Goal: Task Accomplishment & Management: Manage account settings

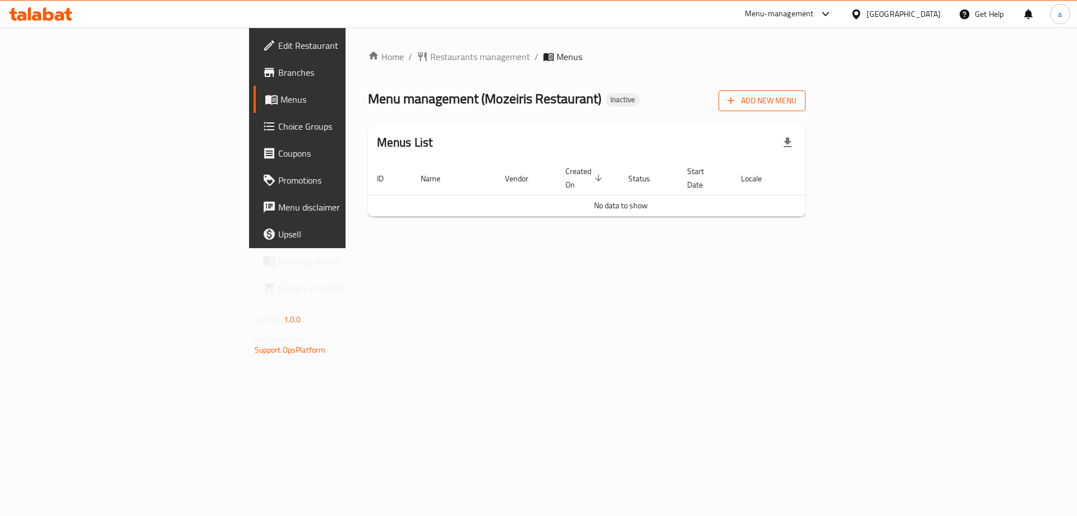
click at [797, 100] on span "Add New Menu" at bounding box center [762, 101] width 69 height 14
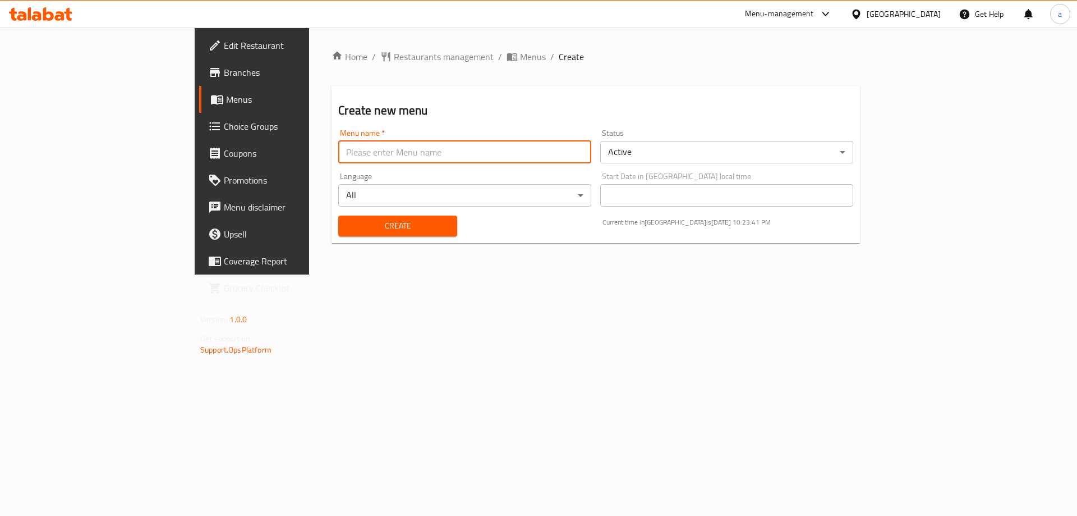
click at [538, 149] on input "text" at bounding box center [464, 152] width 253 height 22
type input "2/9"
click at [338, 215] on button "Create" at bounding box center [397, 225] width 118 height 21
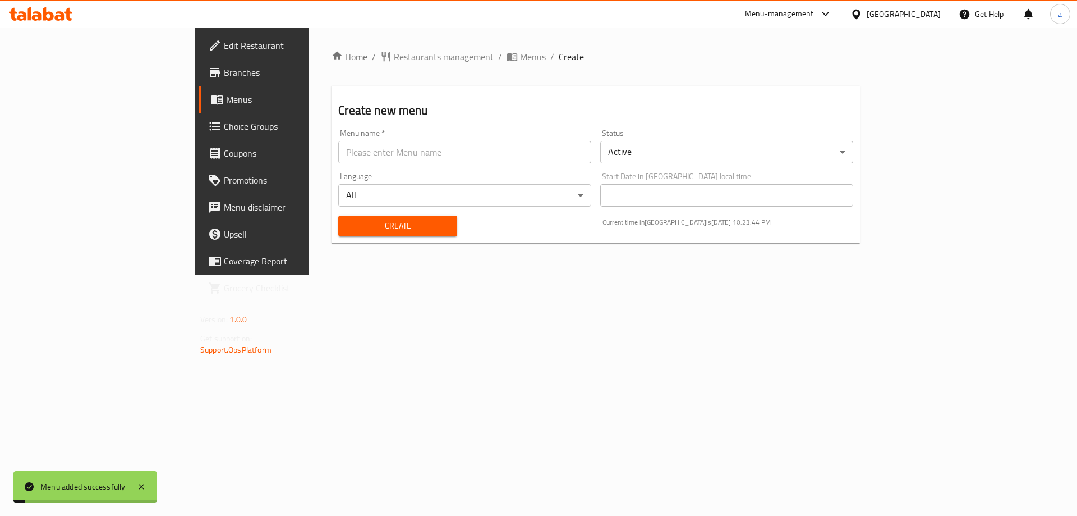
click at [507, 57] on span "Menus" at bounding box center [526, 56] width 39 height 13
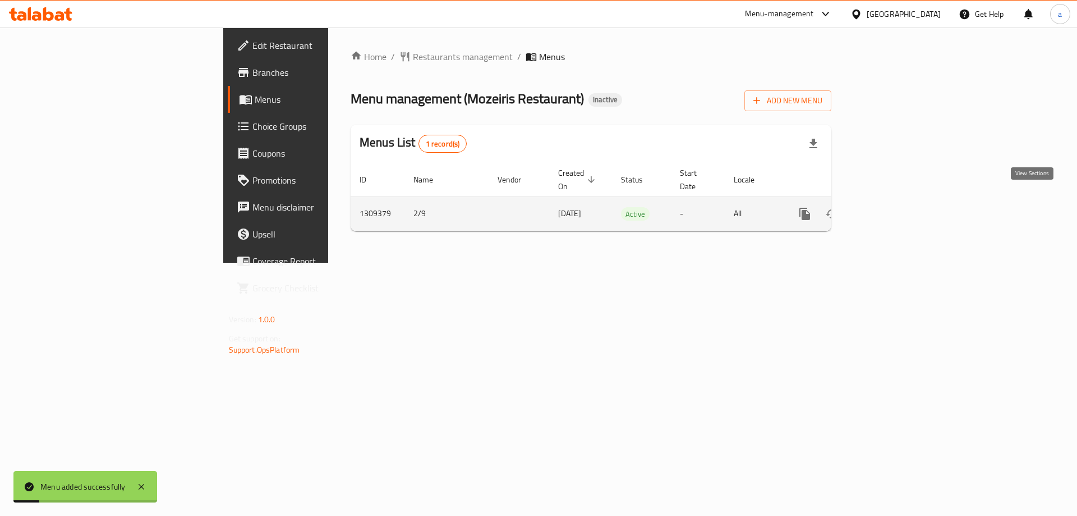
click at [899, 202] on link "enhanced table" at bounding box center [885, 213] width 27 height 27
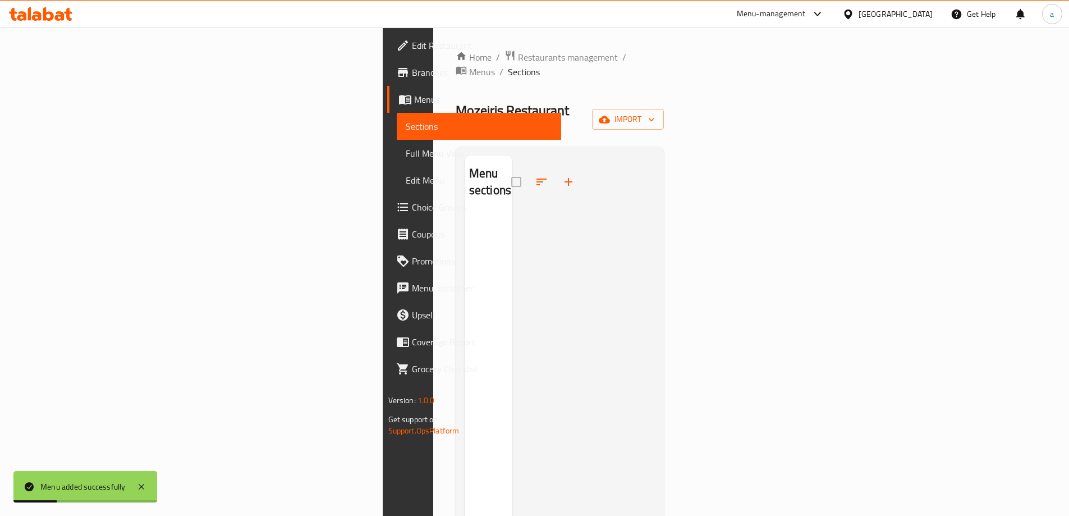
click at [664, 81] on div "Home / Restaurants management / Menus / Sections Mozeiris Restaurant Inactive i…" at bounding box center [560, 365] width 209 height 630
click at [655, 112] on span "import" at bounding box center [628, 119] width 54 height 14
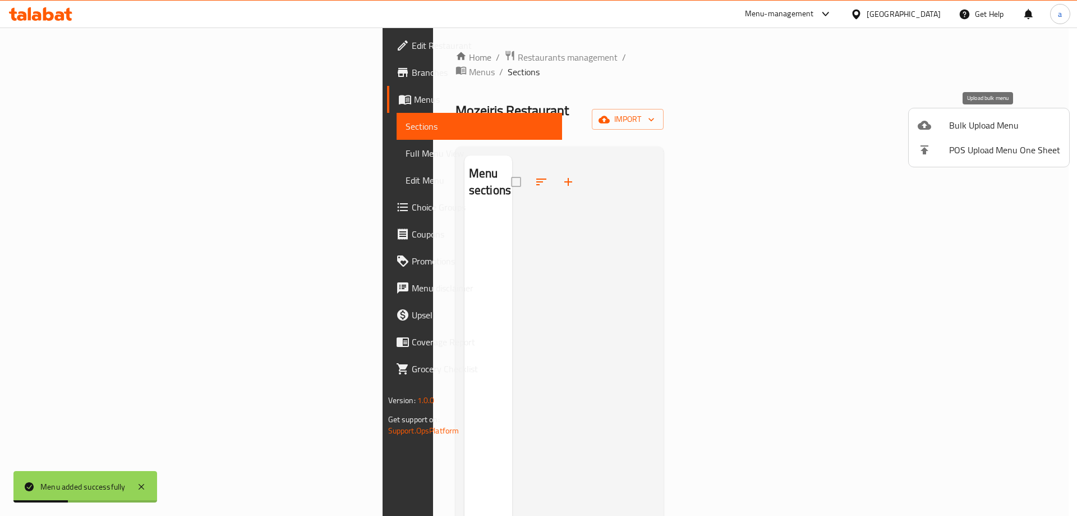
click at [990, 137] on li "Bulk Upload Menu" at bounding box center [989, 125] width 160 height 25
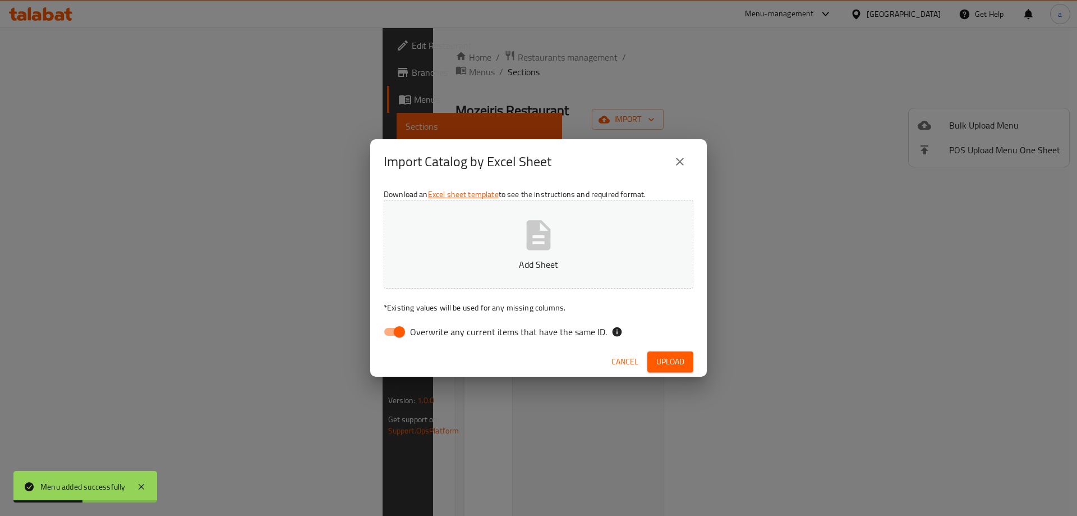
click at [624, 251] on button "Add Sheet" at bounding box center [539, 244] width 310 height 89
click at [402, 330] on input "Overwrite any current items that have the same ID." at bounding box center [400, 331] width 64 height 21
checkbox input "false"
click at [673, 357] on span "Upload" at bounding box center [670, 362] width 28 height 14
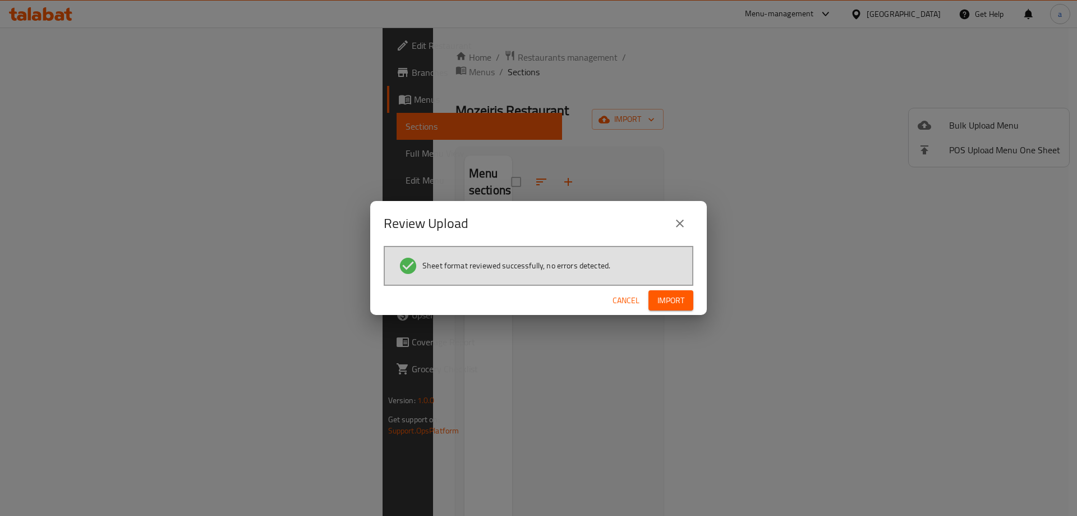
click at [667, 290] on button "Import" at bounding box center [671, 300] width 45 height 21
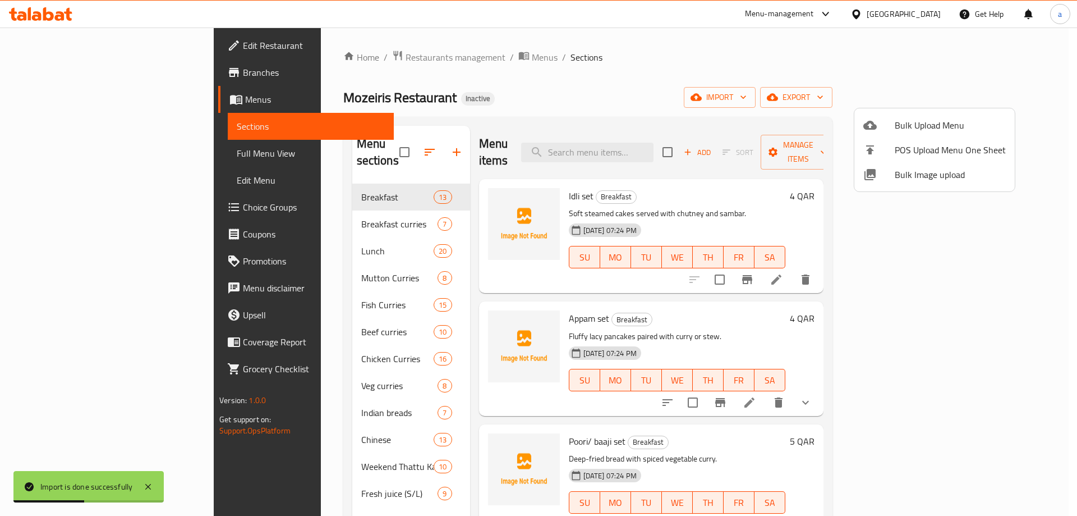
click at [118, 158] on div at bounding box center [538, 258] width 1077 height 516
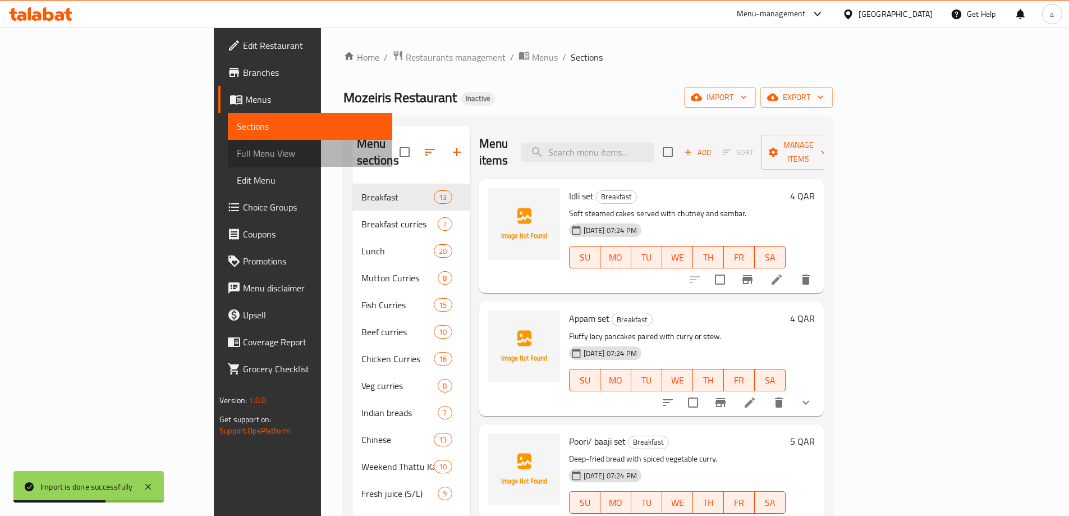
click at [237, 158] on span "Full Menu View" at bounding box center [310, 152] width 146 height 13
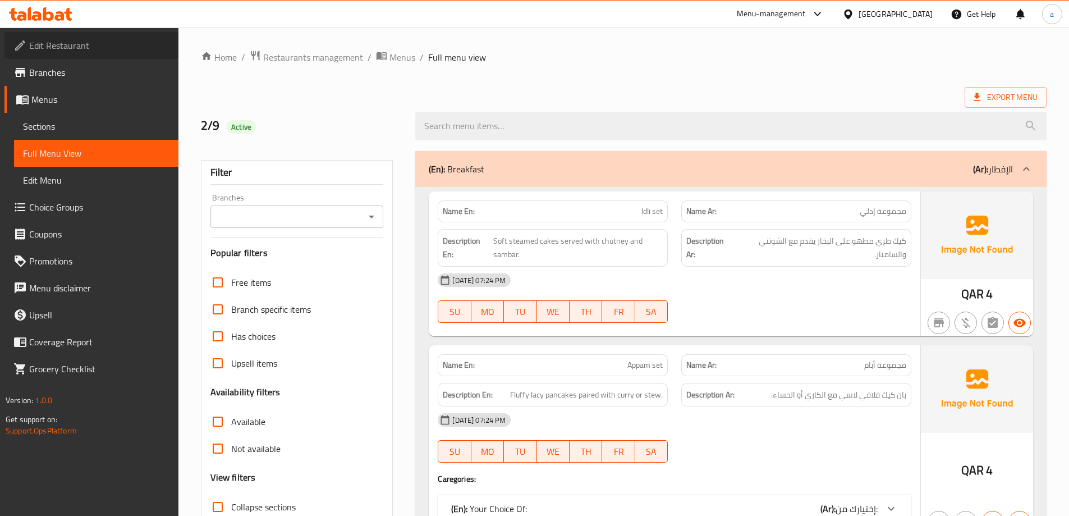
click at [74, 48] on span "Edit Restaurant" at bounding box center [99, 45] width 140 height 13
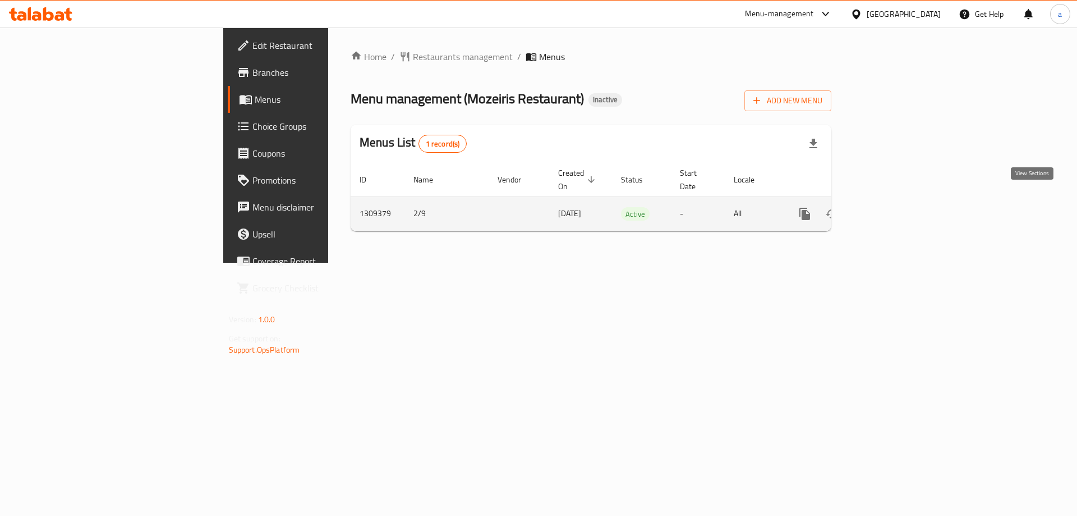
click at [893, 207] on icon "enhanced table" at bounding box center [885, 213] width 13 height 13
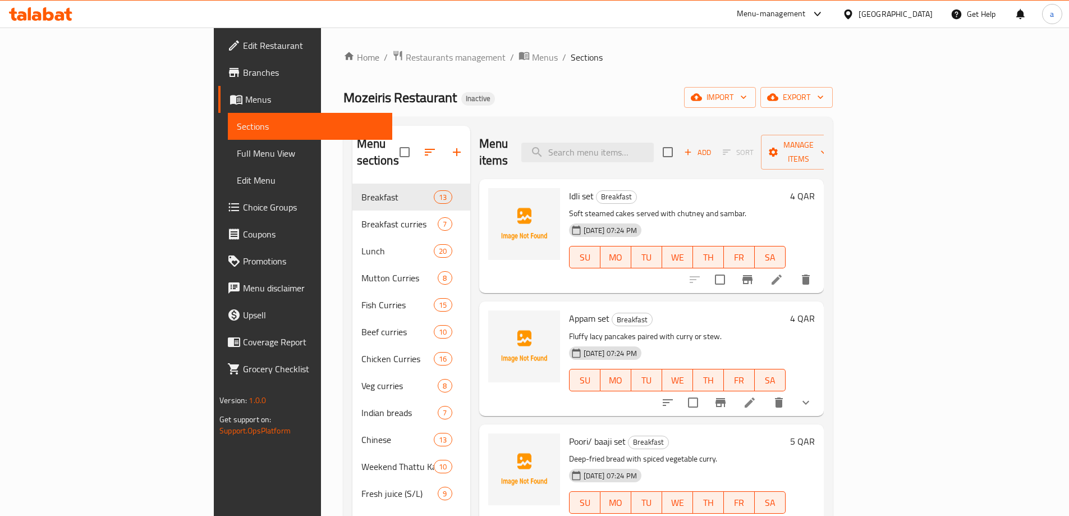
click at [228, 162] on link "Full Menu View" at bounding box center [310, 153] width 164 height 27
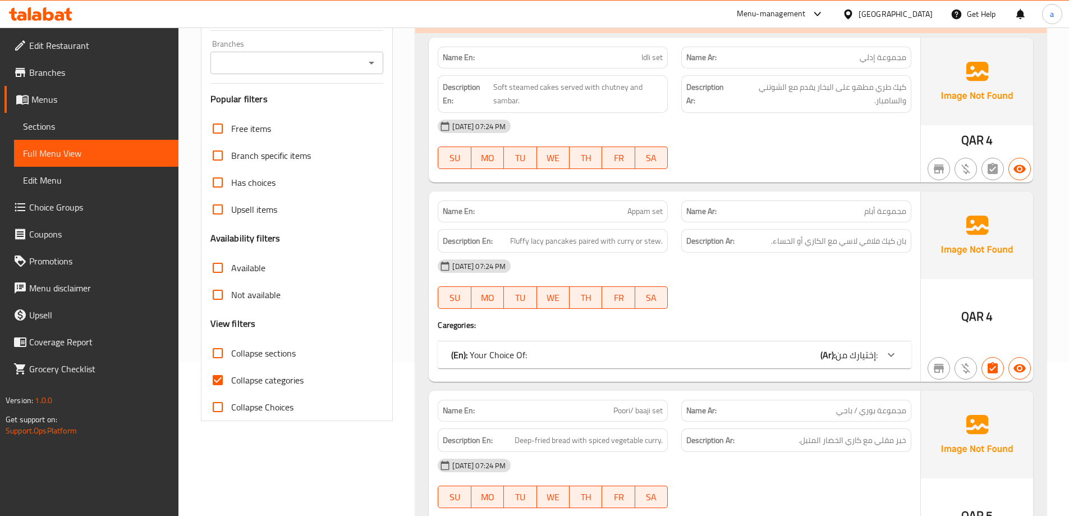
scroll to position [224, 0]
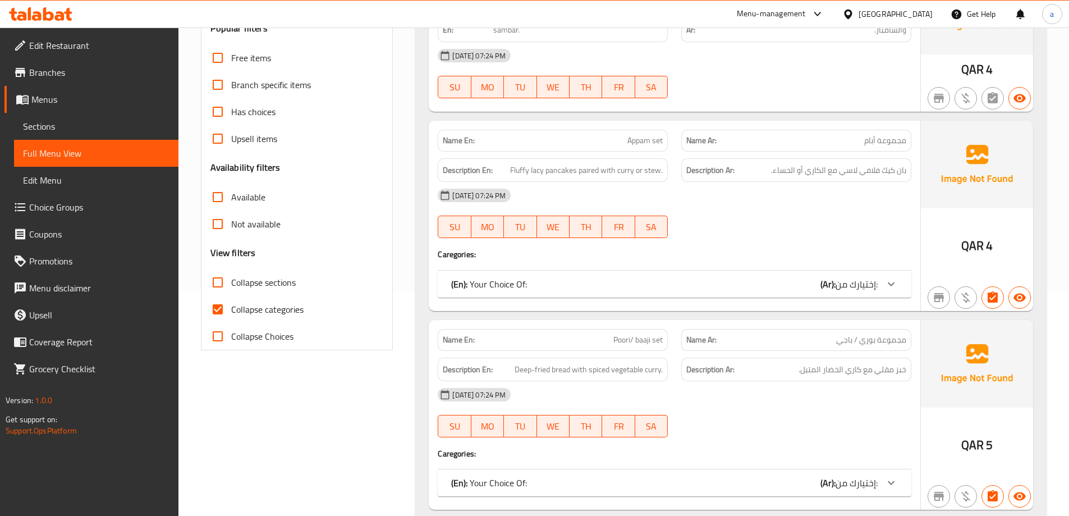
drag, startPoint x: 284, startPoint y: 310, endPoint x: 591, endPoint y: 249, distance: 313.0
click at [284, 310] on span "Collapse categories" at bounding box center [267, 308] width 72 height 13
click at [231, 310] on input "Collapse categories" at bounding box center [217, 309] width 27 height 27
checkbox input "false"
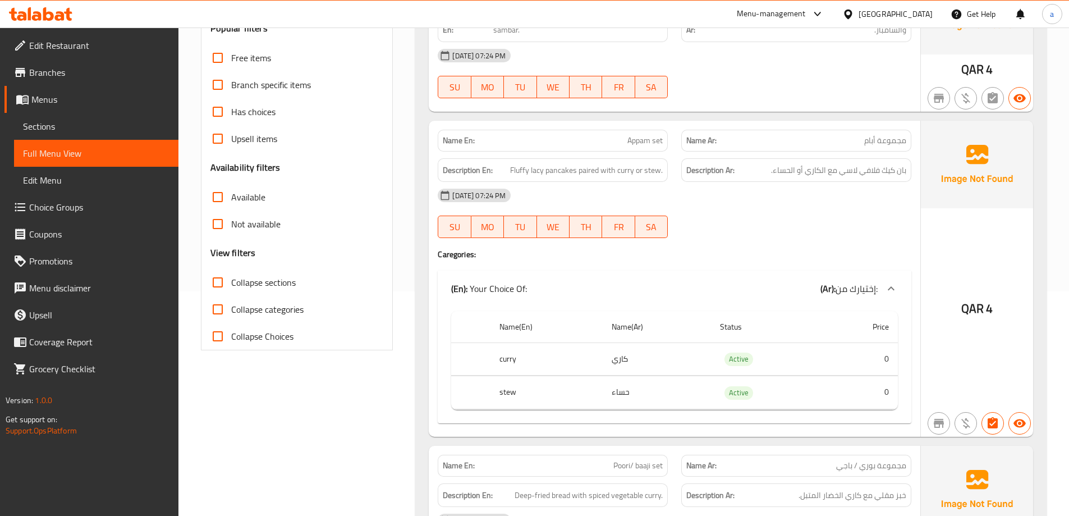
click at [254, 273] on label "Collapse sections" at bounding box center [249, 282] width 91 height 27
click at [231, 273] on input "Collapse sections" at bounding box center [217, 282] width 27 height 27
checkbox input "true"
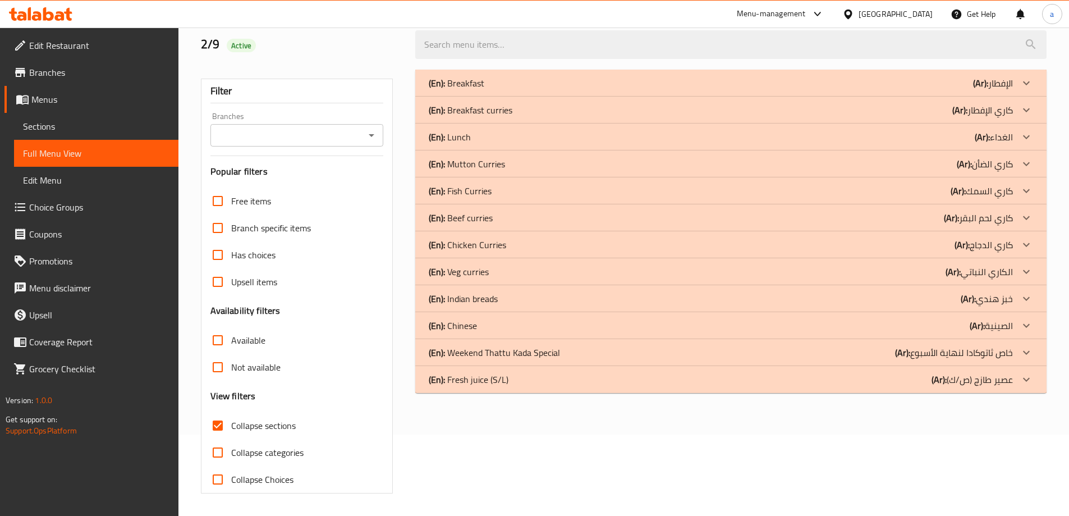
scroll to position [81, 0]
click at [810, 72] on div "(En): Breakfast (Ar): الإفطار" at bounding box center [730, 83] width 631 height 27
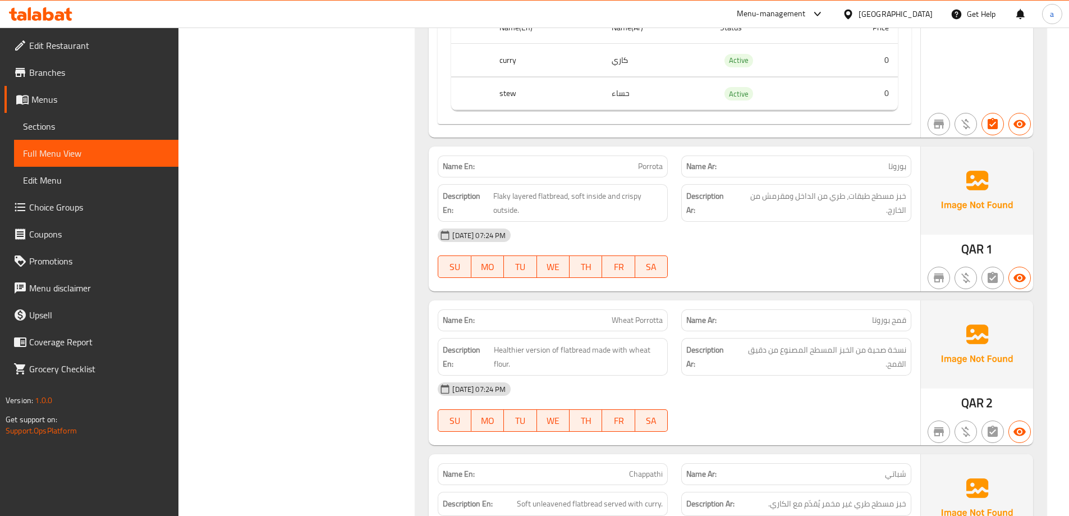
scroll to position [2086, 0]
click at [50, 135] on link "Sections" at bounding box center [96, 126] width 164 height 27
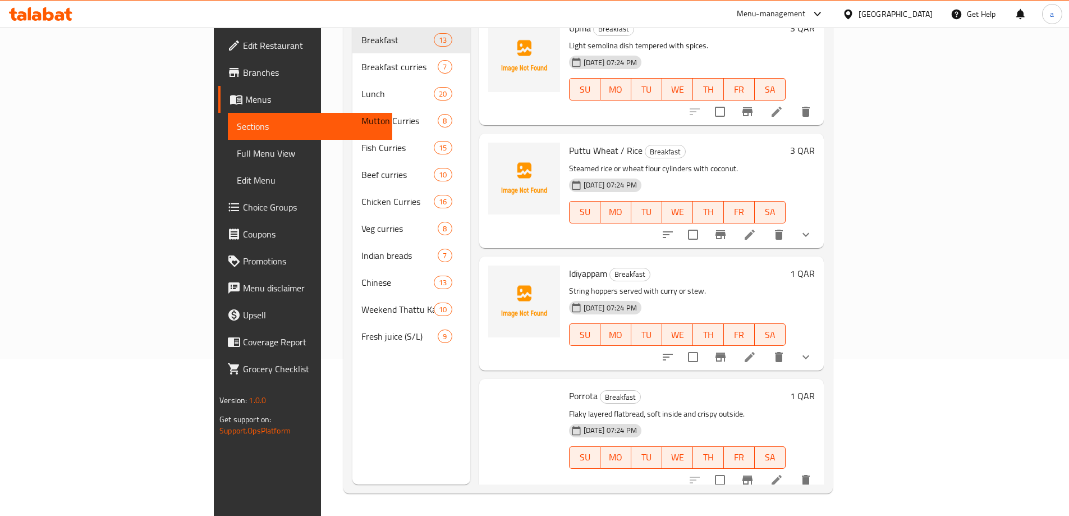
scroll to position [842, 0]
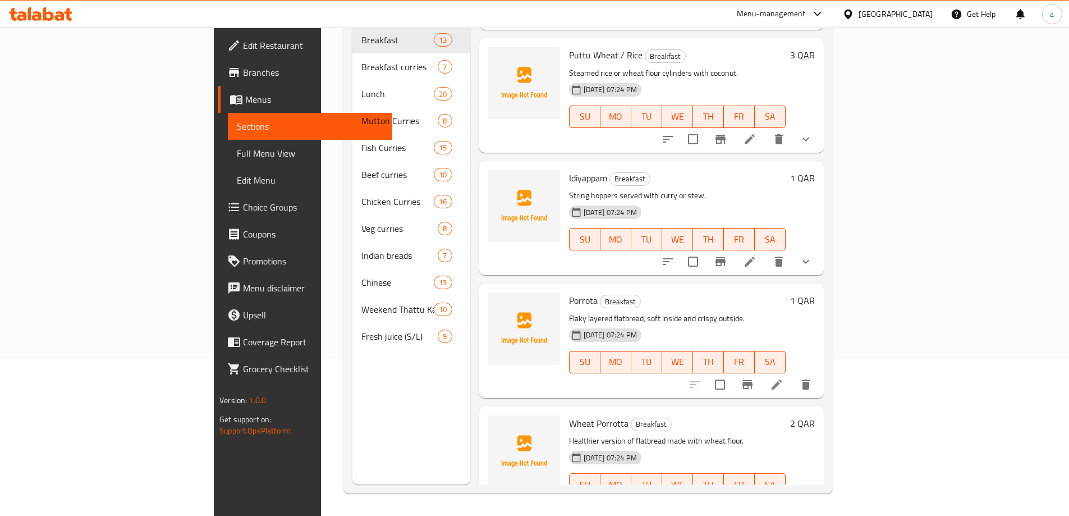
click at [783, 378] on icon at bounding box center [776, 384] width 13 height 13
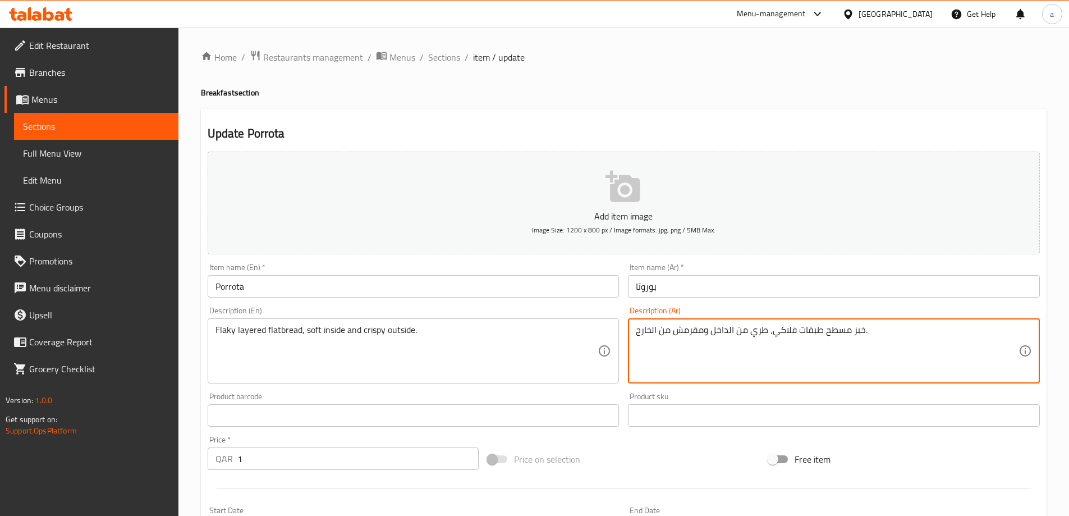
scroll to position [277, 0]
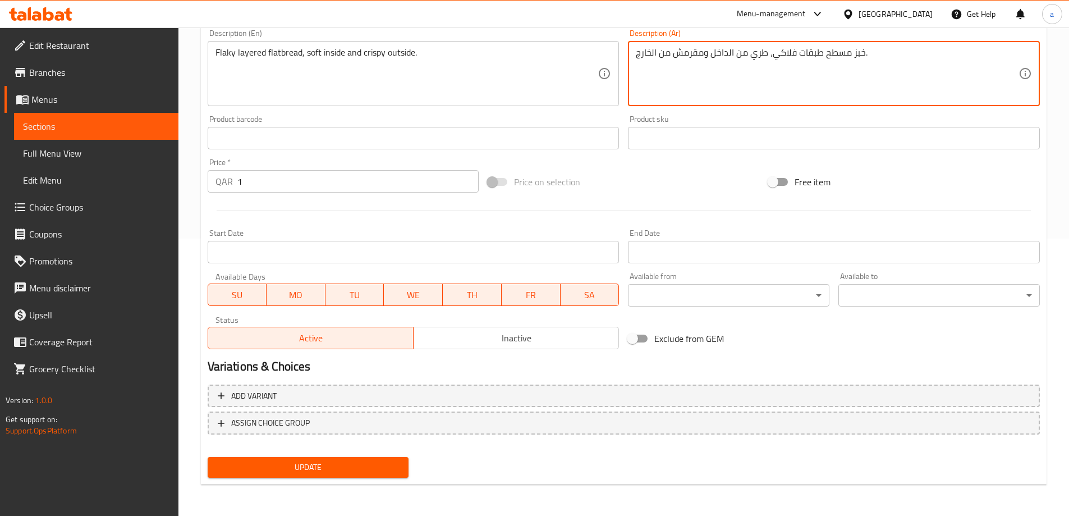
type textarea "خبز مسطح طبقات فلاكي، طري من الداخل ومقرمش من الخارج."
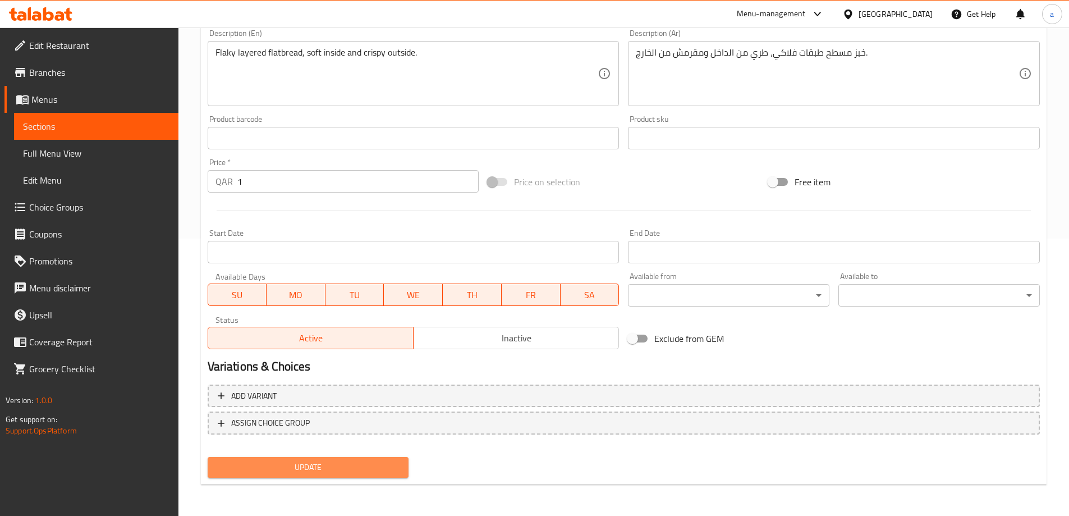
click at [365, 464] on span "Update" at bounding box center [308, 467] width 183 height 14
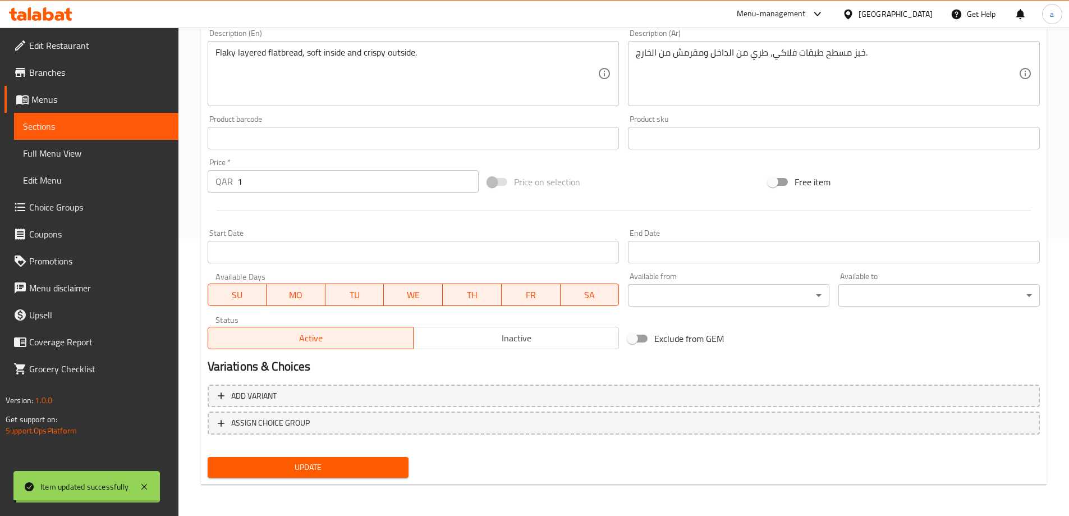
click at [95, 150] on span "Full Menu View" at bounding box center [96, 152] width 146 height 13
click at [105, 149] on span "Full Menu View" at bounding box center [96, 152] width 146 height 13
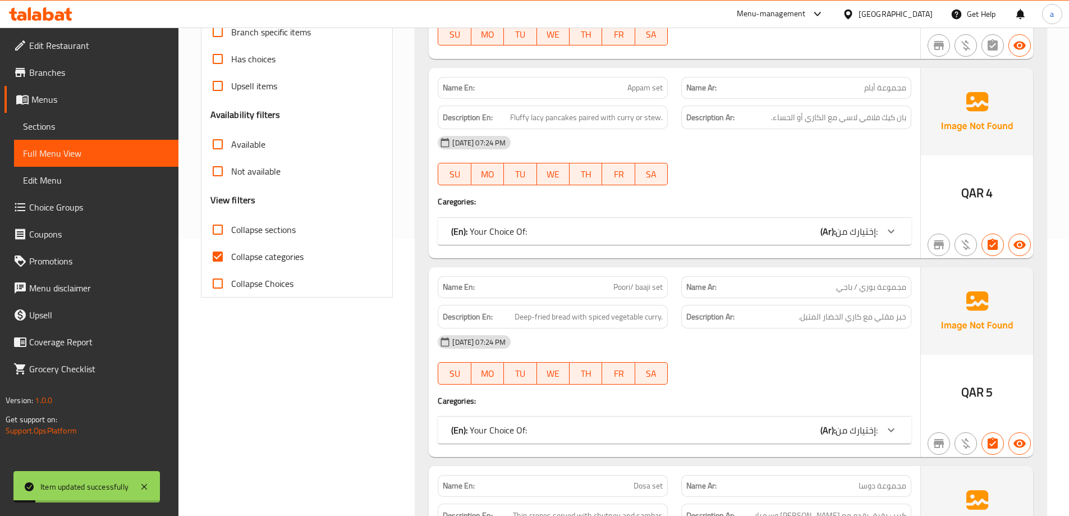
click at [276, 252] on span "Collapse categories" at bounding box center [267, 256] width 72 height 13
click at [231, 252] on input "Collapse categories" at bounding box center [217, 256] width 27 height 27
checkbox input "false"
click at [273, 235] on span "Collapse sections" at bounding box center [263, 229] width 65 height 13
click at [231, 235] on input "Collapse sections" at bounding box center [217, 229] width 27 height 27
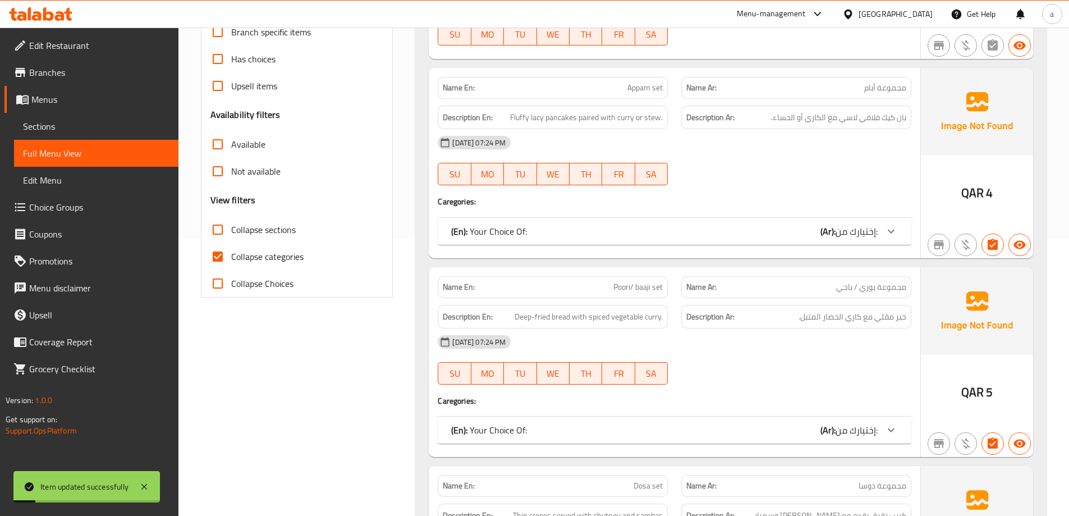
checkbox input "true"
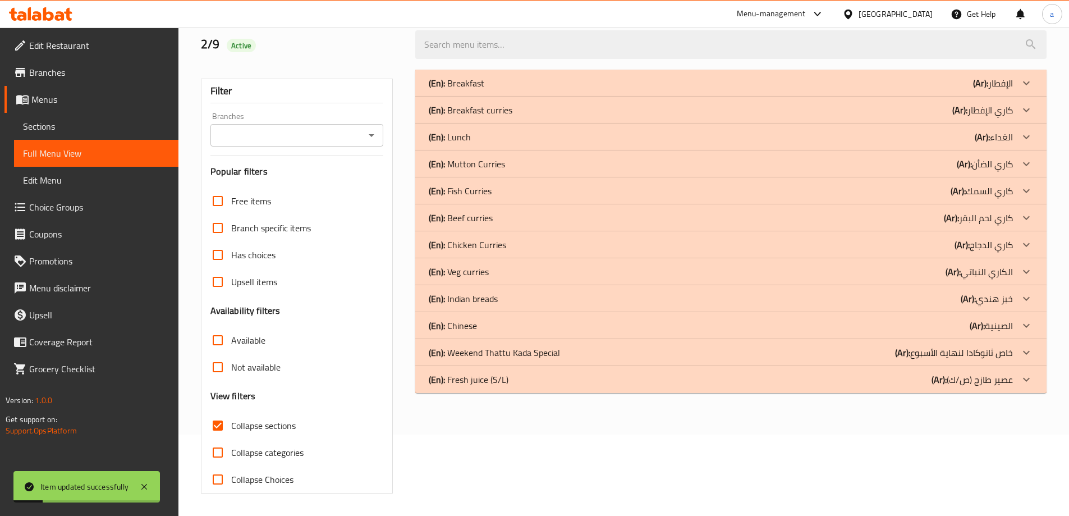
scroll to position [81, 0]
click at [920, 79] on div "(En): Breakfast (Ar): الإفطار" at bounding box center [721, 82] width 584 height 13
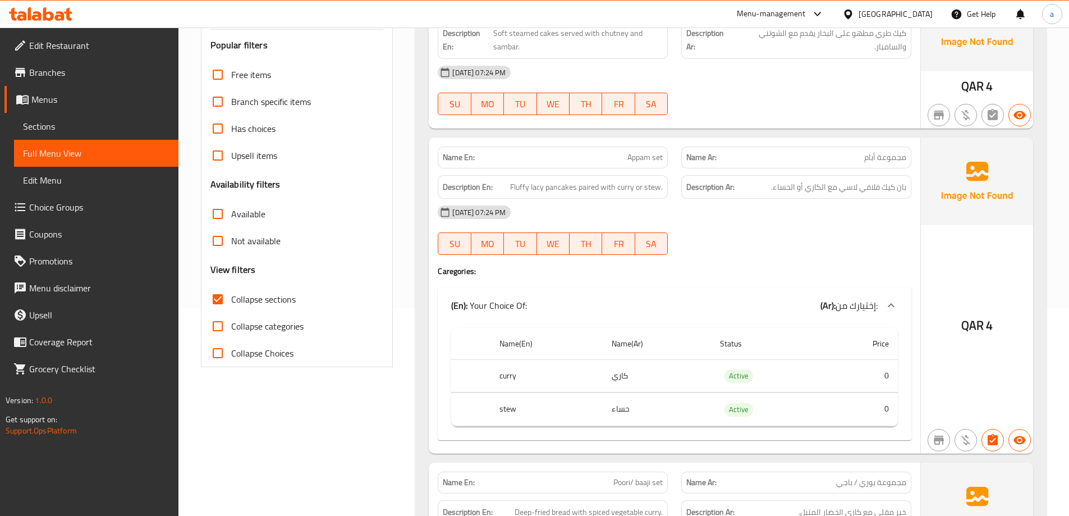
scroll to position [108, 0]
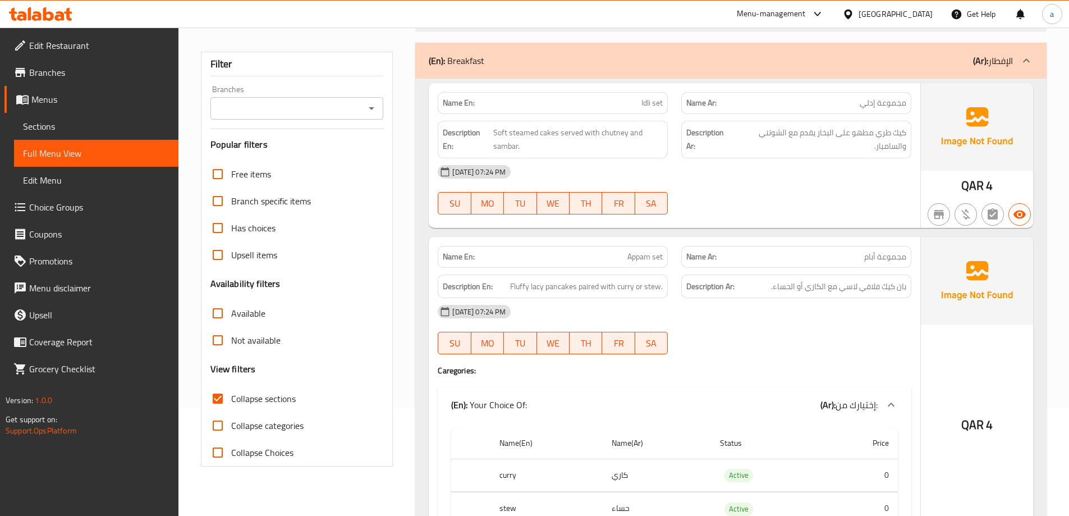
click at [73, 121] on span "Sections" at bounding box center [96, 126] width 146 height 13
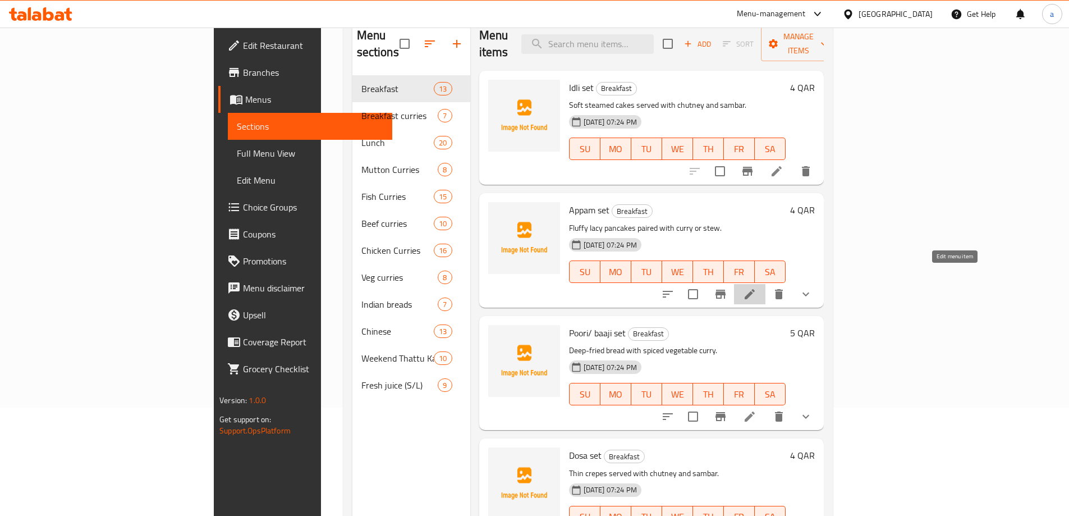
click at [755, 289] on icon at bounding box center [750, 294] width 10 height 10
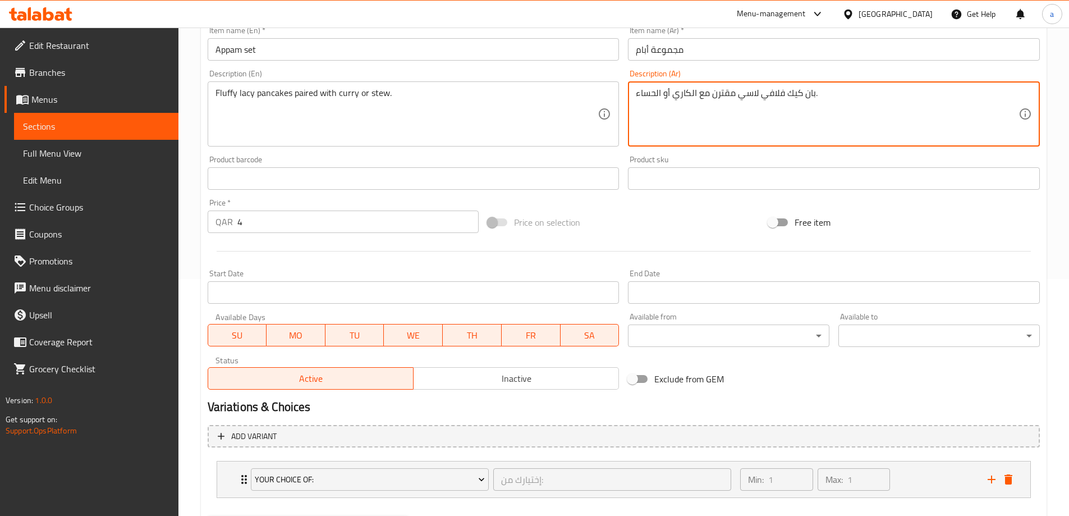
scroll to position [281, 0]
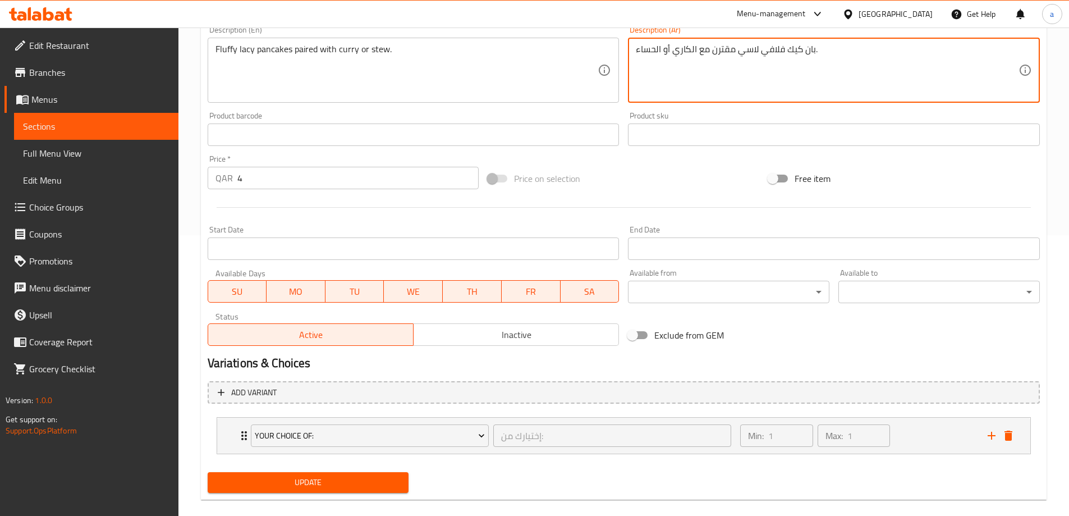
type textarea "بان كيك فلافي لاسي مقترن مع الكاري أو الحساء."
click at [378, 476] on span "Update" at bounding box center [308, 482] width 183 height 14
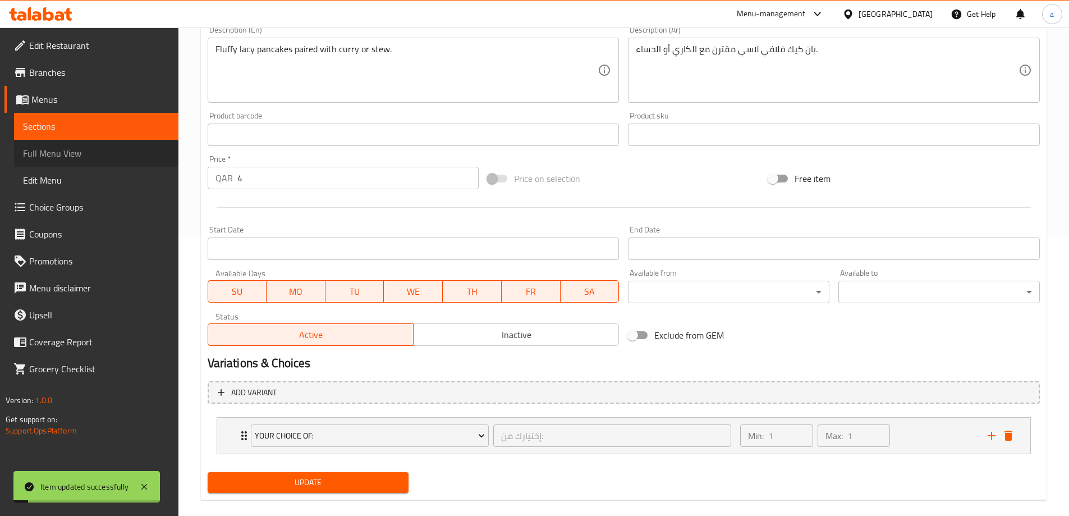
click at [72, 150] on span "Full Menu View" at bounding box center [96, 152] width 146 height 13
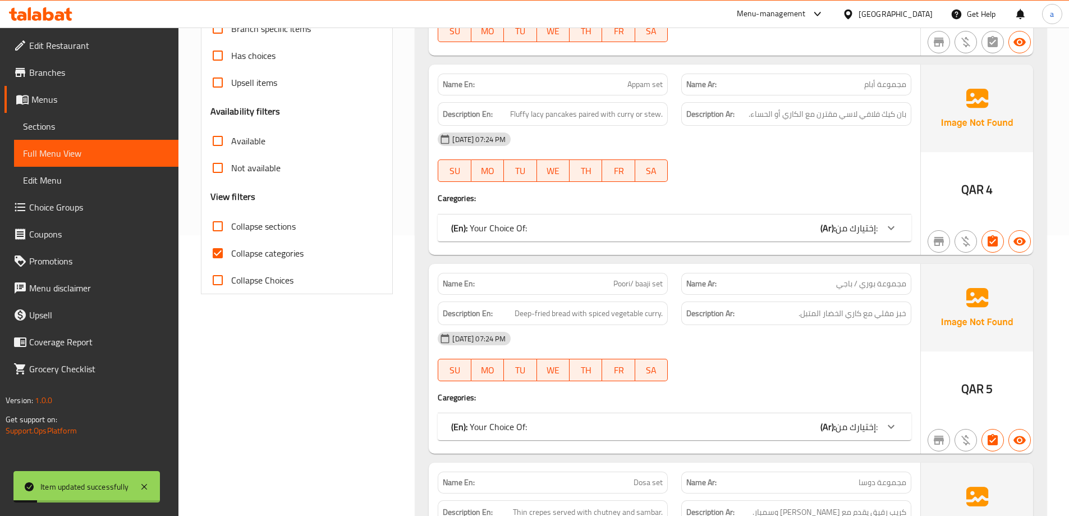
click at [271, 248] on span "Collapse categories" at bounding box center [267, 252] width 72 height 13
click at [231, 248] on input "Collapse categories" at bounding box center [217, 253] width 27 height 27
checkbox input "false"
click at [273, 219] on span "Collapse sections" at bounding box center [263, 225] width 65 height 13
click at [231, 218] on input "Collapse sections" at bounding box center [217, 226] width 27 height 27
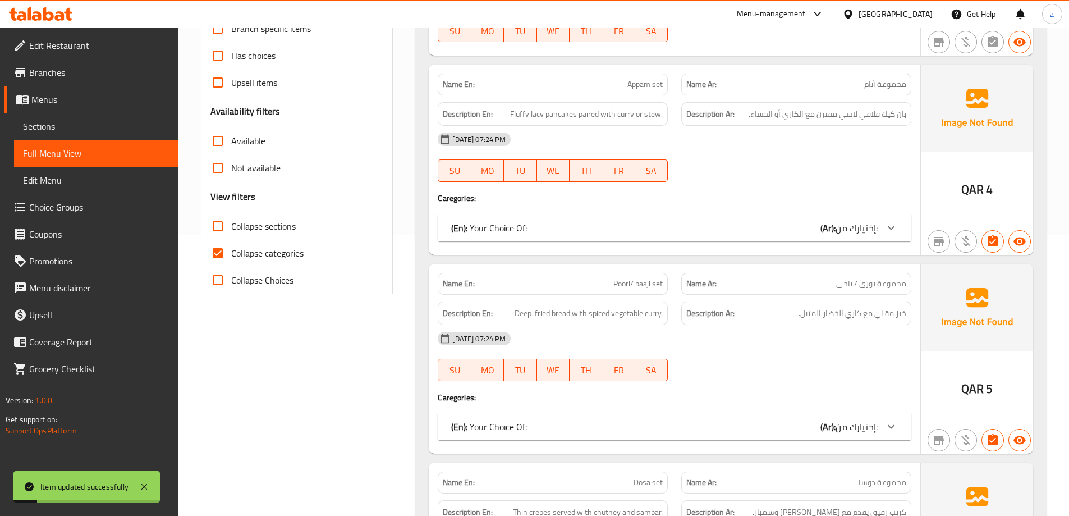
checkbox input "true"
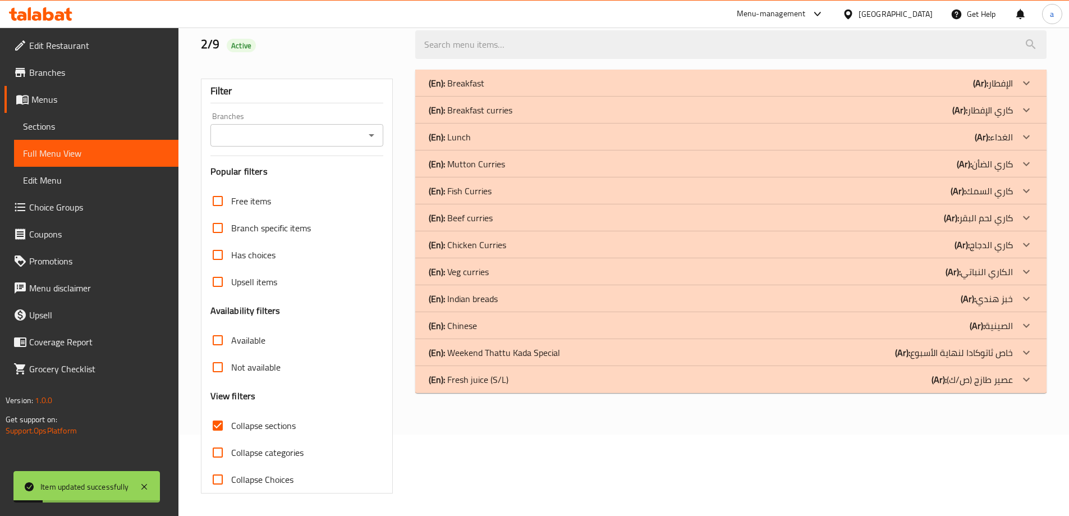
scroll to position [81, 0]
click at [743, 85] on div "(En): Breakfast (Ar): الإفطار" at bounding box center [721, 82] width 584 height 13
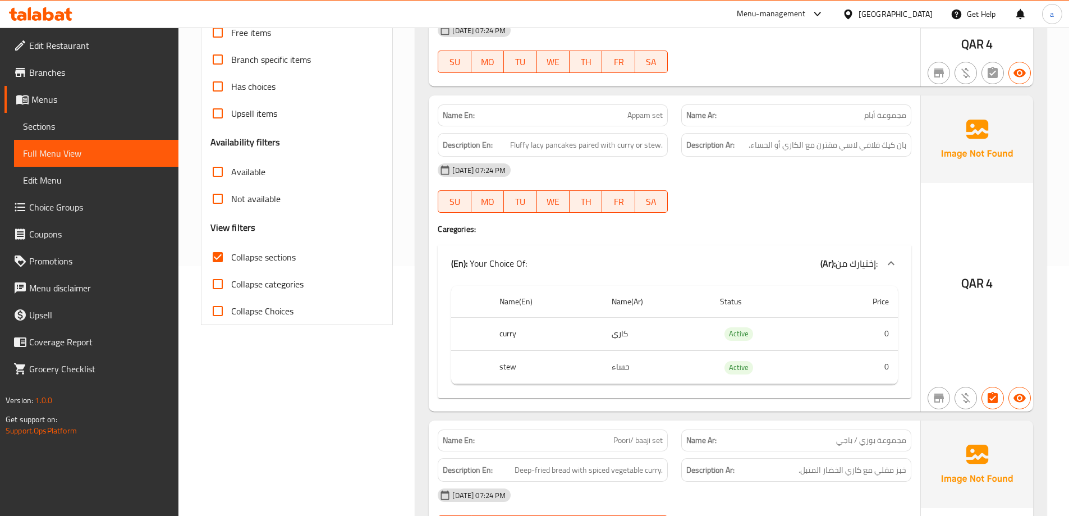
scroll to position [0, 0]
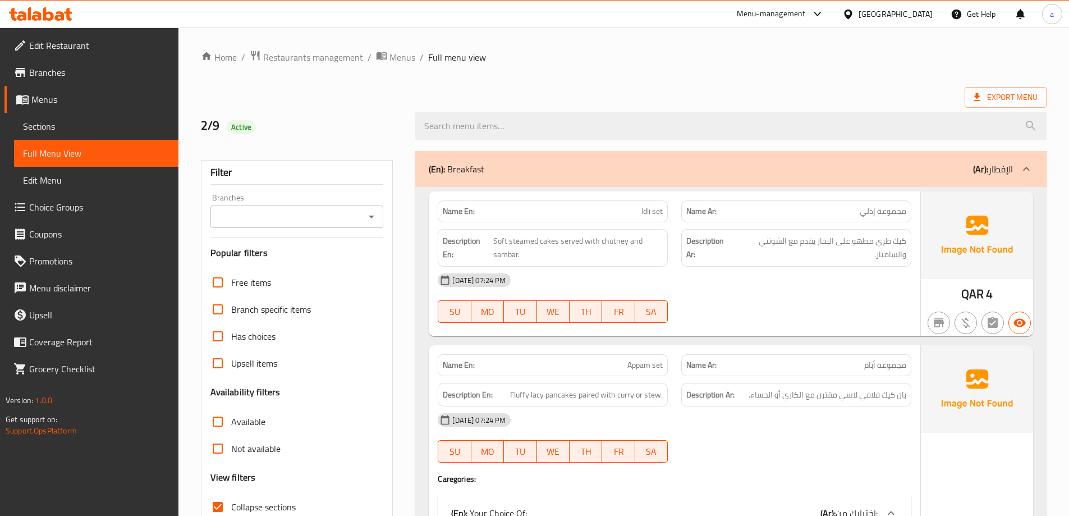
click at [747, 158] on div "(En): Breakfast (Ar): الإفطار" at bounding box center [730, 169] width 631 height 36
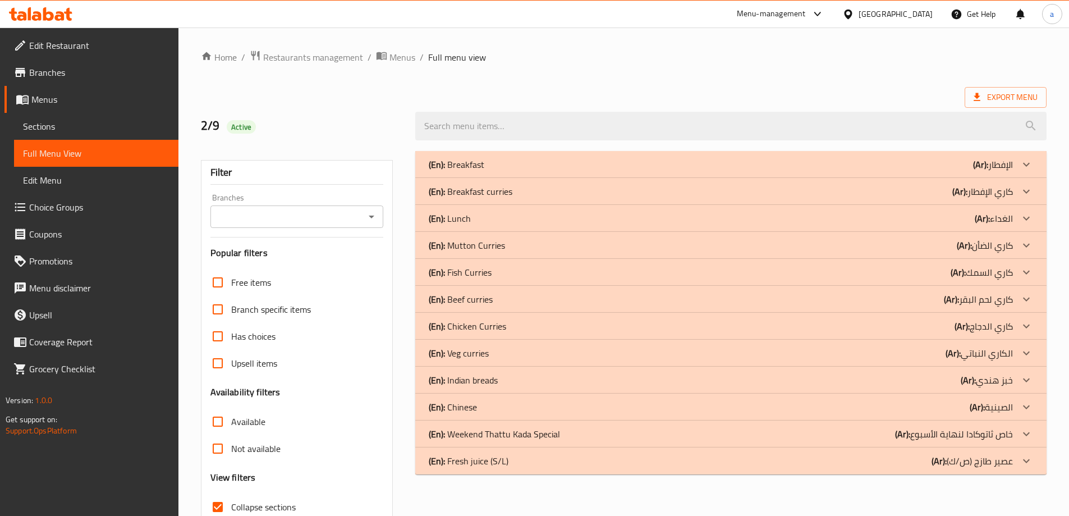
click at [808, 171] on div "(En): Breakfast curries (Ar): كاري الإفطار" at bounding box center [721, 164] width 584 height 13
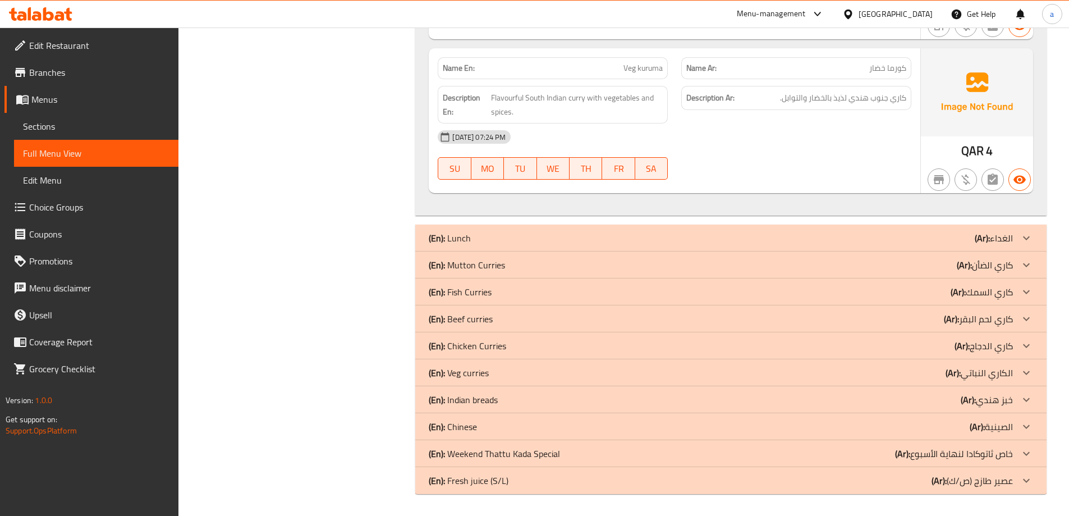
scroll to position [1049, 0]
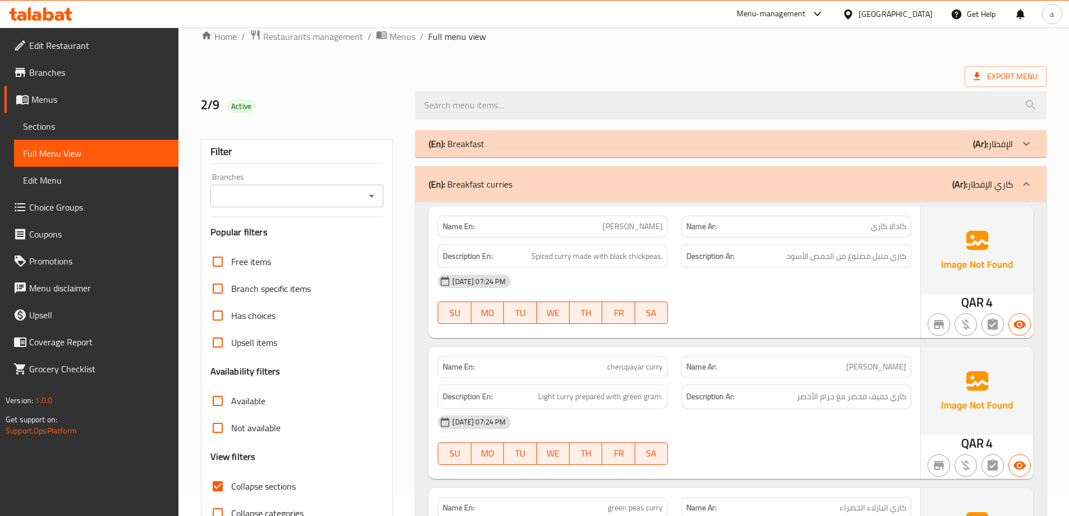
scroll to position [10, 0]
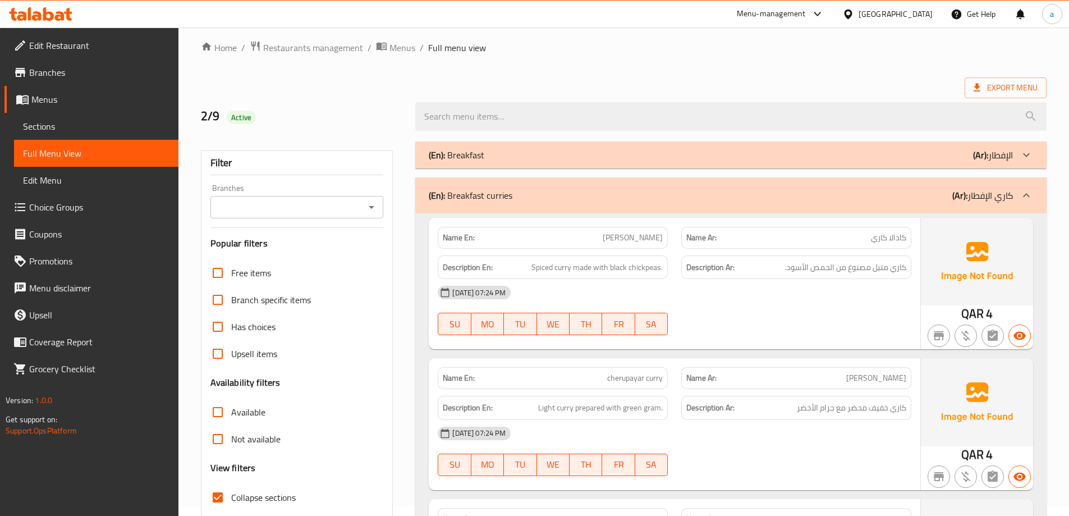
click at [1013, 198] on div at bounding box center [1026, 195] width 27 height 27
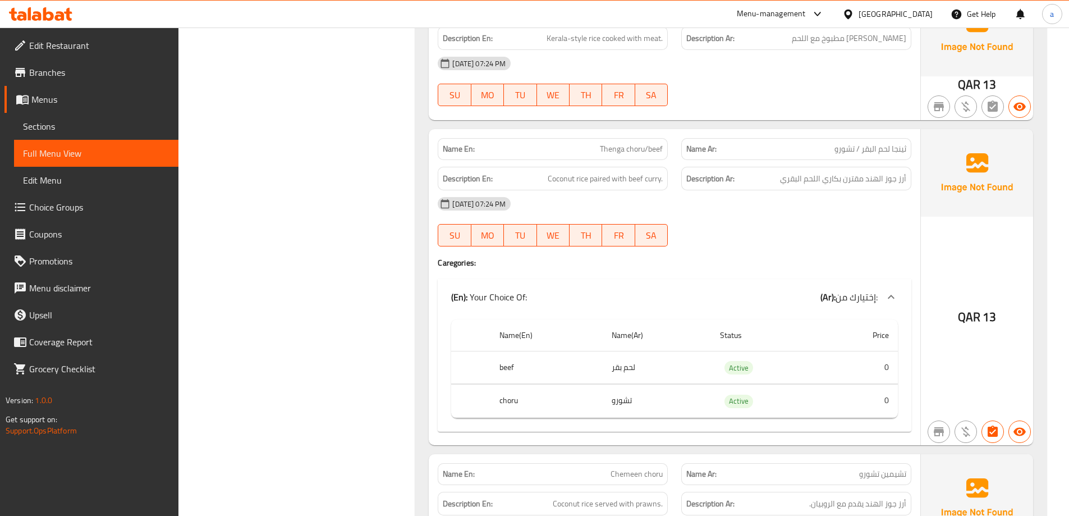
scroll to position [2736, 0]
drag, startPoint x: 642, startPoint y: 148, endPoint x: 600, endPoint y: 149, distance: 42.6
click at [600, 149] on span "Thenga choru/beef" at bounding box center [631, 150] width 63 height 12
click at [649, 151] on span "Thenga choru/beef" at bounding box center [631, 150] width 63 height 12
drag, startPoint x: 647, startPoint y: 150, endPoint x: 595, endPoint y: 150, distance: 51.6
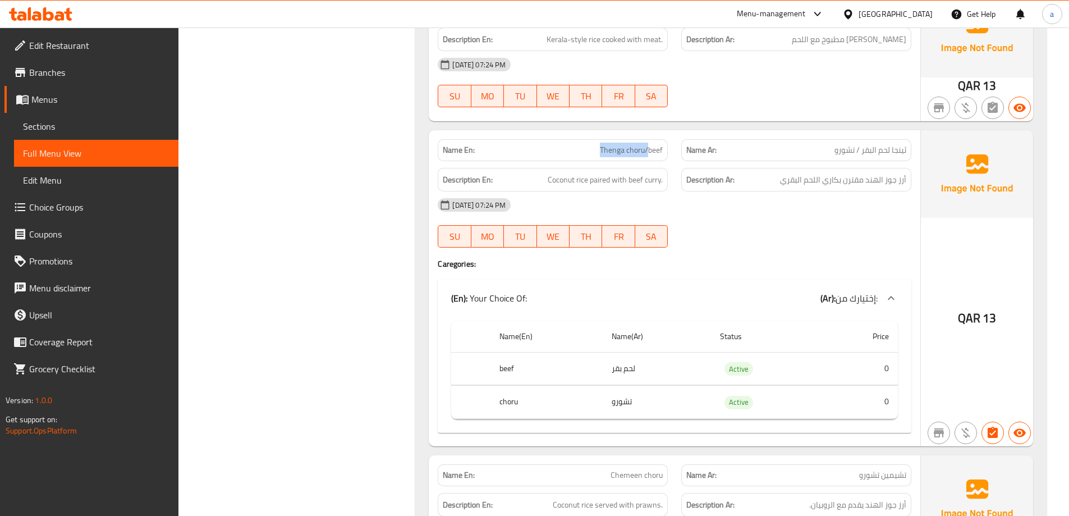
click at [595, 150] on p "Name En: Thenga choru/beef" at bounding box center [553, 150] width 220 height 12
copy span "Thenga choru/"
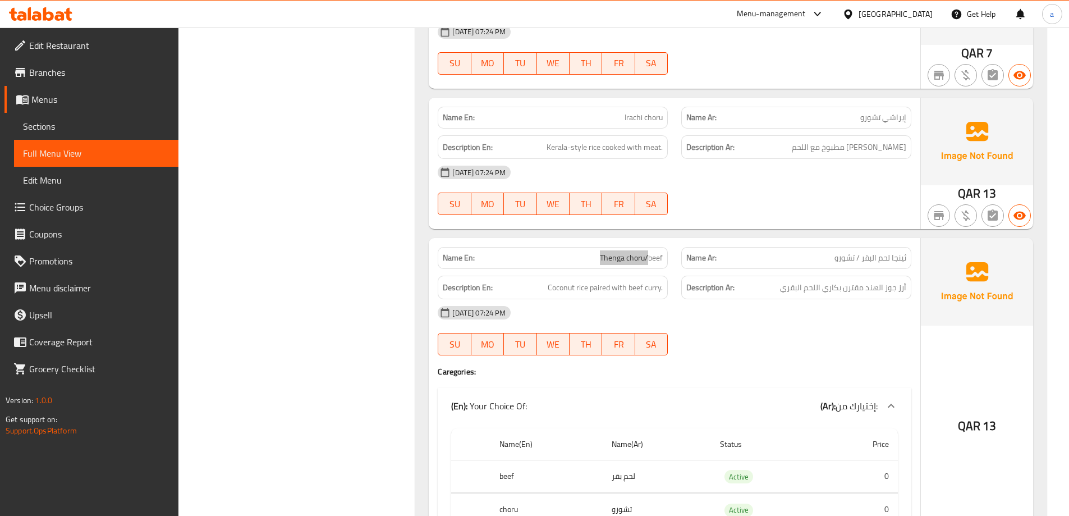
scroll to position [2626, 0]
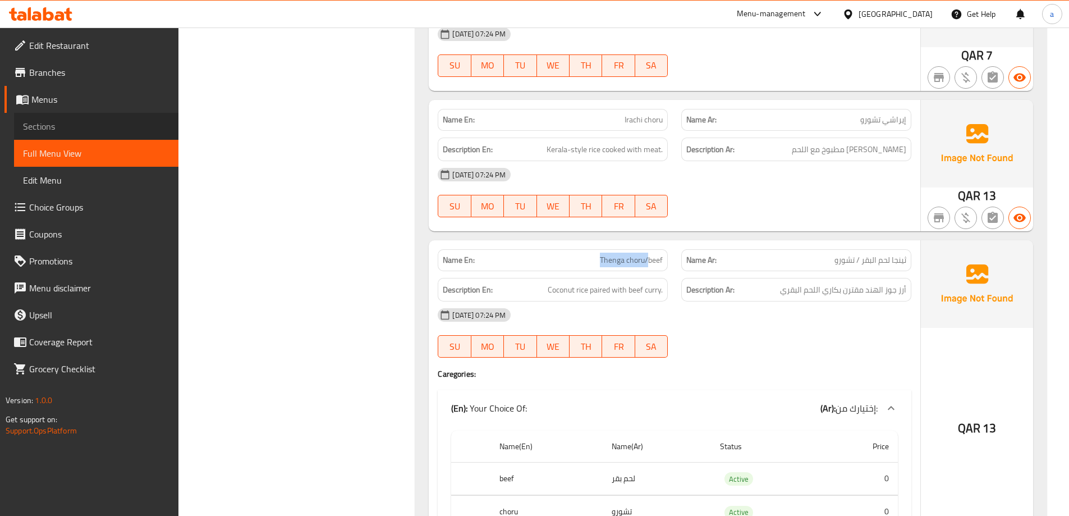
click at [80, 125] on span "Sections" at bounding box center [96, 126] width 146 height 13
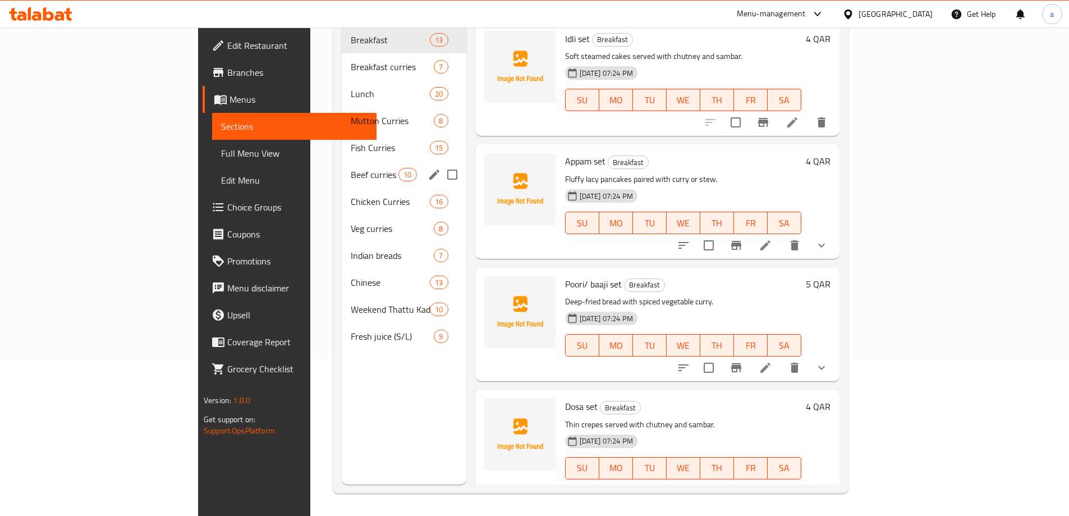
scroll to position [157, 0]
click at [351, 87] on span "Lunch" at bounding box center [375, 93] width 48 height 13
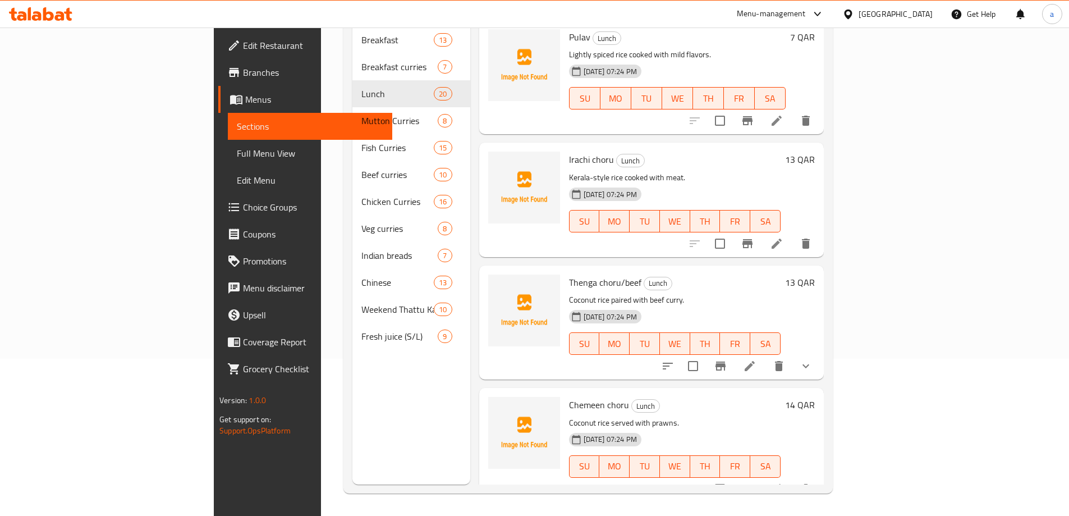
scroll to position [1964, 0]
click at [755, 237] on icon at bounding box center [750, 242] width 10 height 10
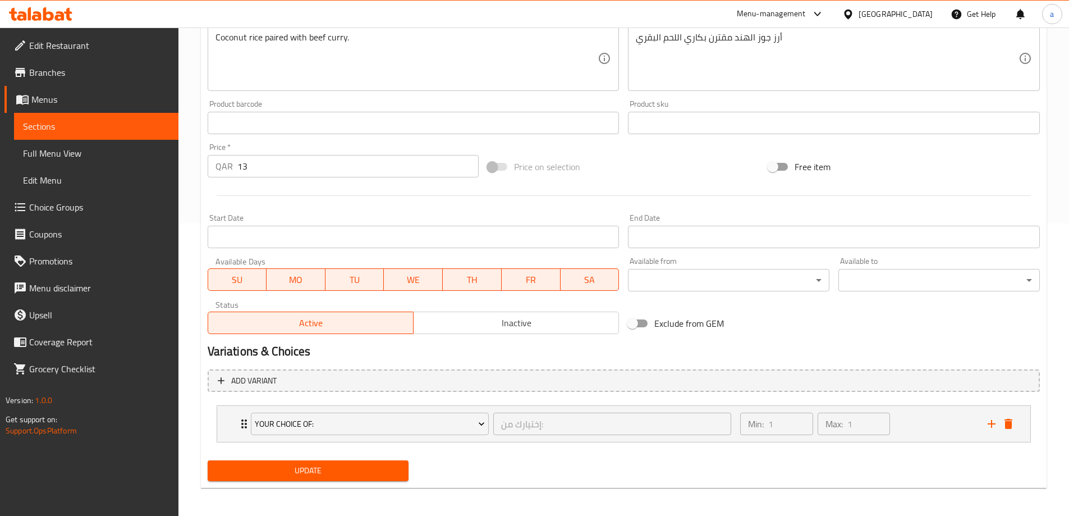
scroll to position [296, 0]
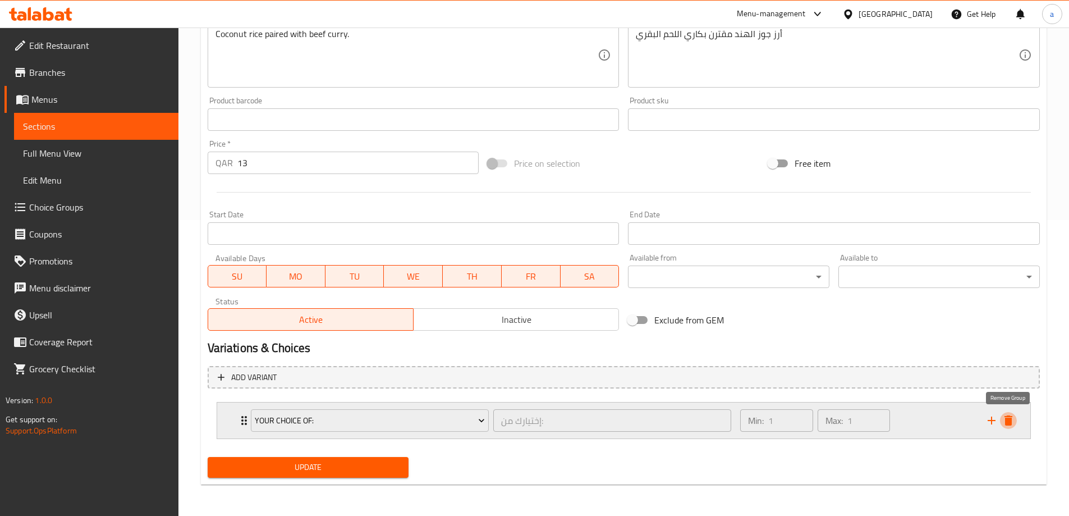
click at [1010, 426] on icon "delete" at bounding box center [1008, 420] width 13 height 13
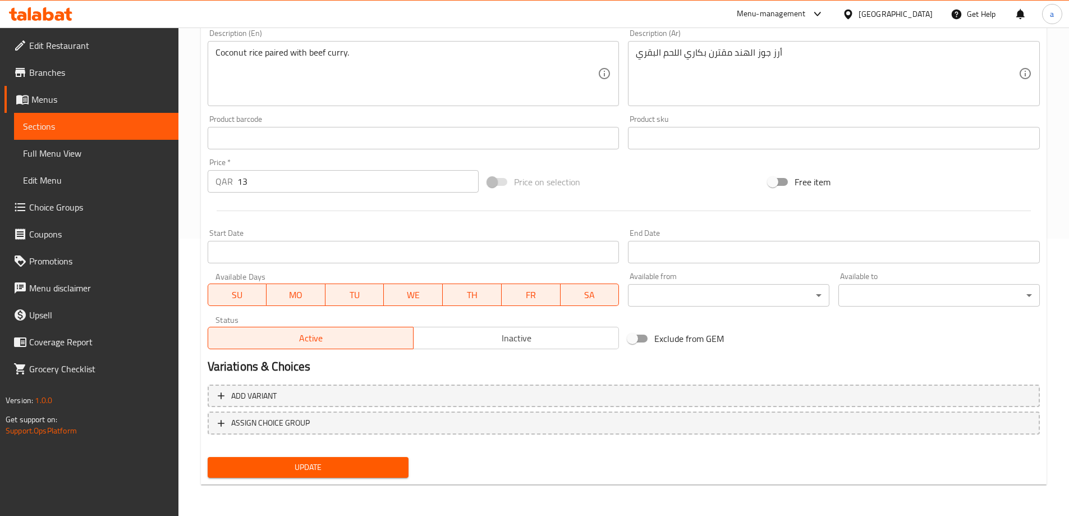
click at [398, 470] on span "Update" at bounding box center [308, 467] width 183 height 14
drag, startPoint x: 54, startPoint y: 155, endPoint x: 1068, endPoint y: 321, distance: 1027.4
click at [54, 155] on span "Full Menu View" at bounding box center [96, 152] width 146 height 13
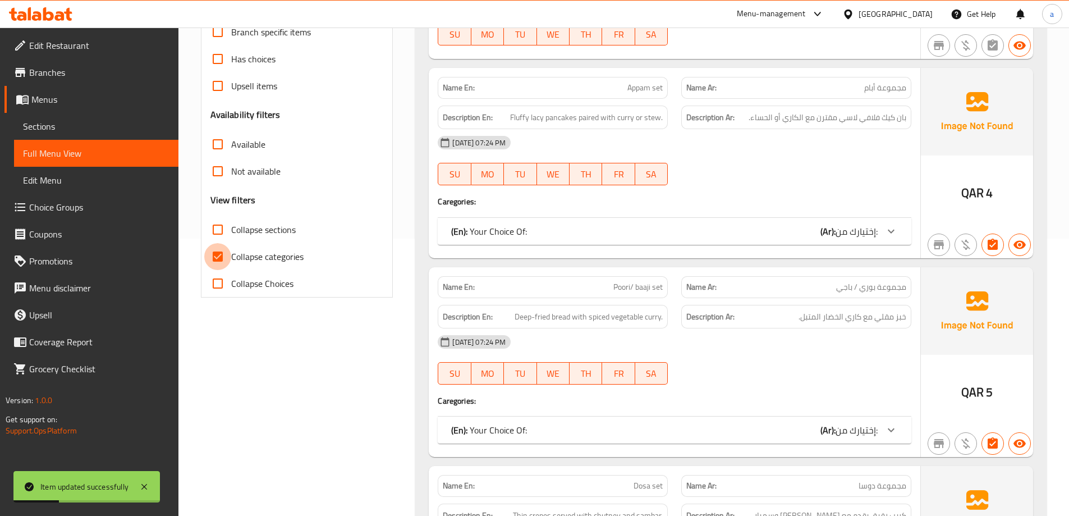
click at [218, 251] on input "Collapse categories" at bounding box center [217, 256] width 27 height 27
checkbox input "false"
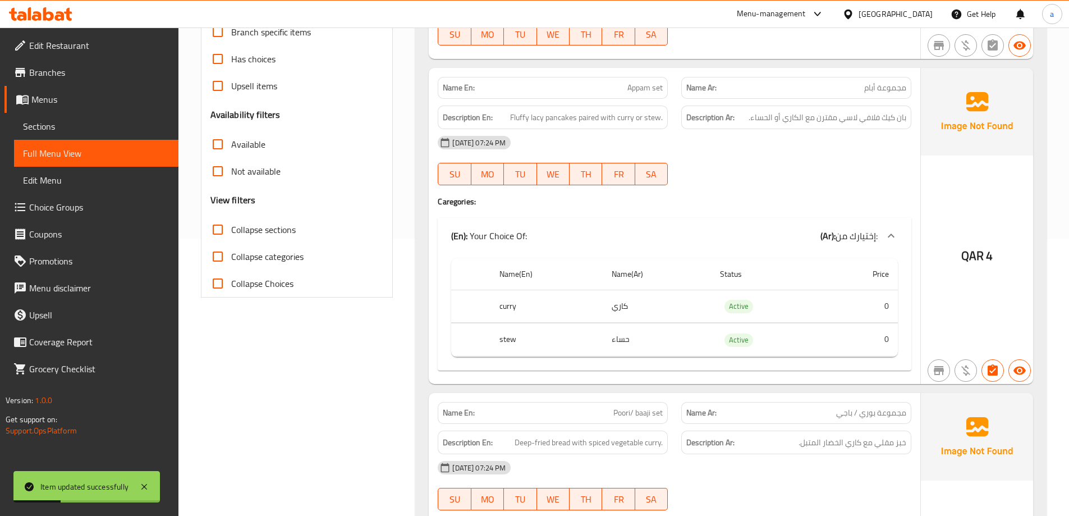
click at [217, 234] on input "Collapse sections" at bounding box center [217, 229] width 27 height 27
checkbox input "true"
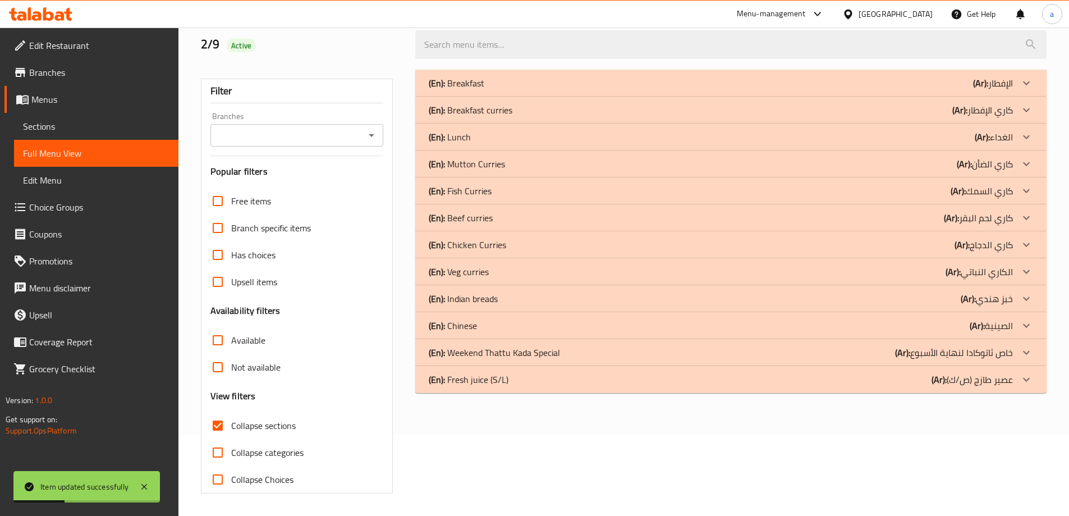
scroll to position [81, 0]
click at [965, 90] on div "(En): Lunch (Ar): الغداء" at bounding box center [721, 82] width 584 height 13
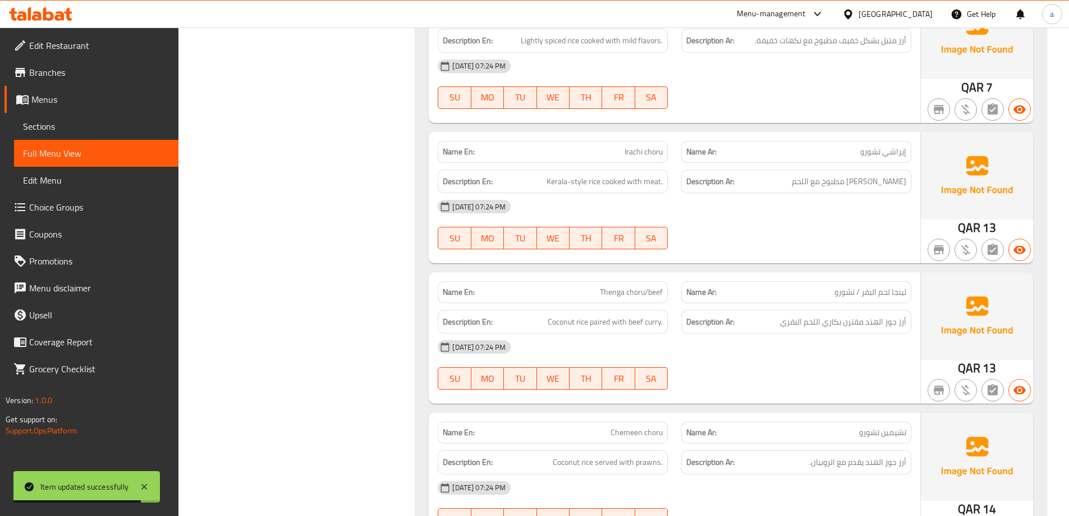
scroll to position [2555, 0]
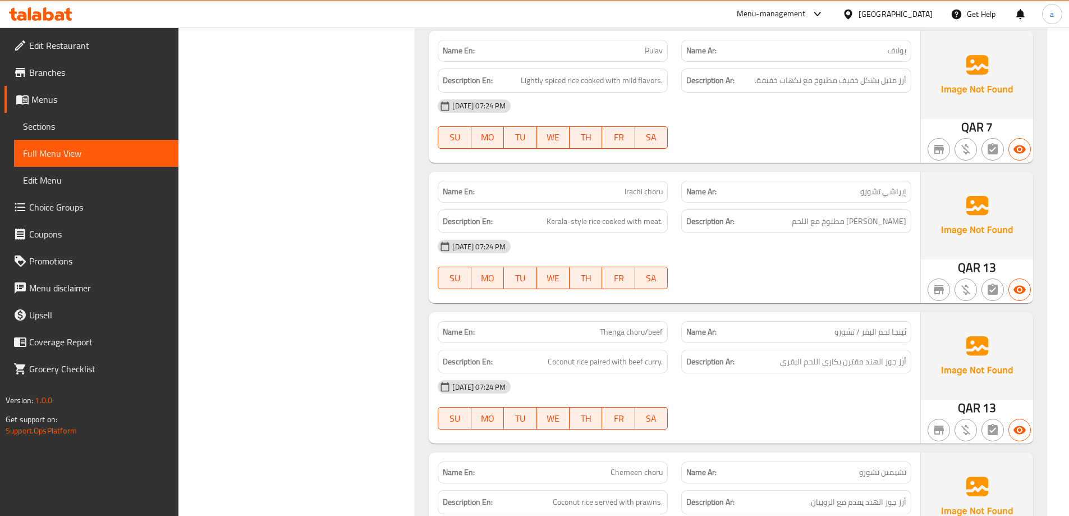
click at [64, 132] on span "Sections" at bounding box center [96, 126] width 146 height 13
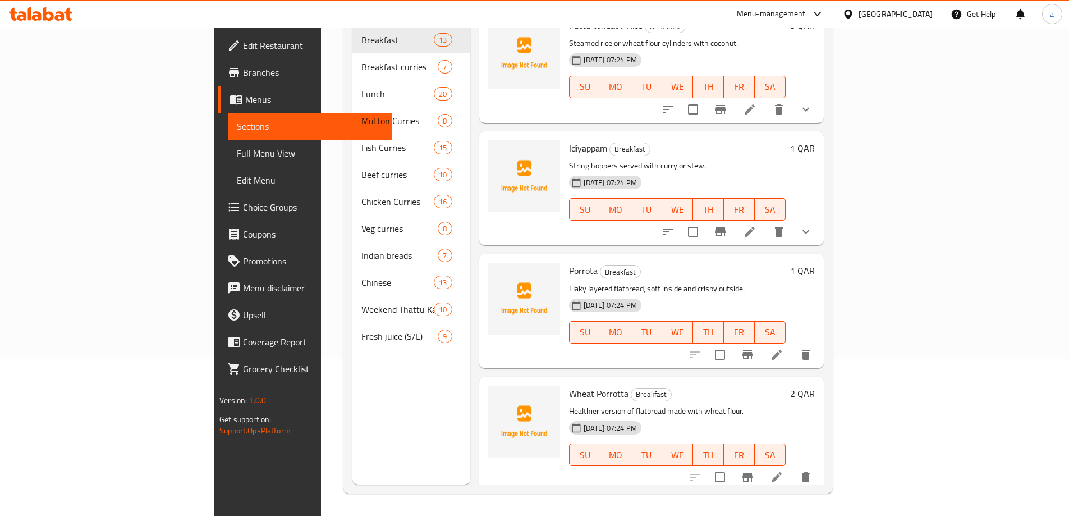
scroll to position [938, 0]
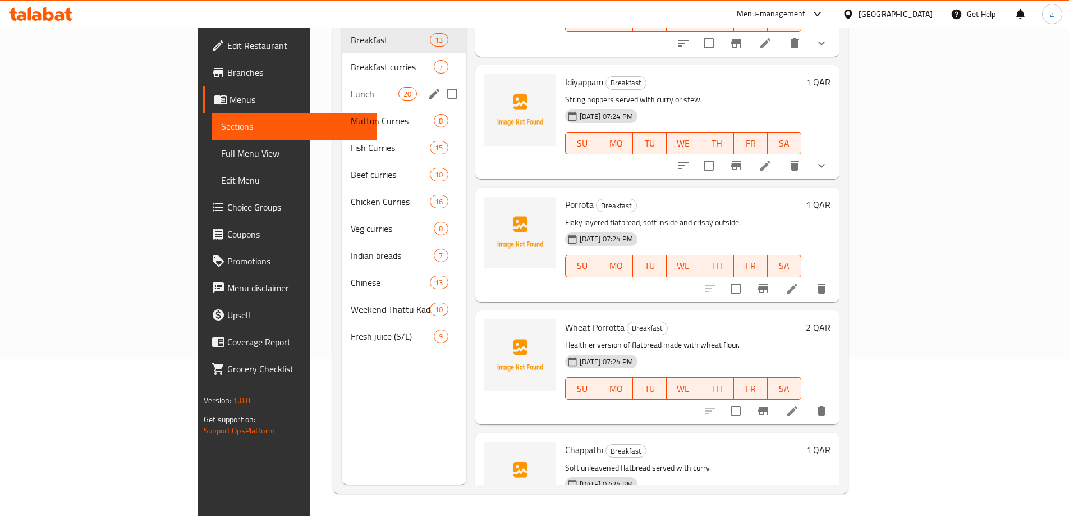
click at [351, 87] on span "Lunch" at bounding box center [375, 93] width 48 height 13
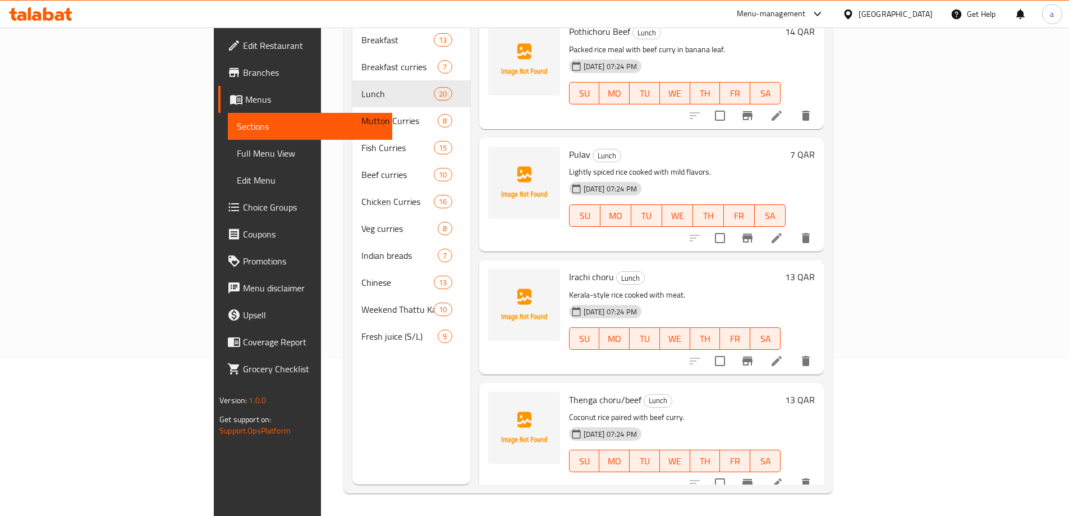
scroll to position [1891, 0]
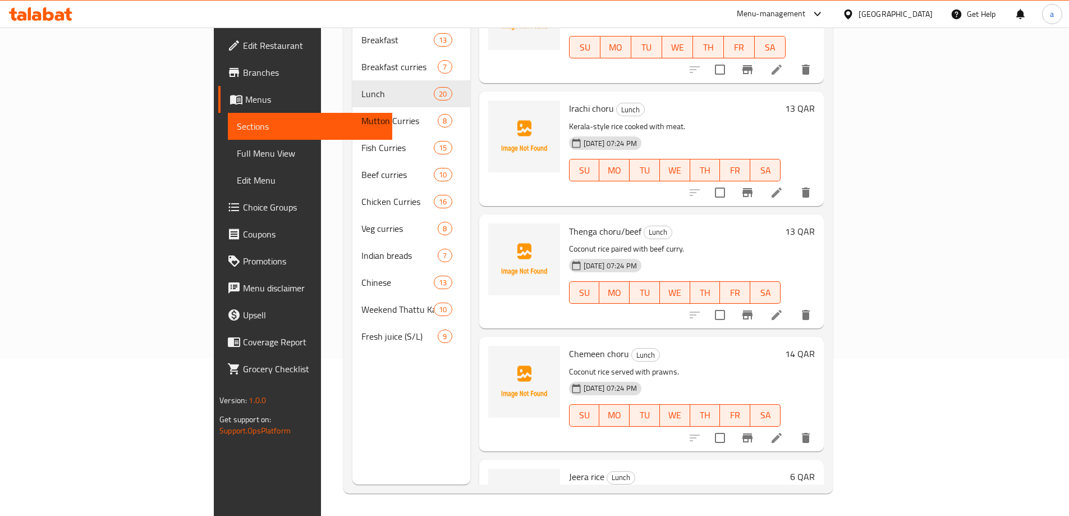
click at [783, 186] on icon at bounding box center [776, 192] width 13 height 13
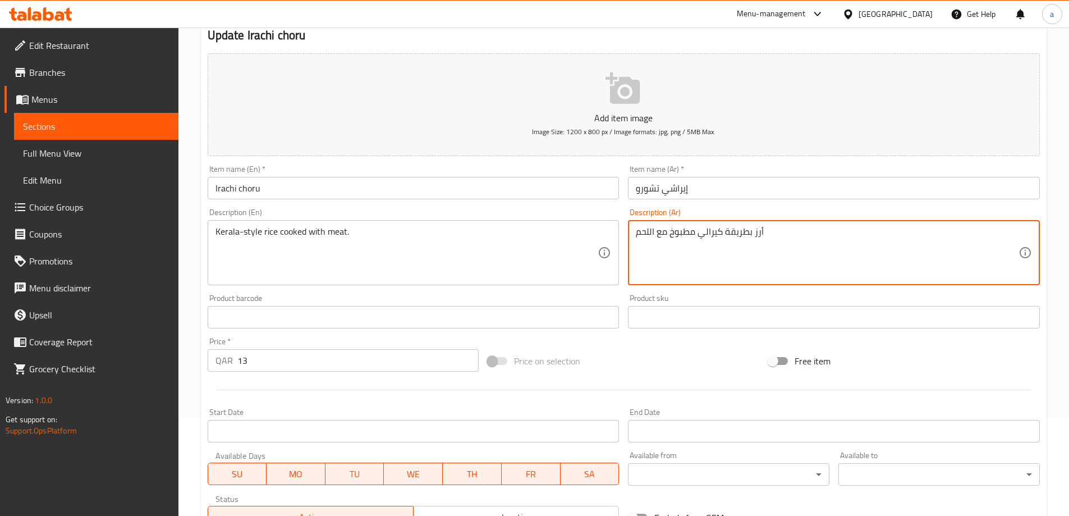
scroll to position [277, 0]
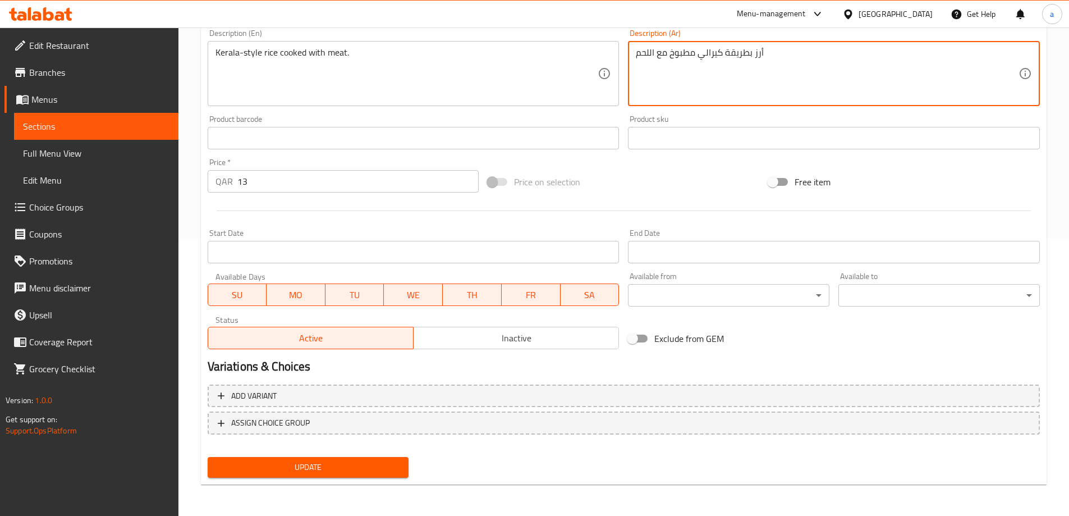
type textarea "أرز بطريقة كيرالي مطبوخ مع اللحم"
click at [379, 463] on span "Update" at bounding box center [308, 467] width 183 height 14
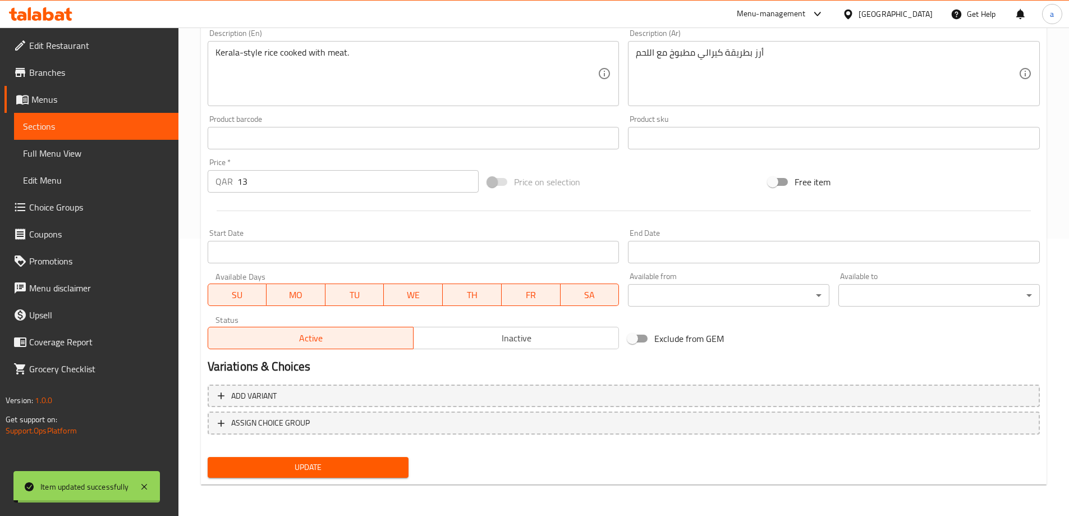
click at [71, 94] on span "Menus" at bounding box center [100, 99] width 138 height 13
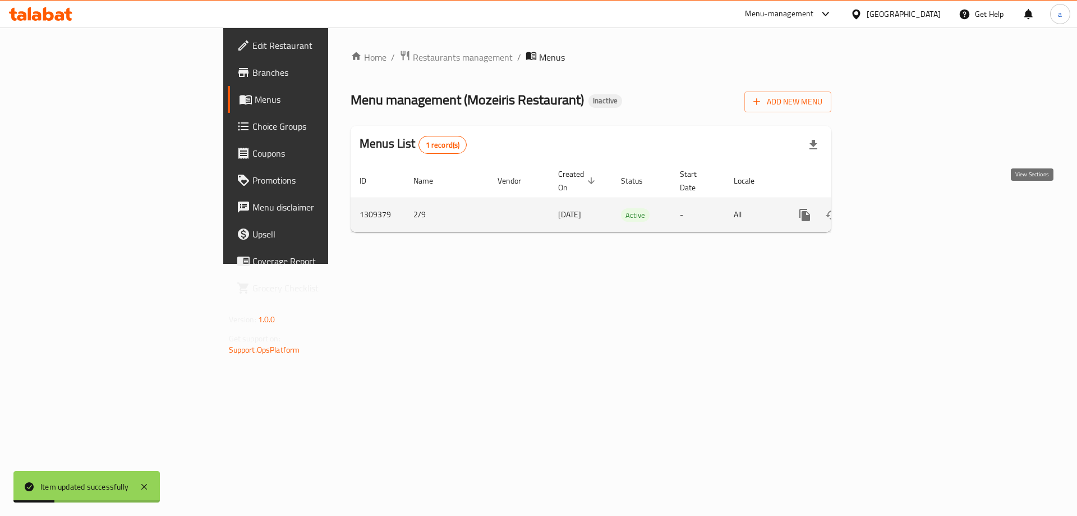
click at [891, 210] on icon "enhanced table" at bounding box center [886, 215] width 10 height 10
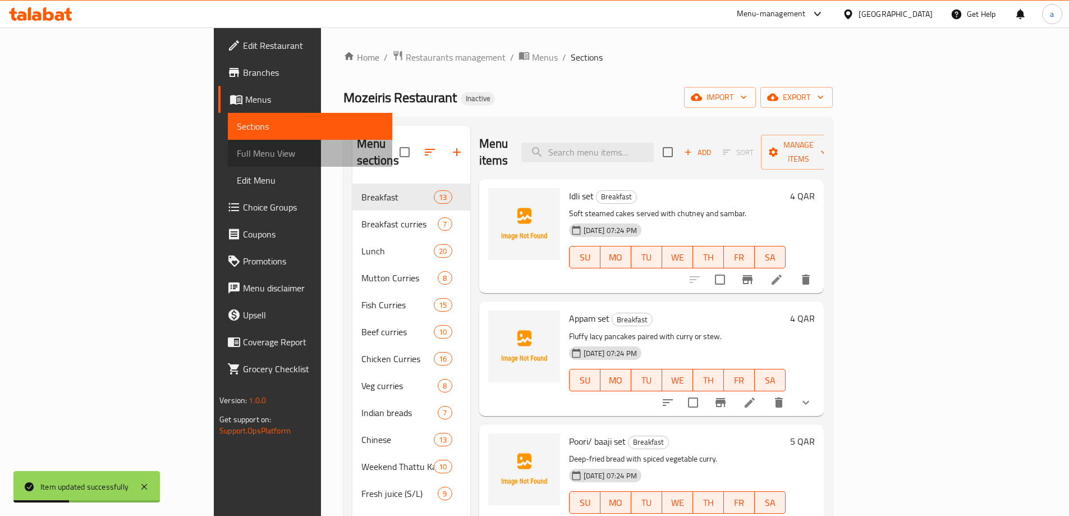
click at [237, 159] on span "Full Menu View" at bounding box center [310, 152] width 146 height 13
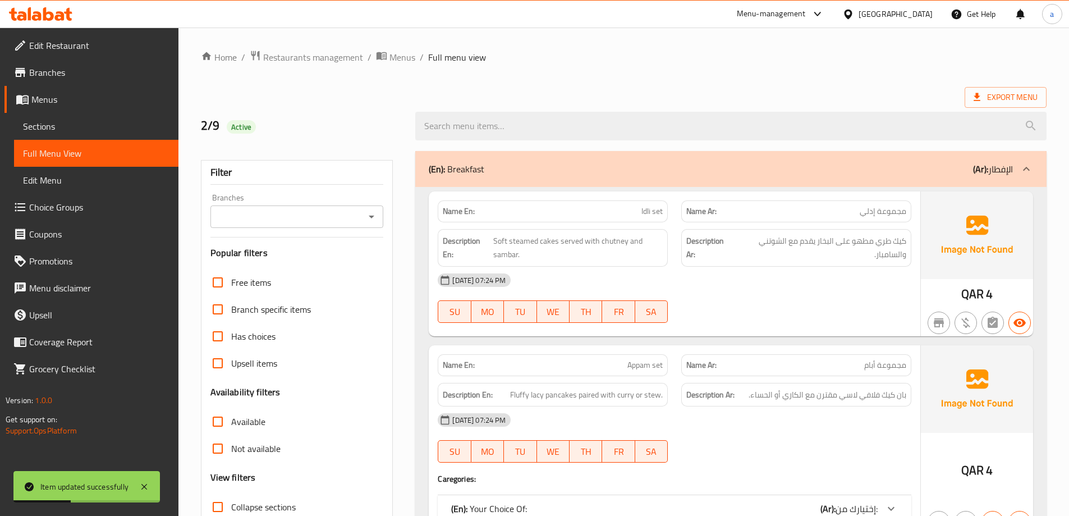
click at [54, 159] on span "Full Menu View" at bounding box center [96, 152] width 146 height 13
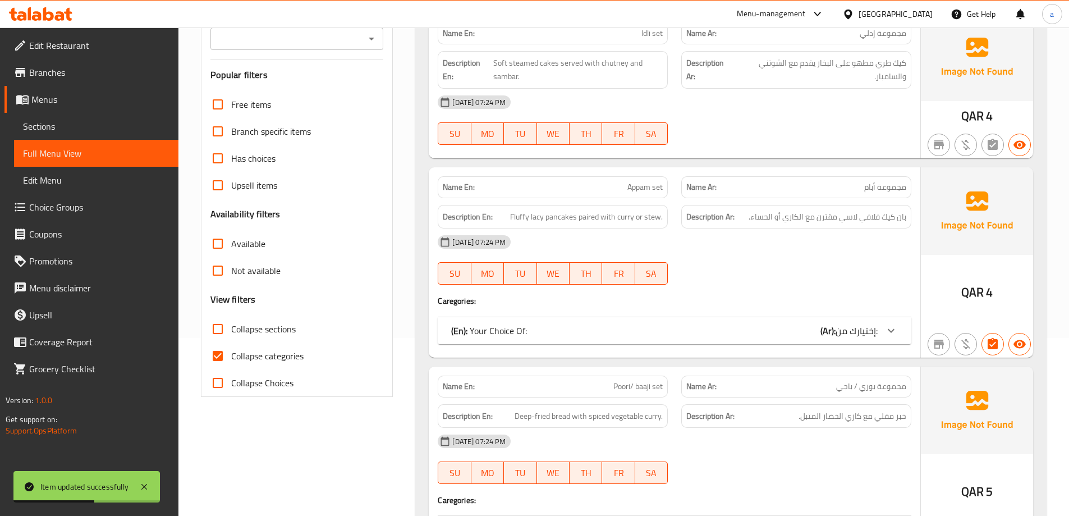
scroll to position [224, 0]
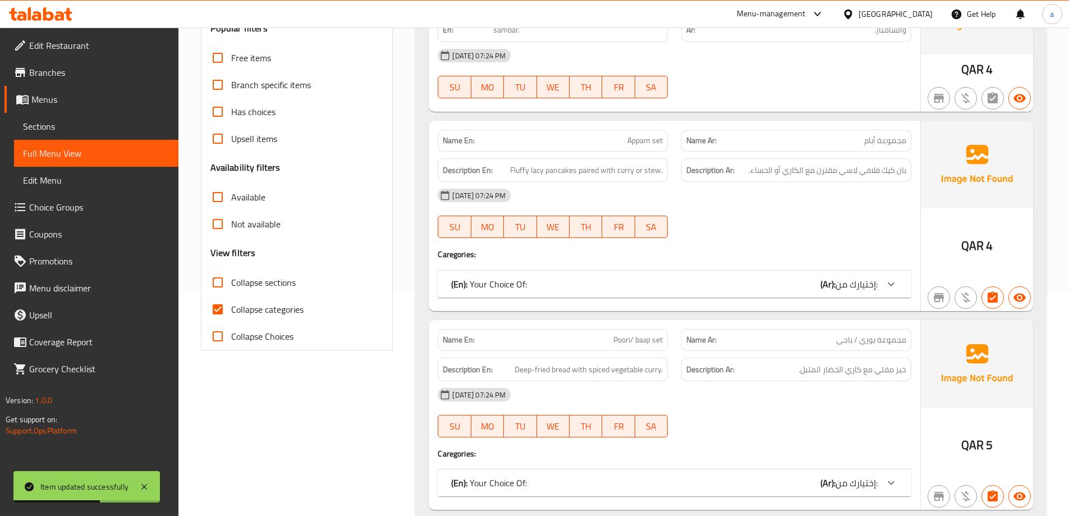
click at [257, 287] on span "Collapse sections" at bounding box center [263, 281] width 65 height 13
click at [231, 287] on input "Collapse sections" at bounding box center [217, 282] width 27 height 27
checkbox input "true"
click at [263, 314] on span "Collapse categories" at bounding box center [267, 308] width 72 height 13
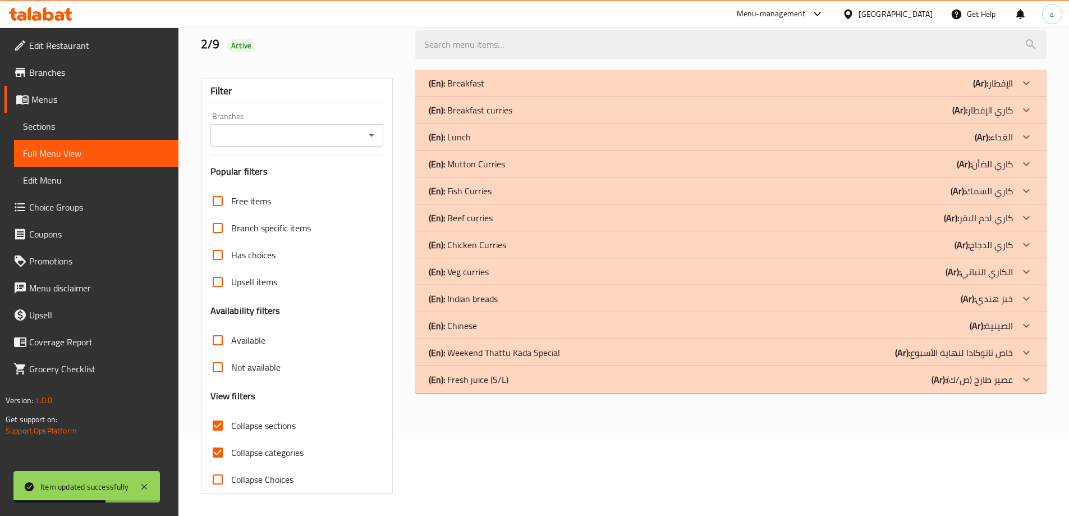
click at [223, 305] on div "Free items Branch specific items Has choices Upsell items Availability filters …" at bounding box center [296, 339] width 173 height 305
click at [218, 460] on input "Collapse categories" at bounding box center [217, 452] width 27 height 27
checkbox input "false"
click at [1006, 90] on p "(Ar): الغداء" at bounding box center [993, 82] width 40 height 13
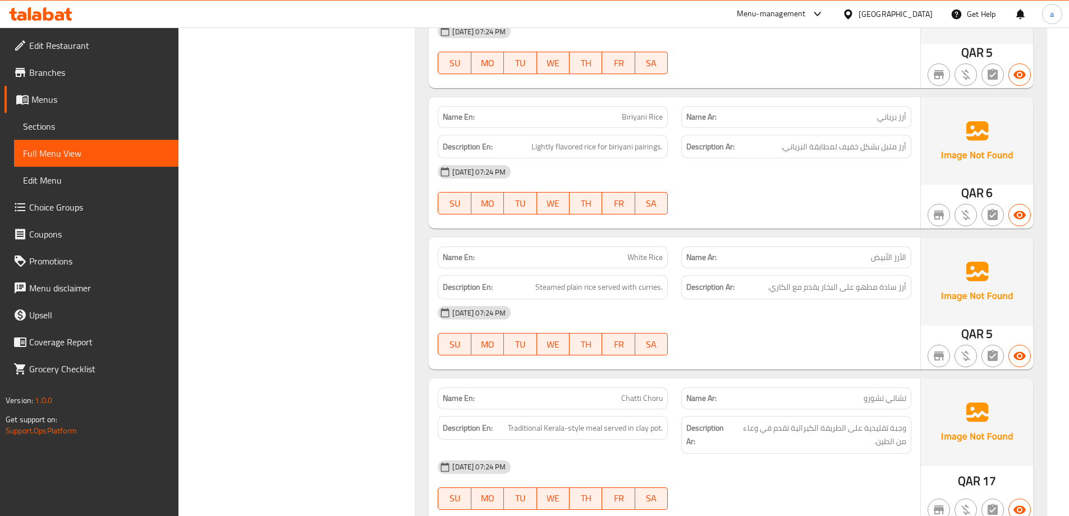
scroll to position [1559, 0]
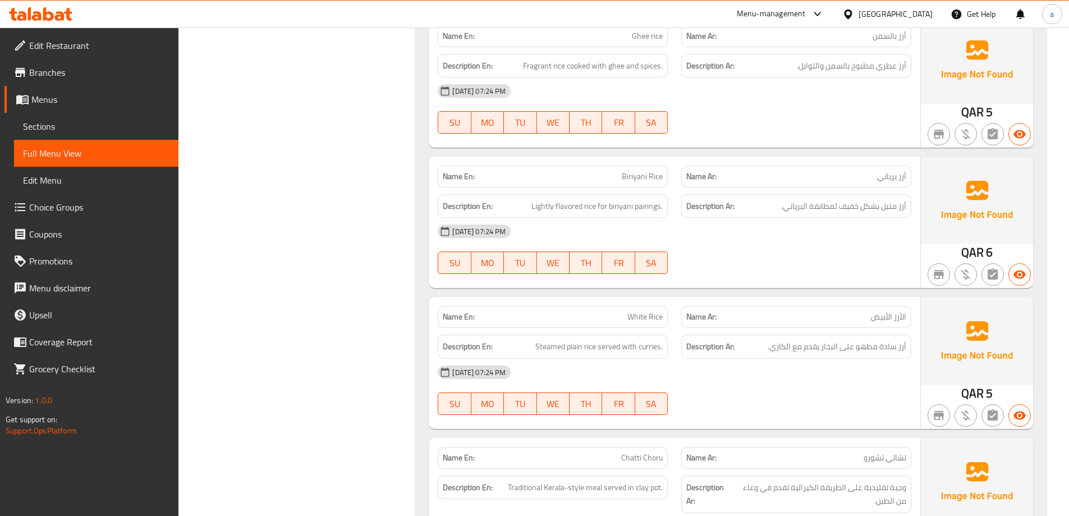
click at [81, 128] on span "Sections" at bounding box center [96, 126] width 146 height 13
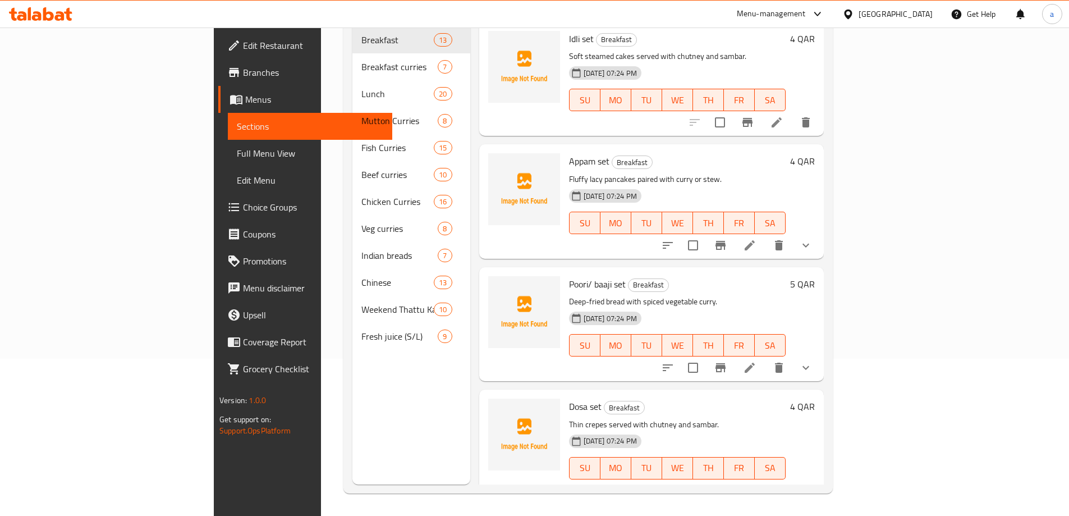
scroll to position [157, 0]
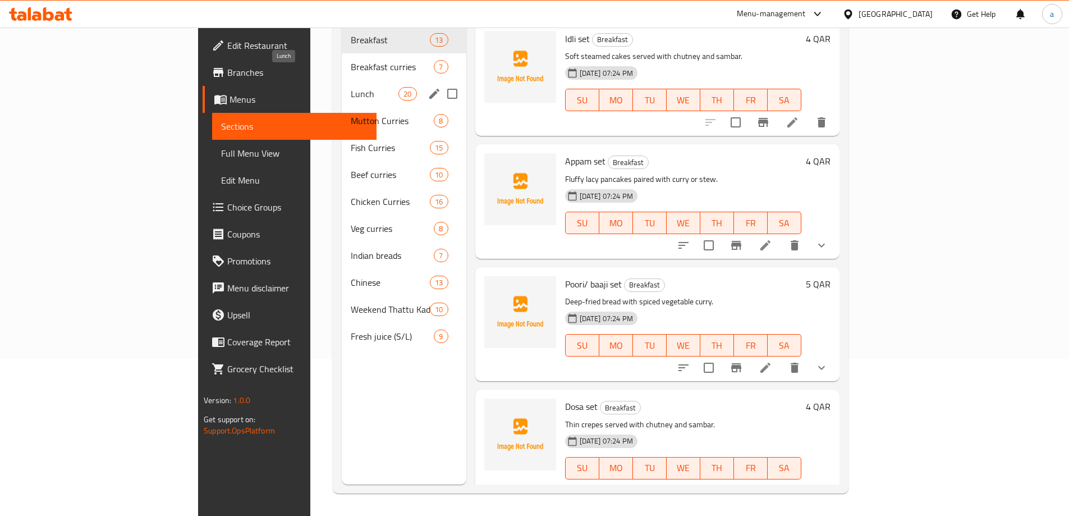
click at [351, 87] on span "Lunch" at bounding box center [375, 93] width 48 height 13
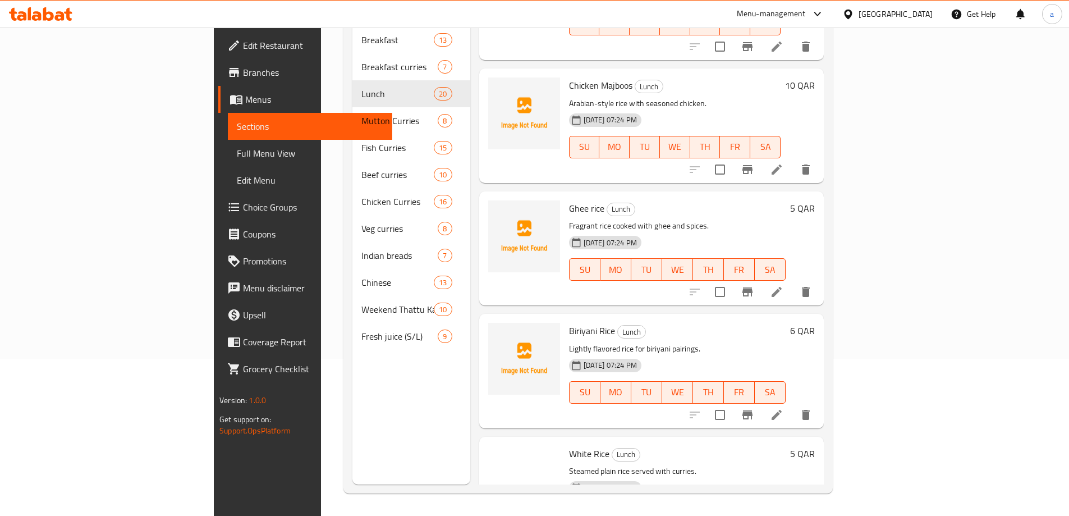
scroll to position [842, 0]
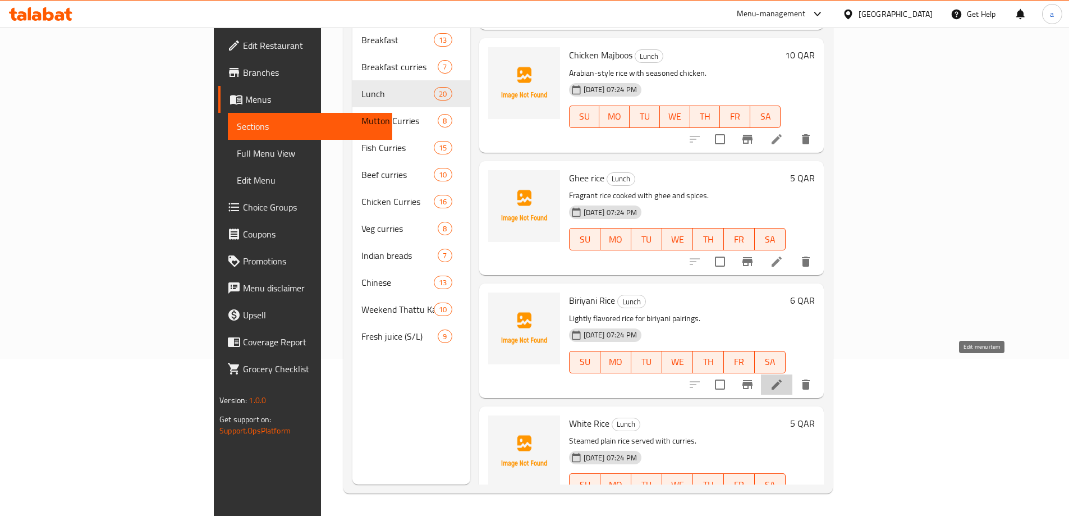
click at [783, 378] on icon at bounding box center [776, 384] width 13 height 13
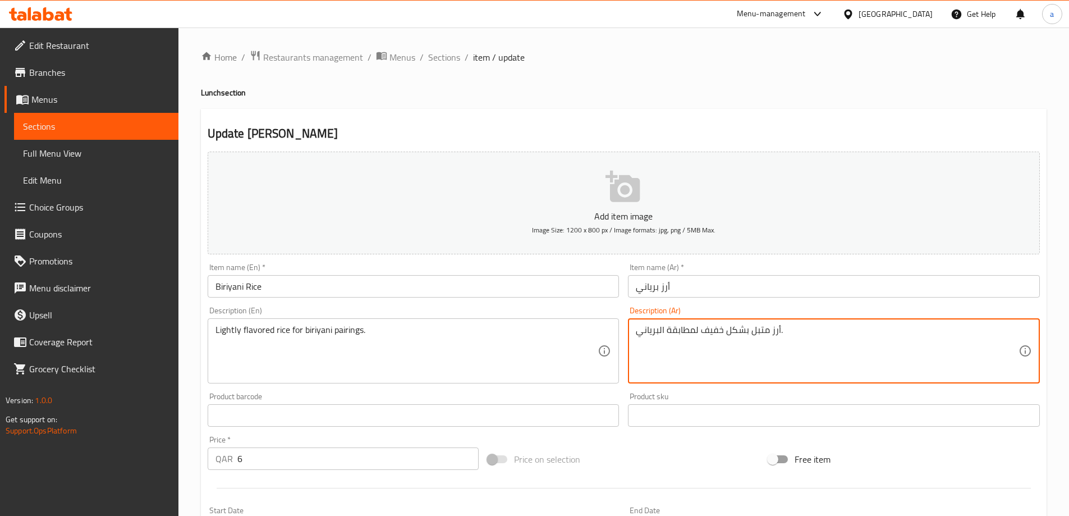
drag, startPoint x: 751, startPoint y: 330, endPoint x: 763, endPoint y: 334, distance: 12.8
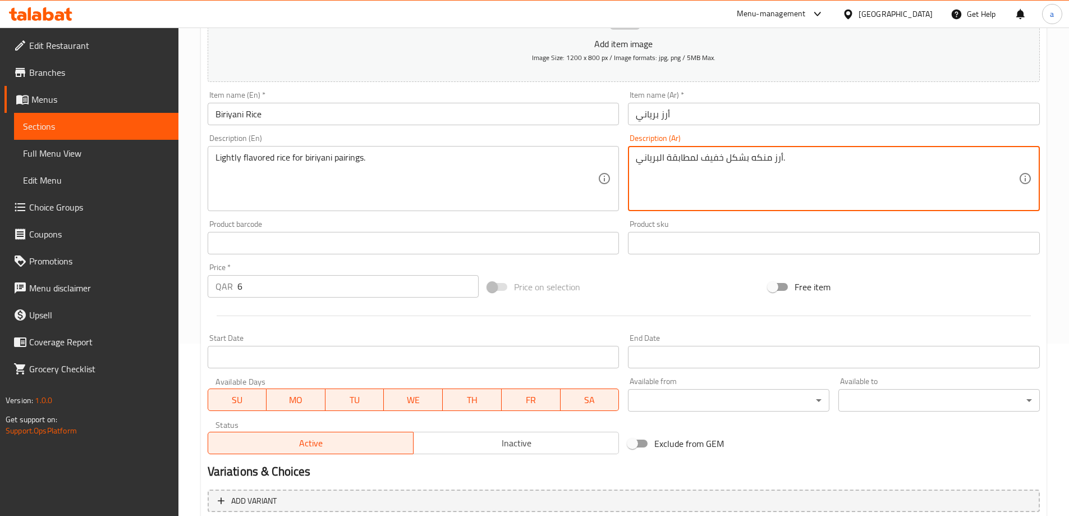
scroll to position [277, 0]
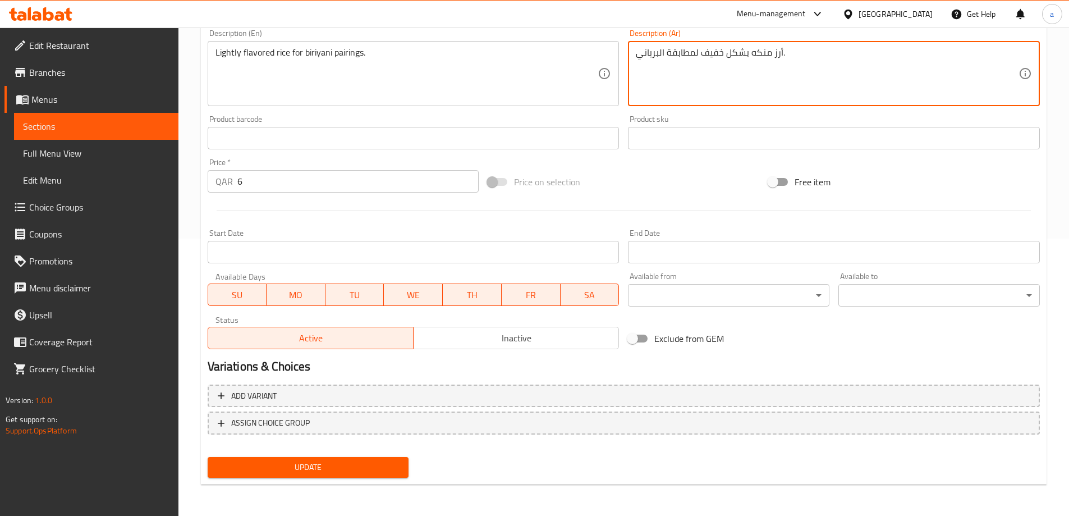
type textarea "أرز منكه بشكل خفيف لمطابقة البرياني."
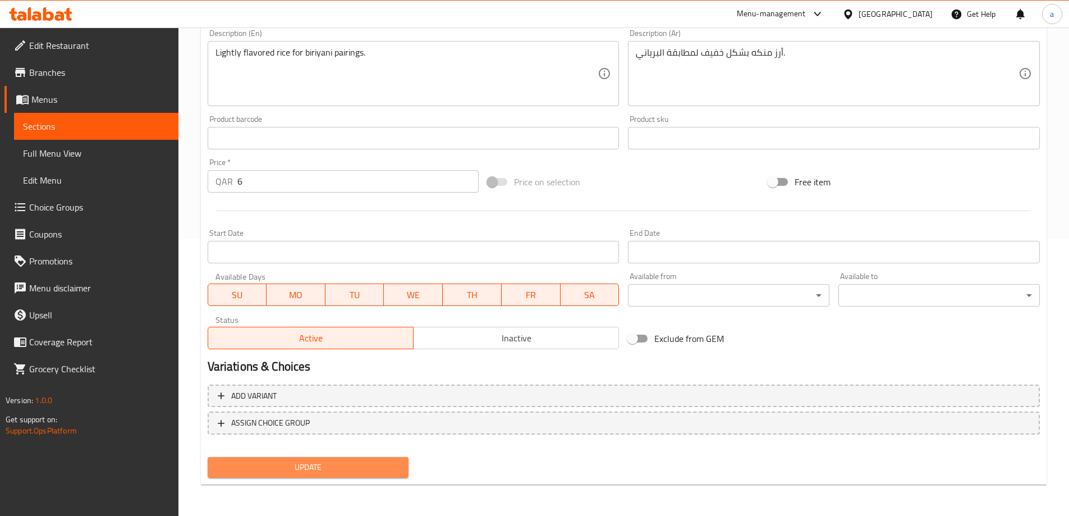
click at [260, 470] on span "Update" at bounding box center [308, 467] width 183 height 14
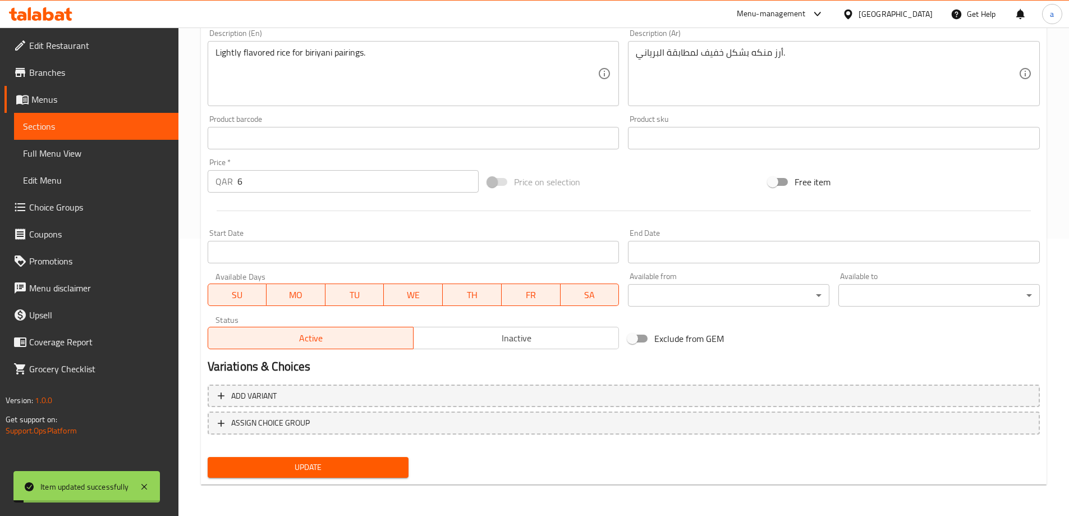
click at [70, 150] on span "Full Menu View" at bounding box center [96, 152] width 146 height 13
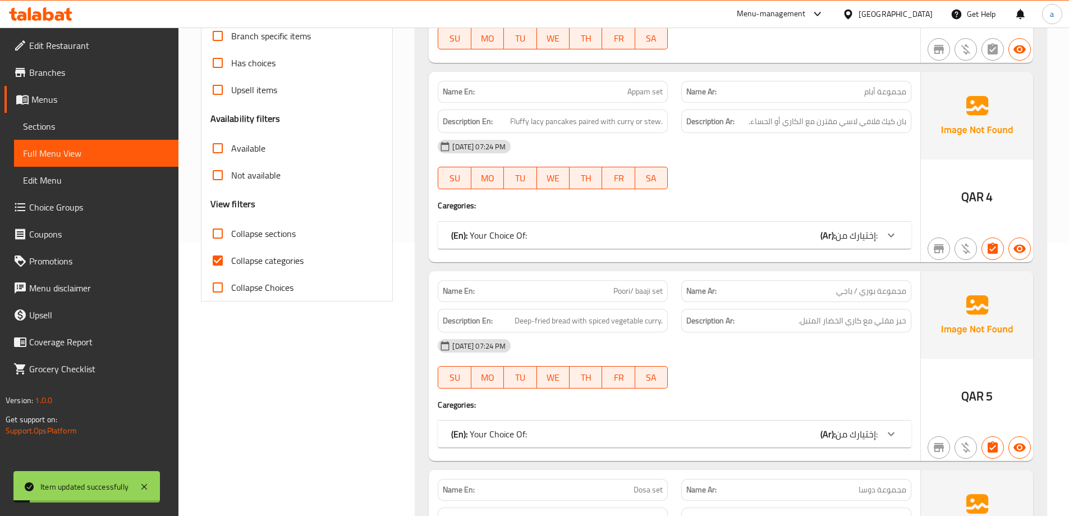
scroll to position [224, 0]
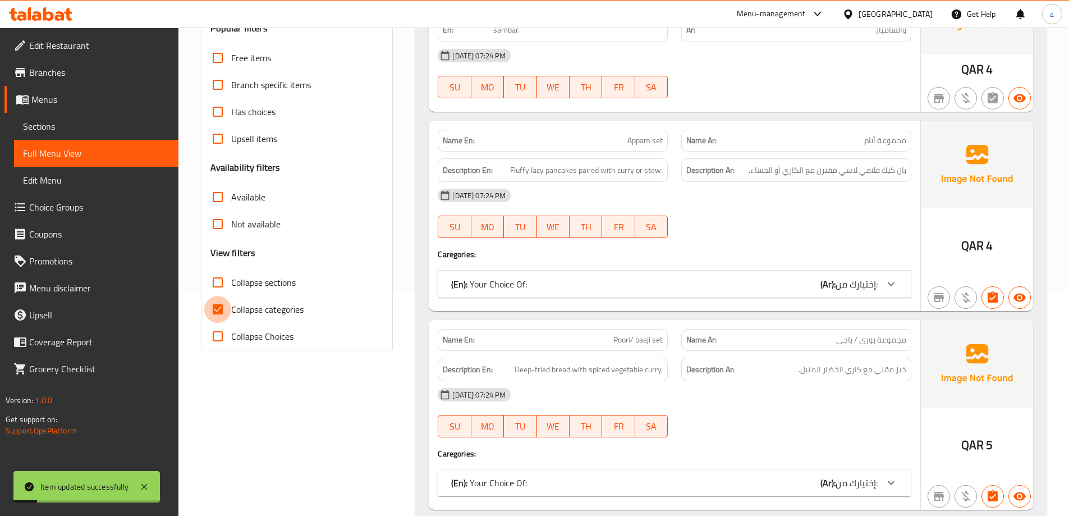
click at [208, 303] on input "Collapse categories" at bounding box center [217, 309] width 27 height 27
checkbox input "false"
click at [209, 284] on input "Collapse sections" at bounding box center [217, 282] width 27 height 27
checkbox input "true"
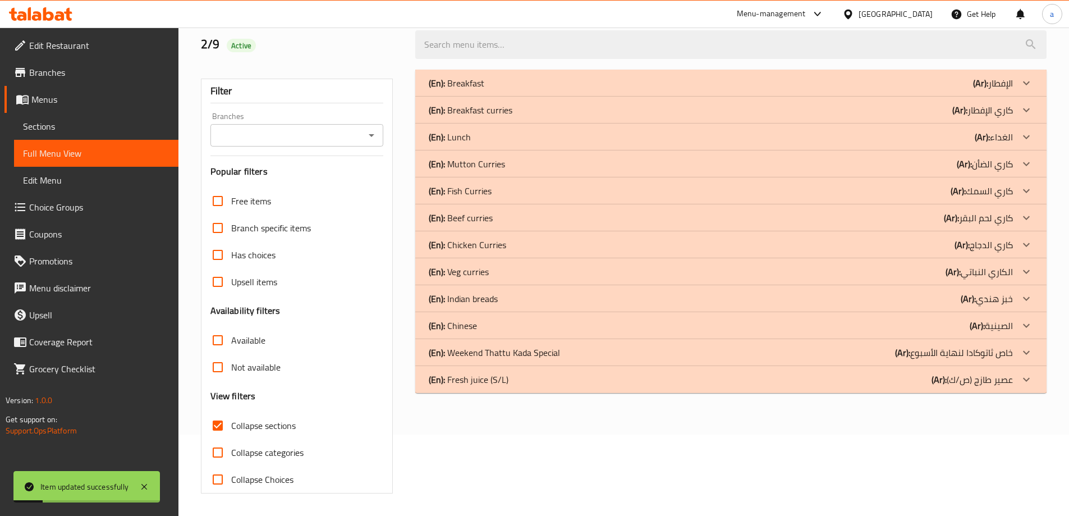
scroll to position [81, 0]
click at [977, 91] on b "(Ar):" at bounding box center [980, 83] width 15 height 17
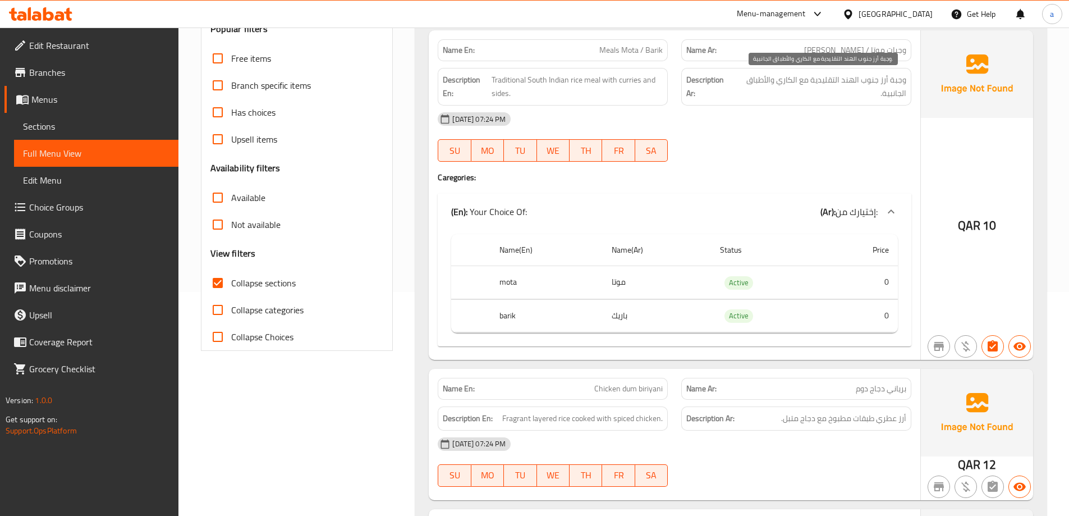
scroll to position [330, 0]
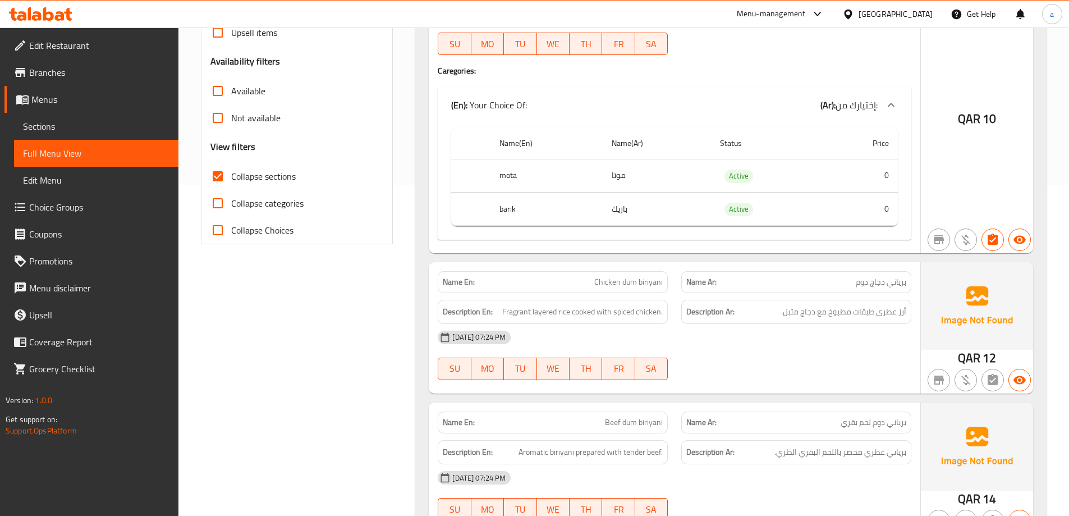
click at [68, 117] on link "Sections" at bounding box center [96, 126] width 164 height 27
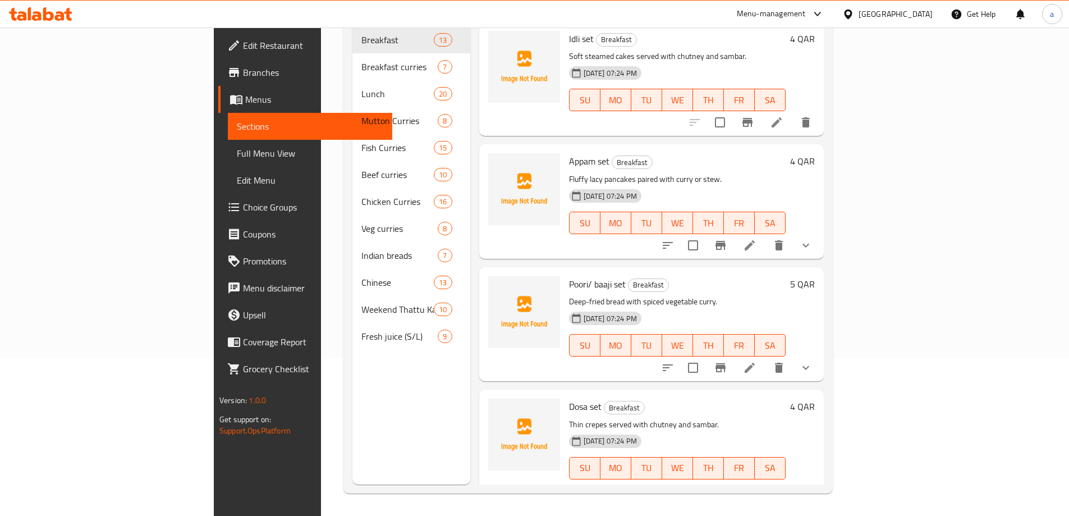
scroll to position [157, 0]
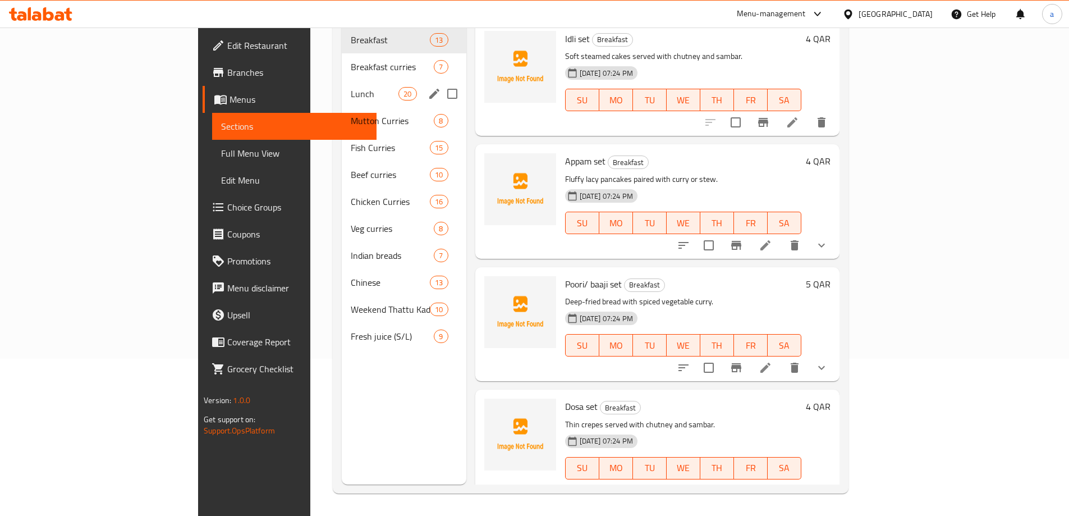
click at [351, 87] on span "Lunch" at bounding box center [375, 93] width 48 height 13
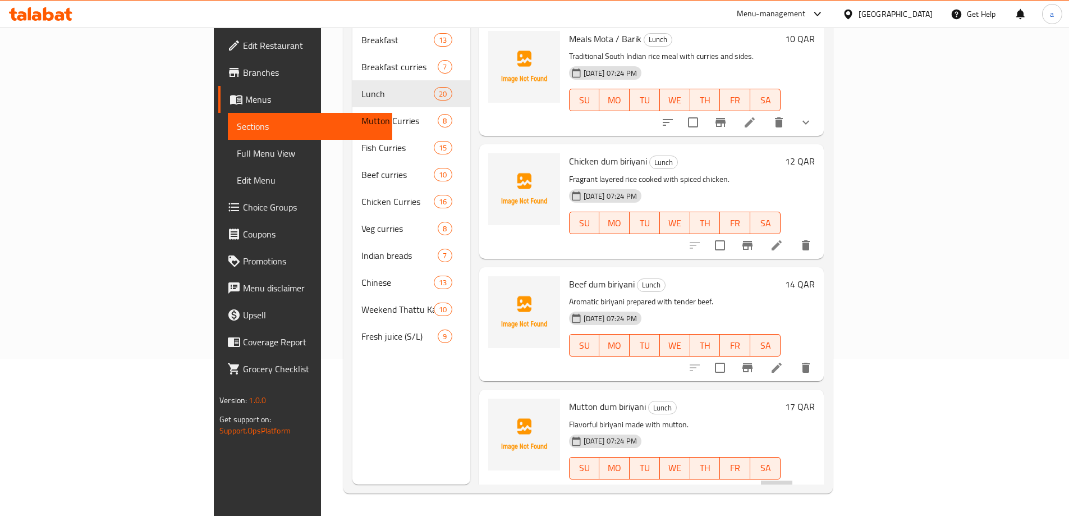
click at [792, 480] on li at bounding box center [776, 490] width 31 height 20
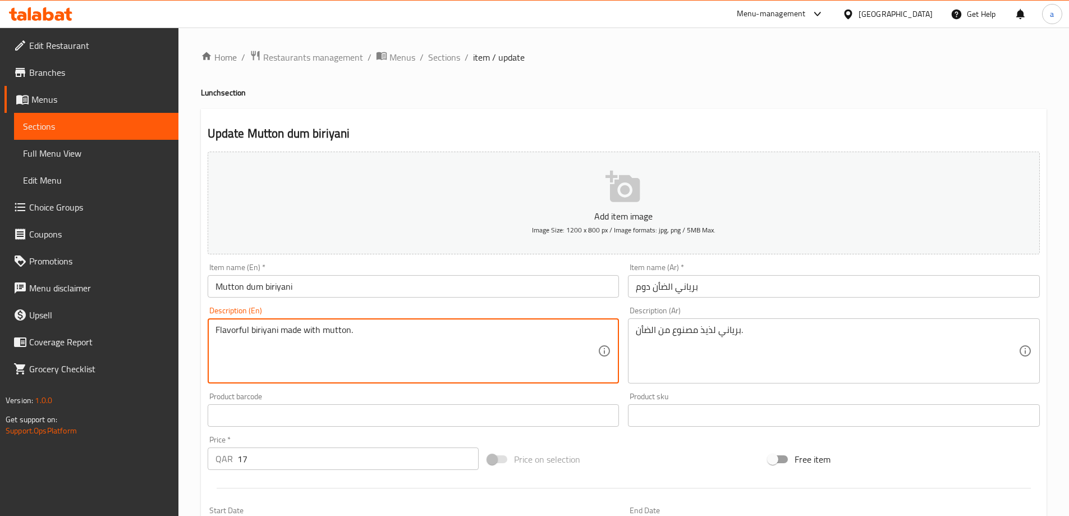
click at [398, 341] on textarea "Flavorful biriyani made with mutton." at bounding box center [406, 350] width 383 height 53
paste textarea "Biryani rice dish made with mutton meat"
type textarea "Biryani rice dish made with mutton meat."
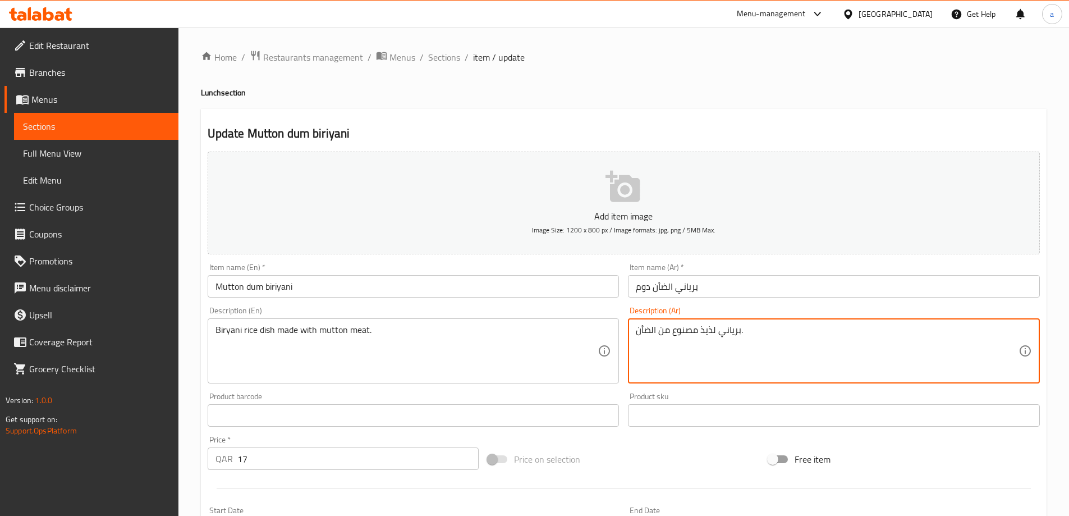
click at [707, 327] on textarea "برياني لذيذ مصنوع من الضأن." at bounding box center [827, 350] width 383 height 53
paste textarea "برياني لذيذ مصنوع من الضأن."
click at [780, 330] on textarea "برياني لذيذ مصنوع من الضأن.برياني لذيذ مصنوع من الضأن." at bounding box center [827, 350] width 383 height 53
click at [779, 330] on textarea "برياني لذيذ مصنوع من الضأن.برياني لذيذ مصنوع من الضأن." at bounding box center [827, 350] width 383 height 53
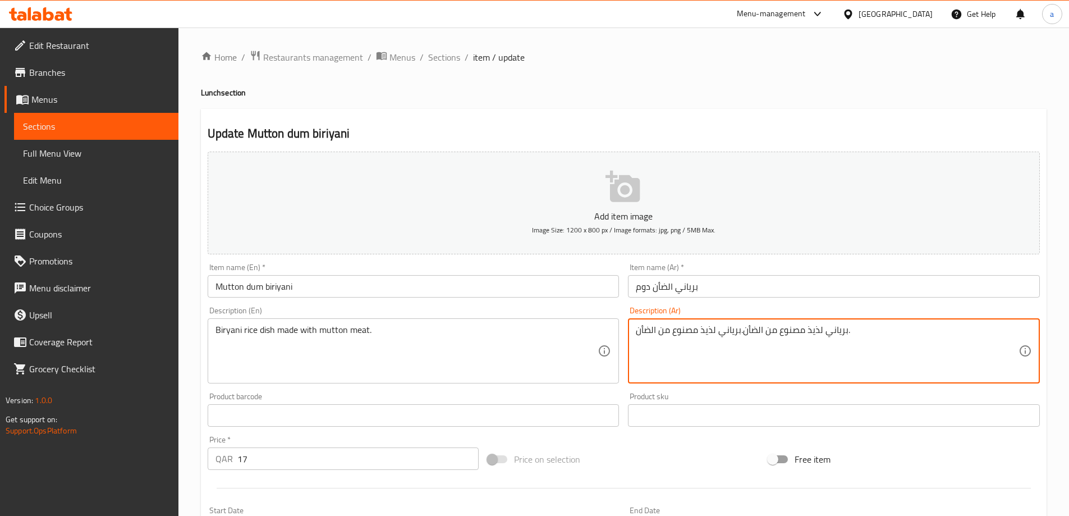
click at [781, 331] on textarea "برياني لذيذ مصنوع من الضأن.برياني لذيذ مصنوع من الضأن." at bounding box center [827, 350] width 383 height 53
paste textarea "بق برياني من الأرز مصنوع بلحم"
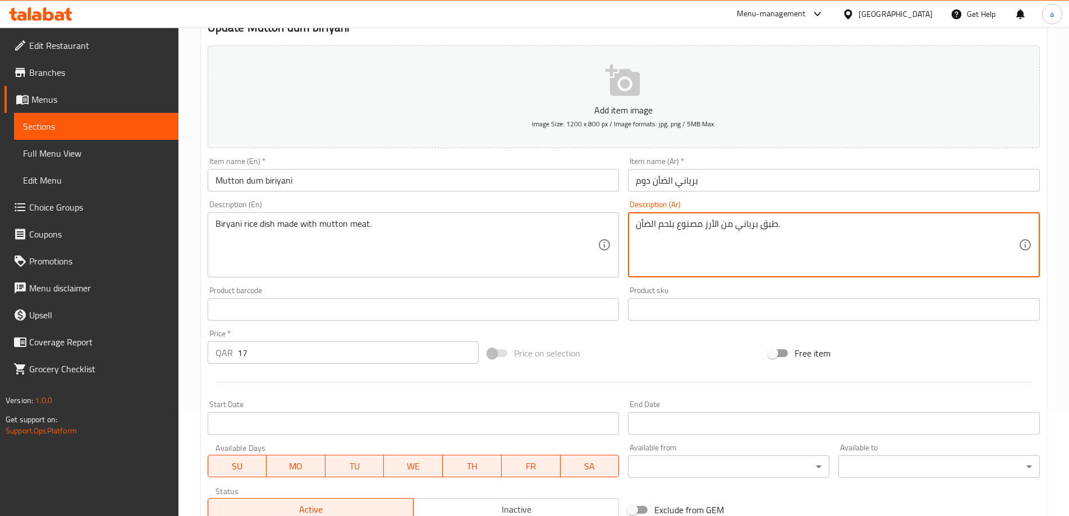
scroll to position [277, 0]
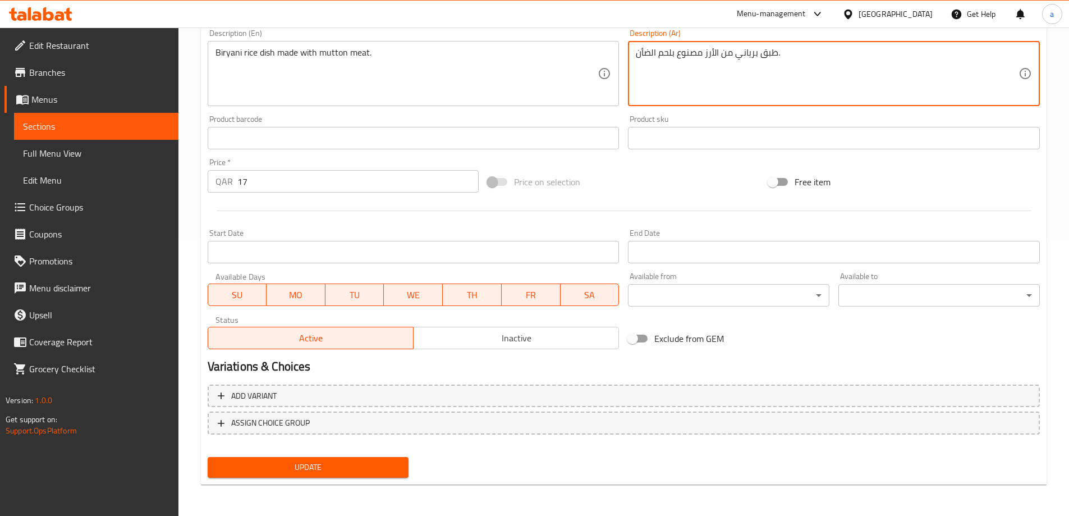
type textarea "طبق برياني من الأرز مصنوع بلحم الضأن."
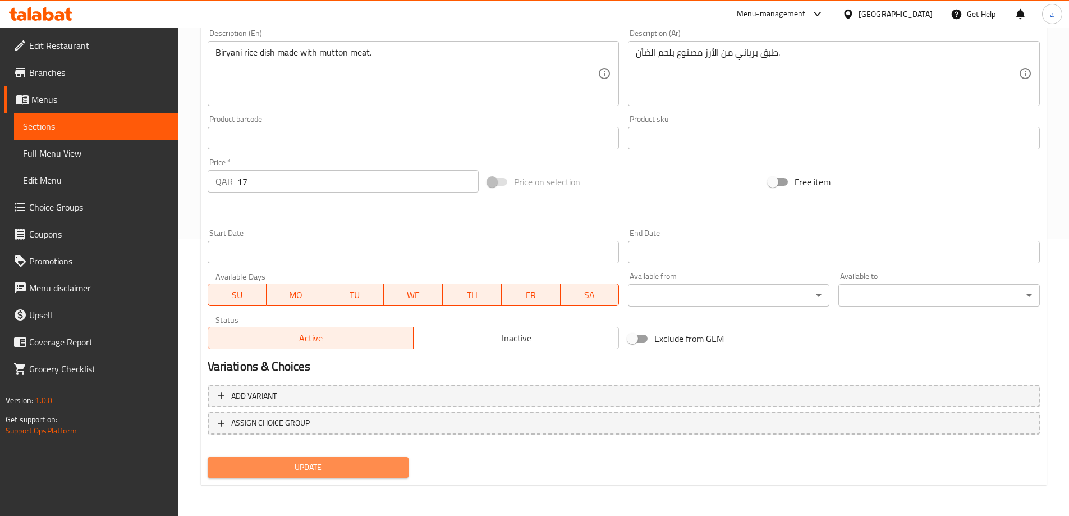
click at [351, 474] on span "Update" at bounding box center [308, 467] width 183 height 14
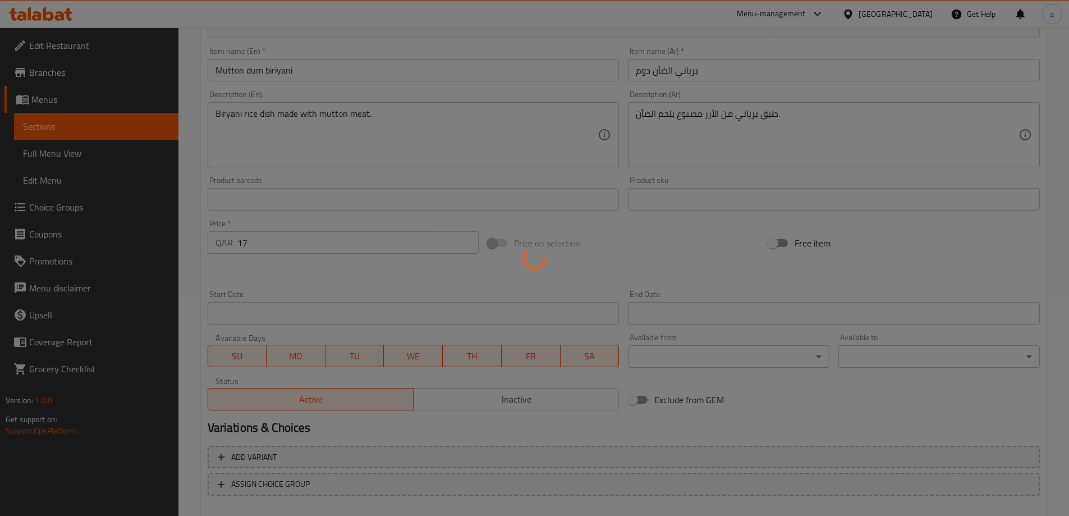
scroll to position [109, 0]
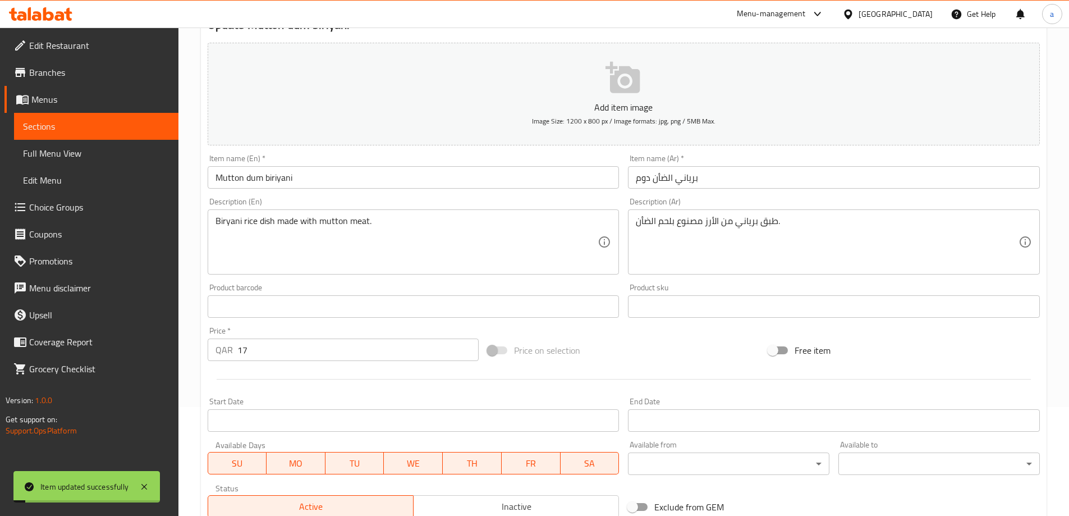
click at [329, 188] on input "Mutton dum biriyani" at bounding box center [414, 177] width 412 height 22
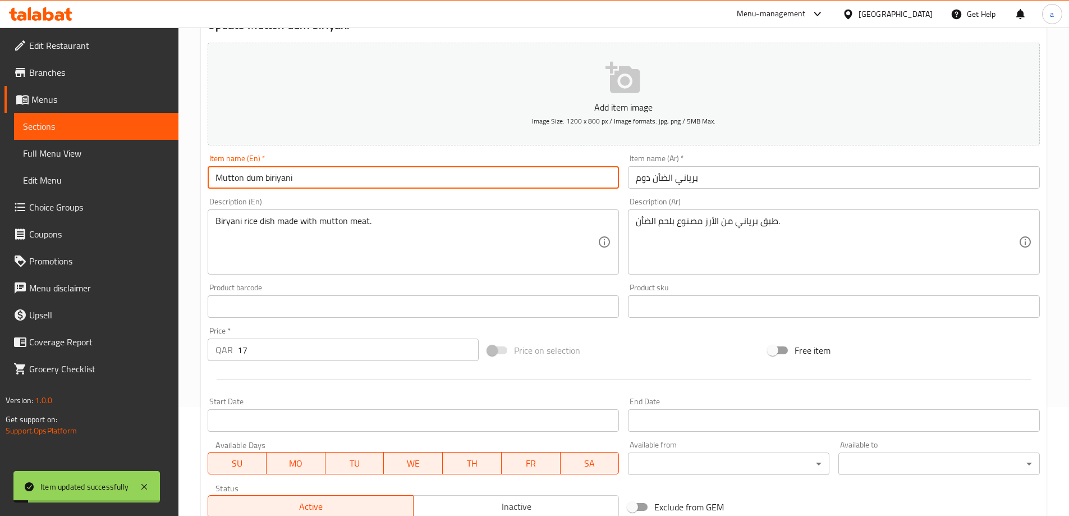
click at [329, 188] on input "Mutton dum biriyani" at bounding box center [414, 177] width 412 height 22
click at [328, 187] on input "Mutton dum biriyani" at bounding box center [414, 177] width 412 height 22
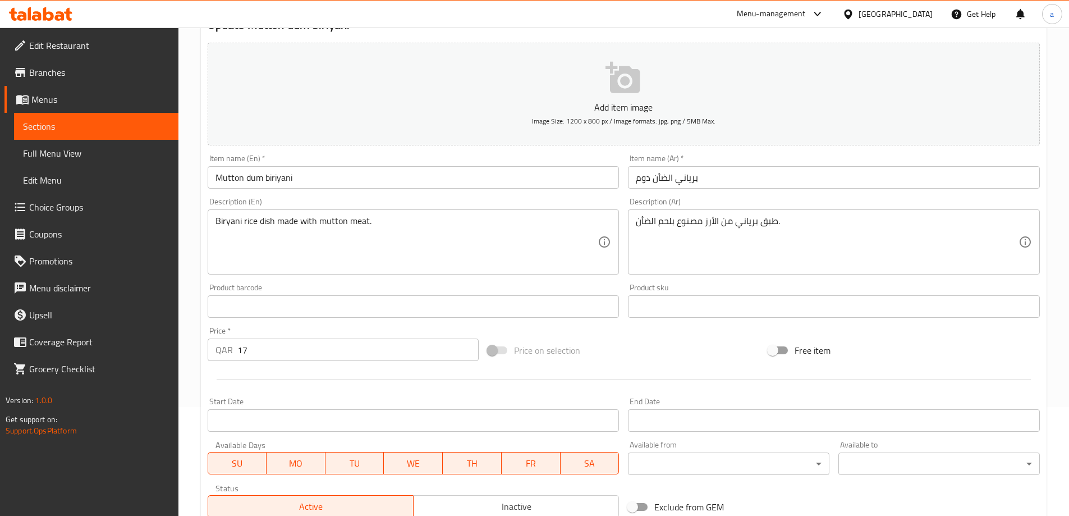
click at [105, 151] on span "Full Menu View" at bounding box center [96, 152] width 146 height 13
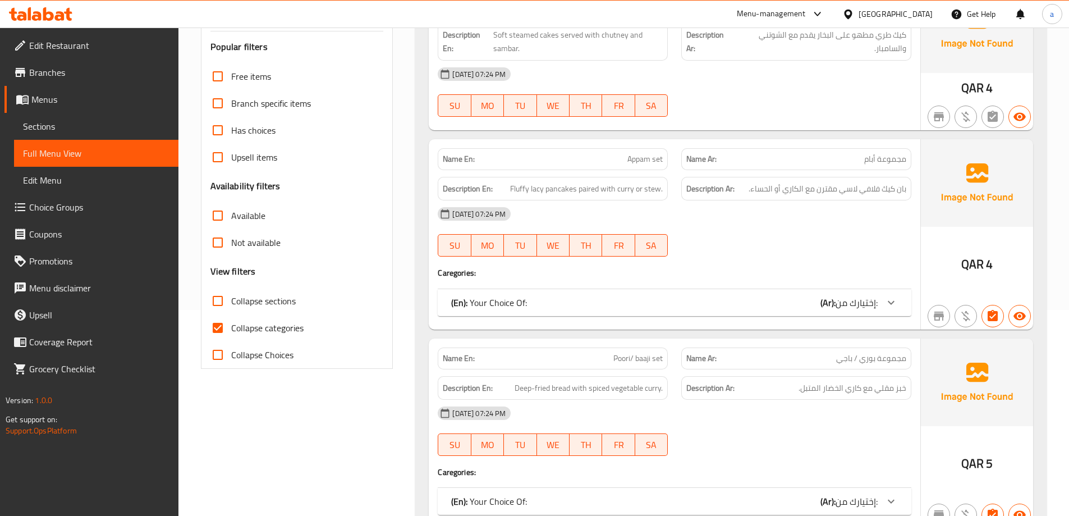
scroll to position [333, 0]
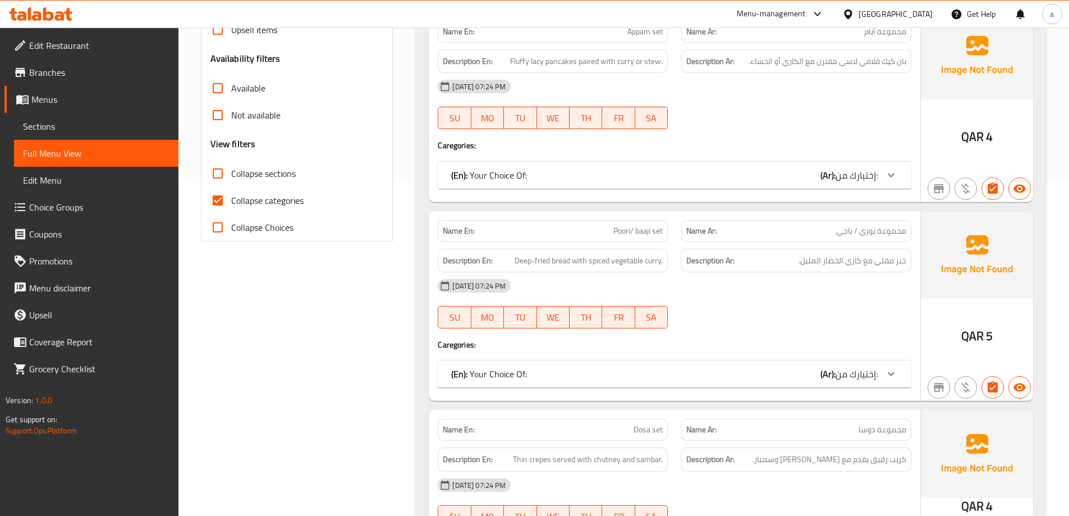
drag, startPoint x: 286, startPoint y: 170, endPoint x: 301, endPoint y: 200, distance: 33.6
click at [286, 171] on span "Collapse sections" at bounding box center [263, 173] width 65 height 13
click at [231, 171] on input "Collapse sections" at bounding box center [217, 173] width 27 height 27
checkbox input "true"
click at [287, 194] on span "Collapse categories" at bounding box center [267, 200] width 72 height 13
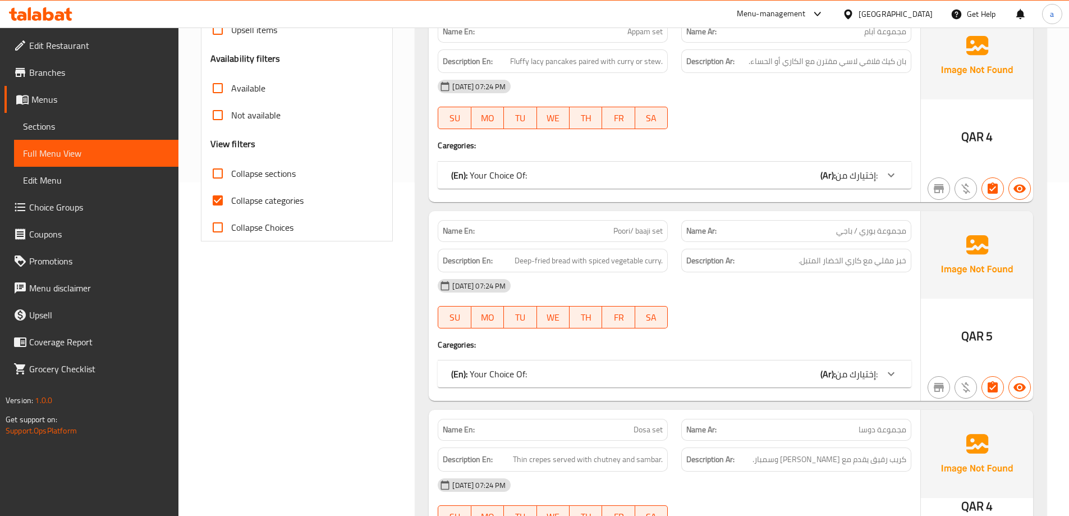
click at [231, 192] on input "Collapse categories" at bounding box center [217, 200] width 27 height 27
checkbox input "false"
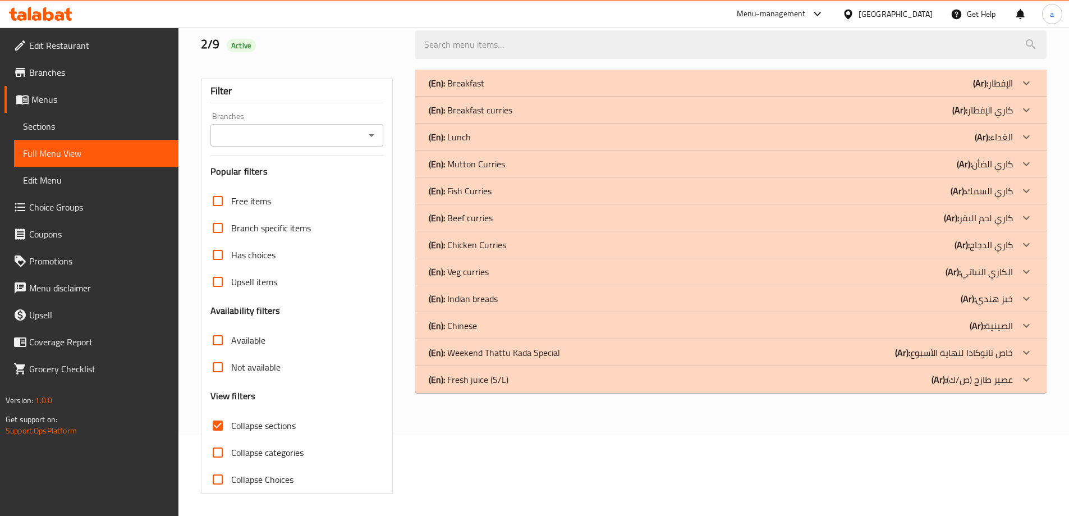
scroll to position [81, 0]
click at [729, 90] on div "(En): Lunch (Ar): الغداء" at bounding box center [721, 82] width 584 height 13
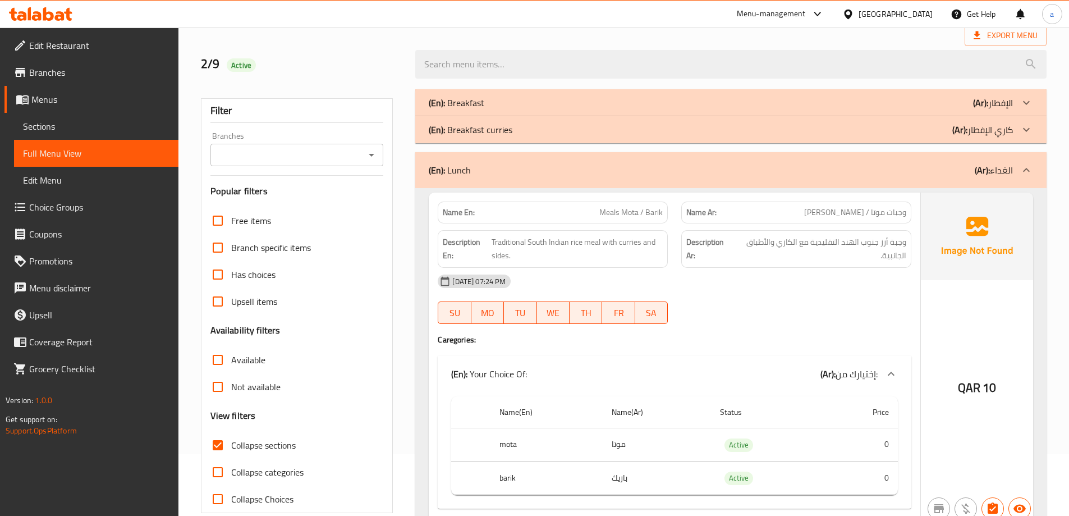
scroll to position [0, 0]
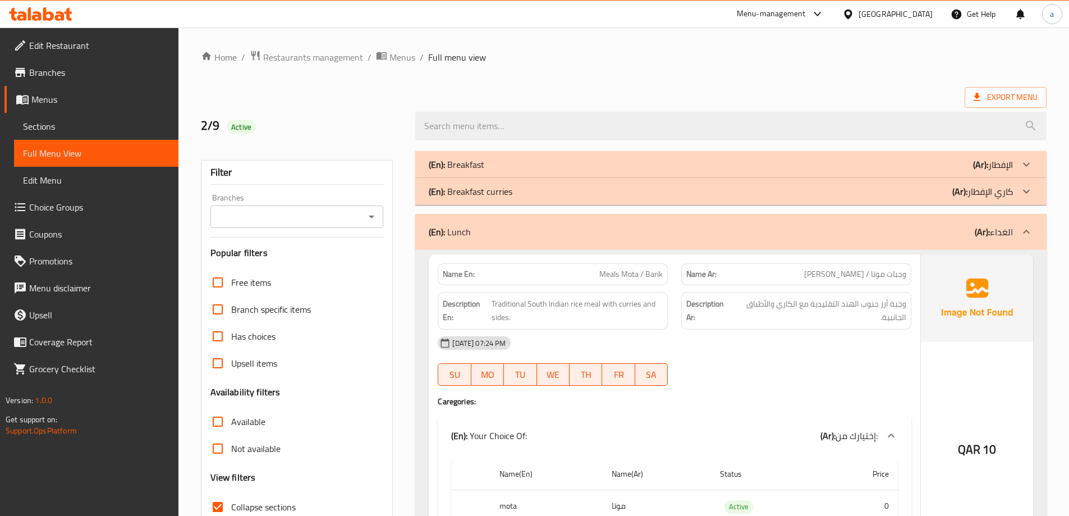
drag, startPoint x: 997, startPoint y: 217, endPoint x: 1051, endPoint y: 240, distance: 58.4
click at [997, 217] on div "(En): Lunch (Ar): الغداء" at bounding box center [730, 232] width 631 height 36
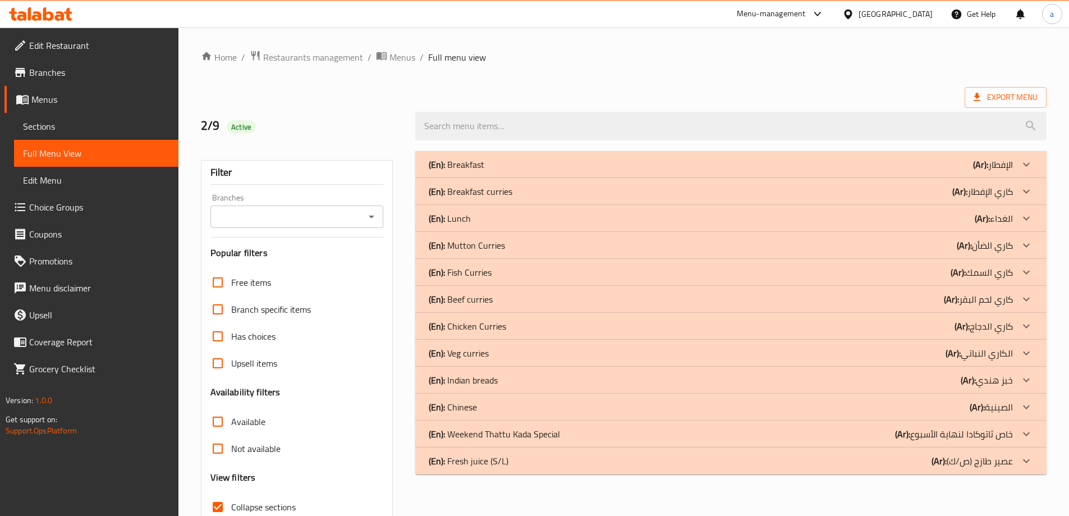
click at [1025, 166] on icon at bounding box center [1026, 164] width 7 height 4
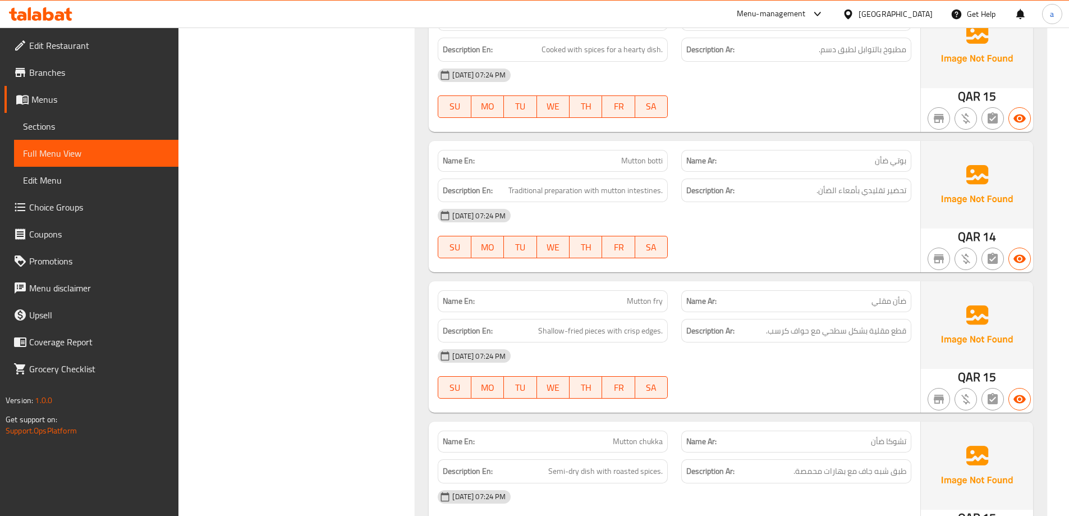
scroll to position [842, 0]
click at [638, 193] on span "Traditional preparation with mutton intestines." at bounding box center [585, 192] width 154 height 14
copy span "intestines"
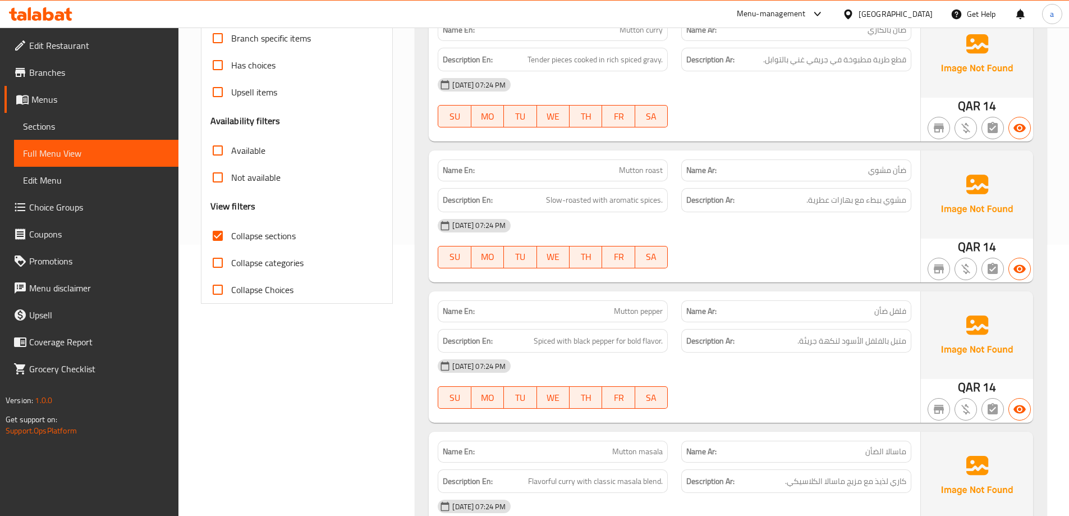
scroll to position [168, 0]
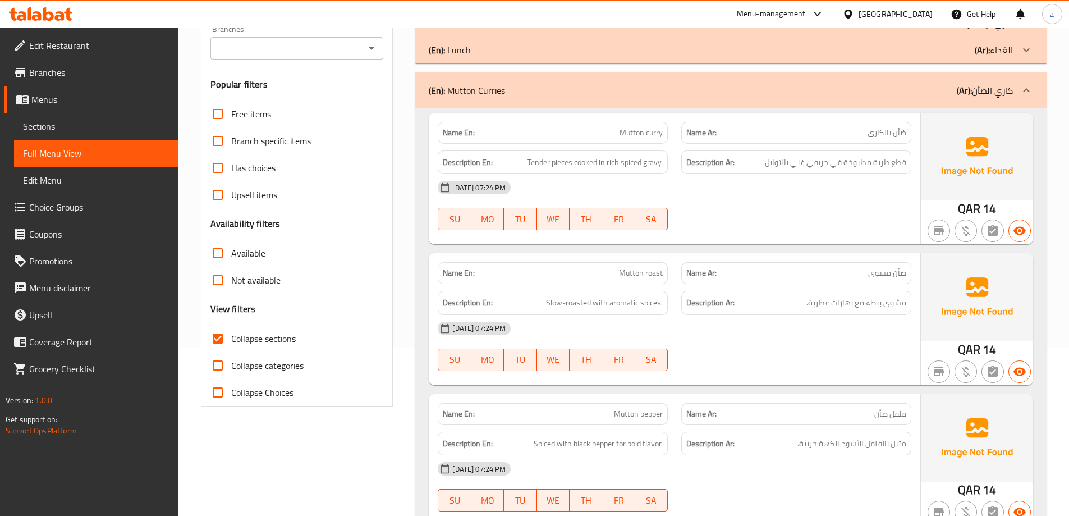
click at [993, 102] on div "(En): Mutton Curries (Ar): كاري الضأن" at bounding box center [730, 90] width 631 height 36
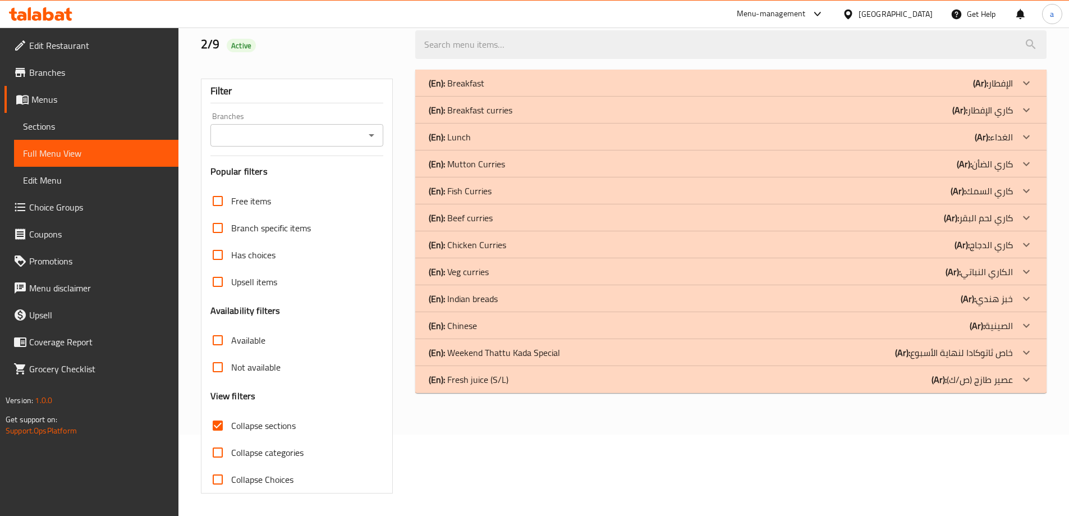
scroll to position [81, 0]
click at [1007, 90] on p "(Ar): كاري السمك" at bounding box center [993, 82] width 40 height 13
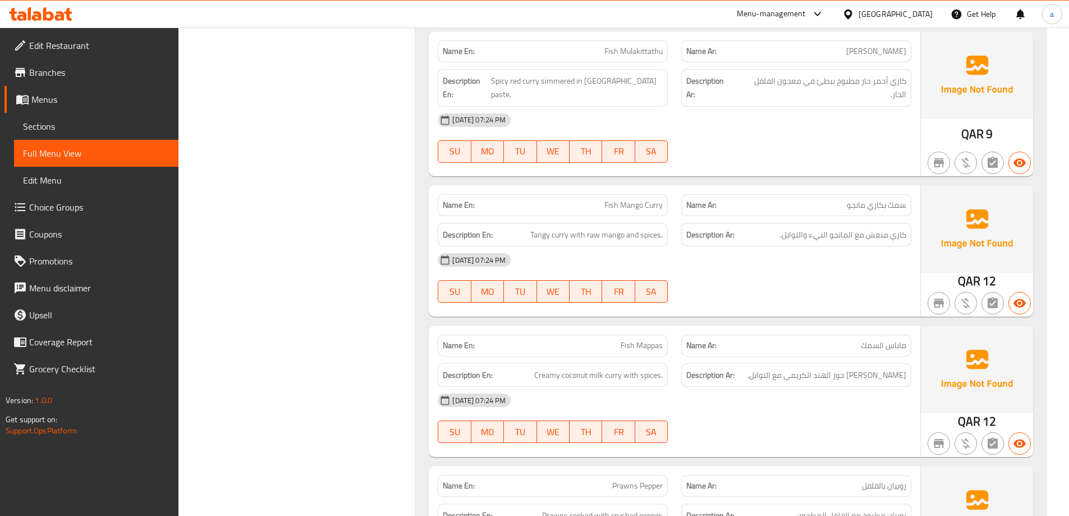
scroll to position [811, 0]
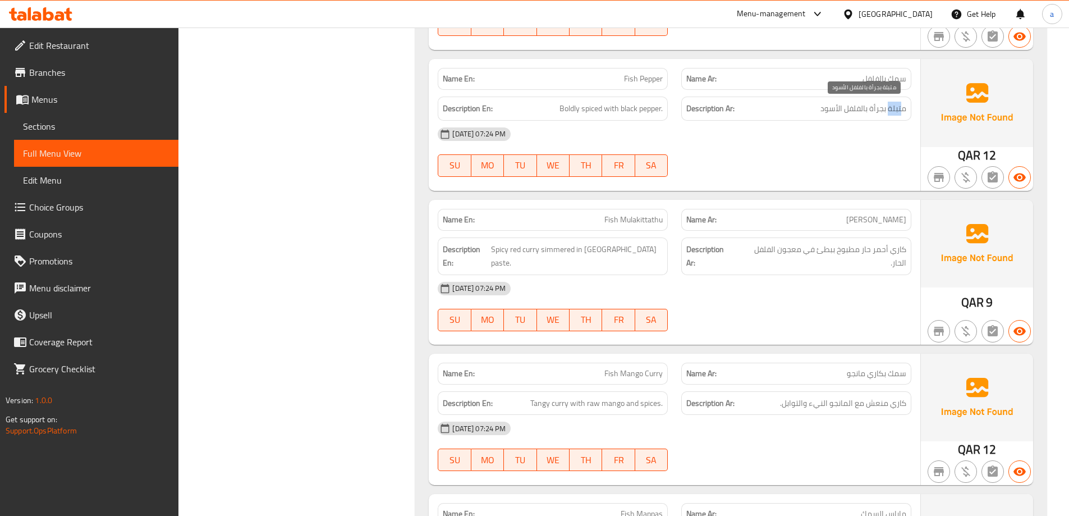
drag, startPoint x: 894, startPoint y: 109, endPoint x: 911, endPoint y: 132, distance: 28.5
click at [903, 116] on div "Description Ar: متبلة بجرأة بالفلفل الأسود" at bounding box center [796, 109] width 230 height 24
drag, startPoint x: 893, startPoint y: 143, endPoint x: 896, endPoint y: 148, distance: 5.8
click at [893, 143] on div "[DATE] 07:24 PM" at bounding box center [674, 134] width 487 height 27
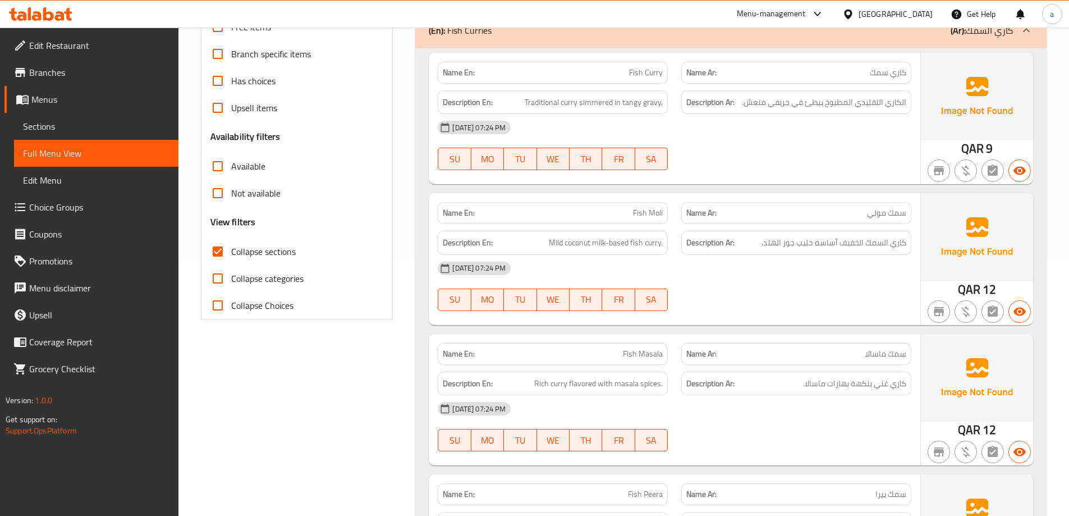
scroll to position [194, 0]
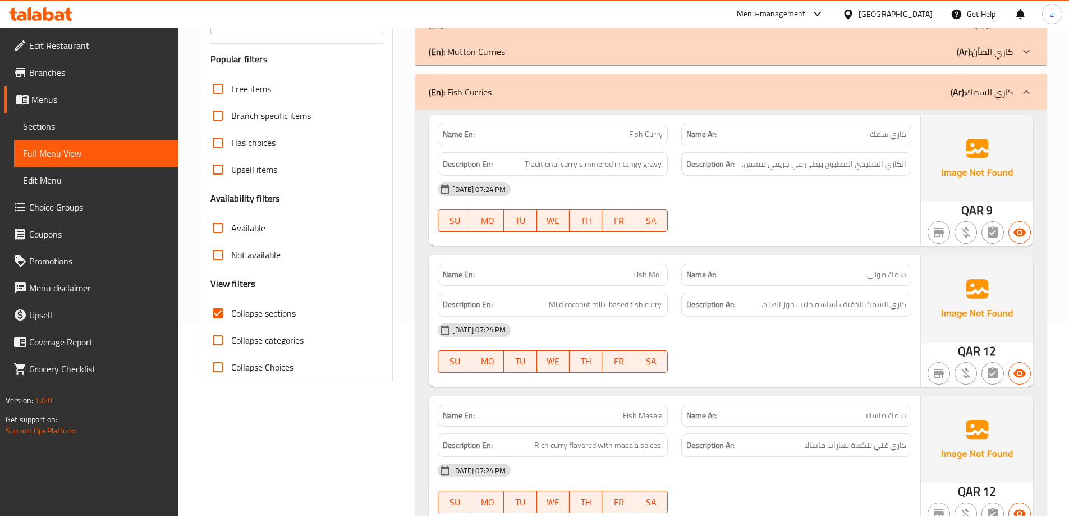
click at [966, 99] on p "(Ar): كاري السمك" at bounding box center [981, 91] width 62 height 13
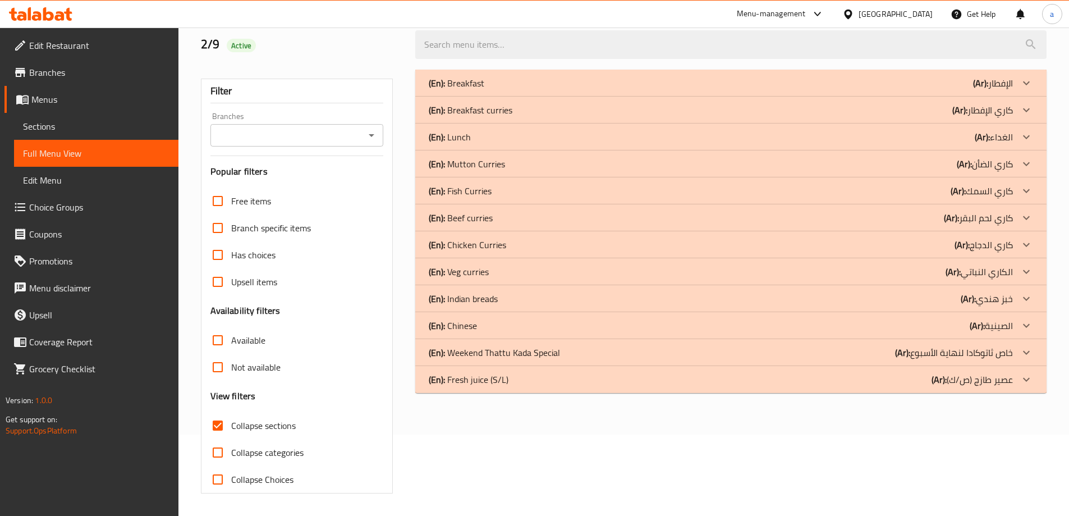
scroll to position [81, 0]
click at [1001, 90] on p "(Ar): كاري لحم البقر" at bounding box center [993, 82] width 40 height 13
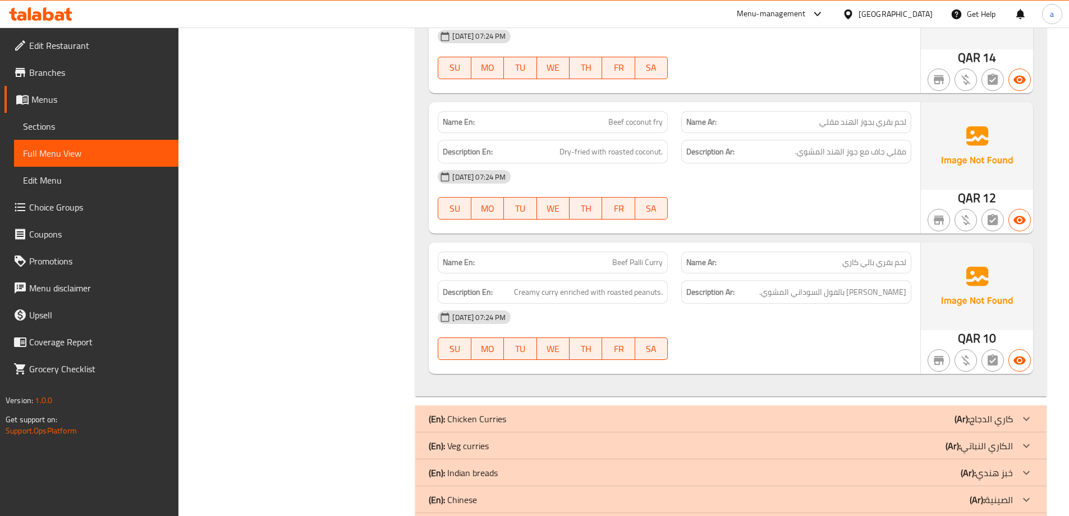
scroll to position [1430, 0]
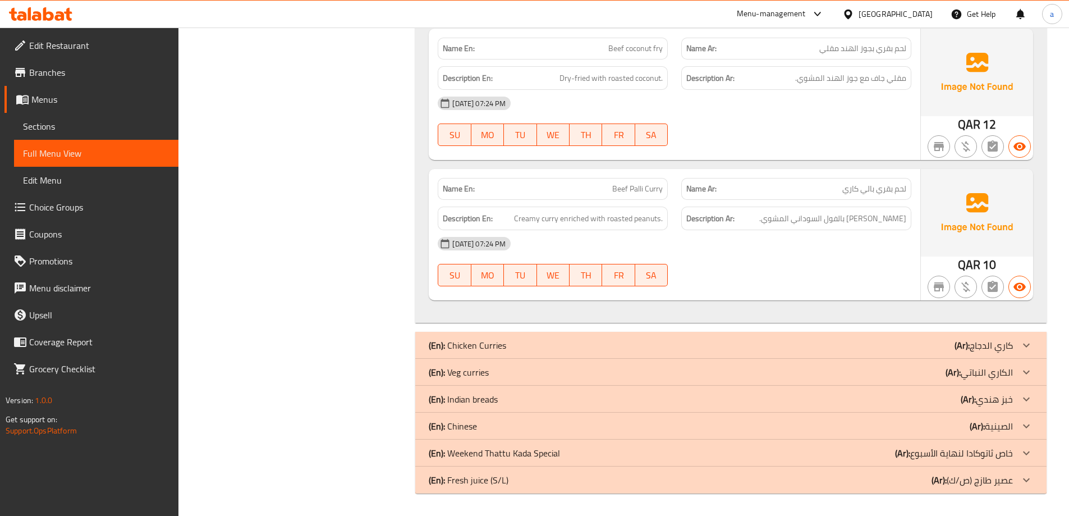
click at [125, 127] on span "Sections" at bounding box center [96, 126] width 146 height 13
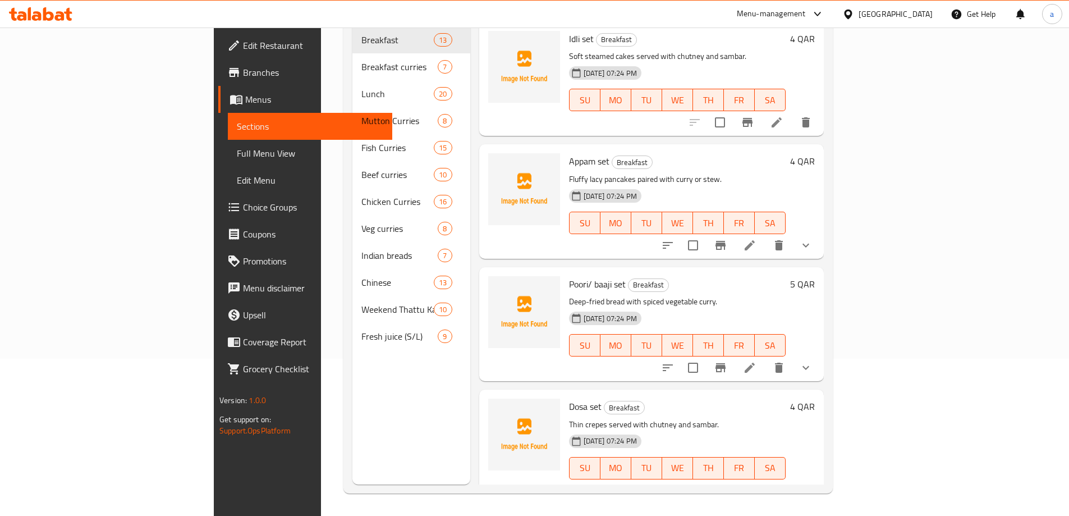
scroll to position [157, 0]
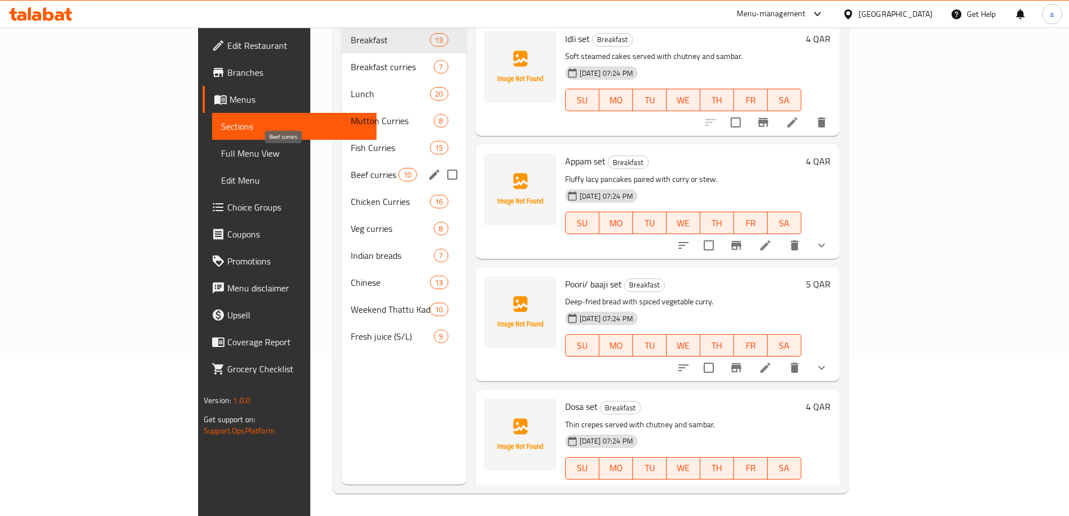
click at [351, 168] on span "Beef curries" at bounding box center [375, 174] width 48 height 13
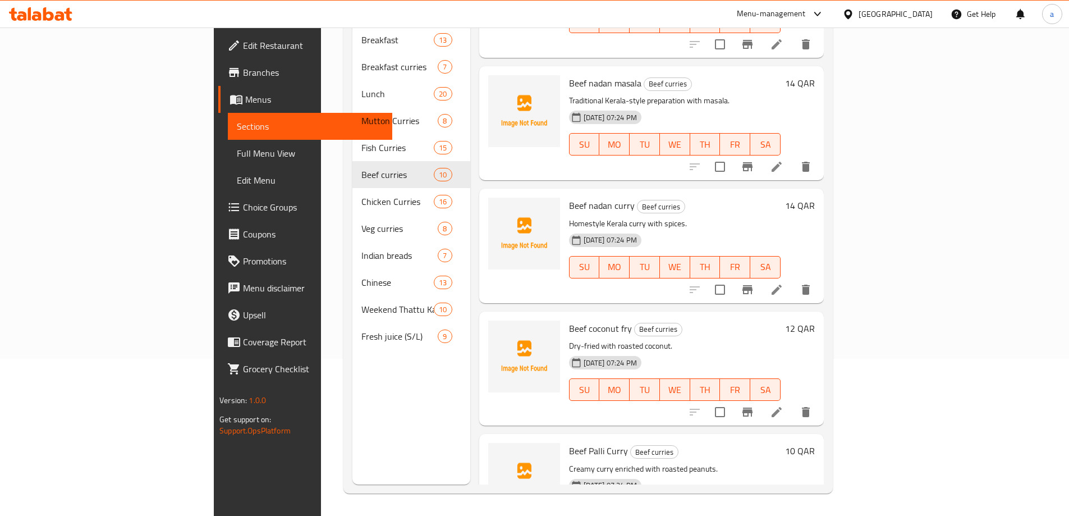
scroll to position [738, 0]
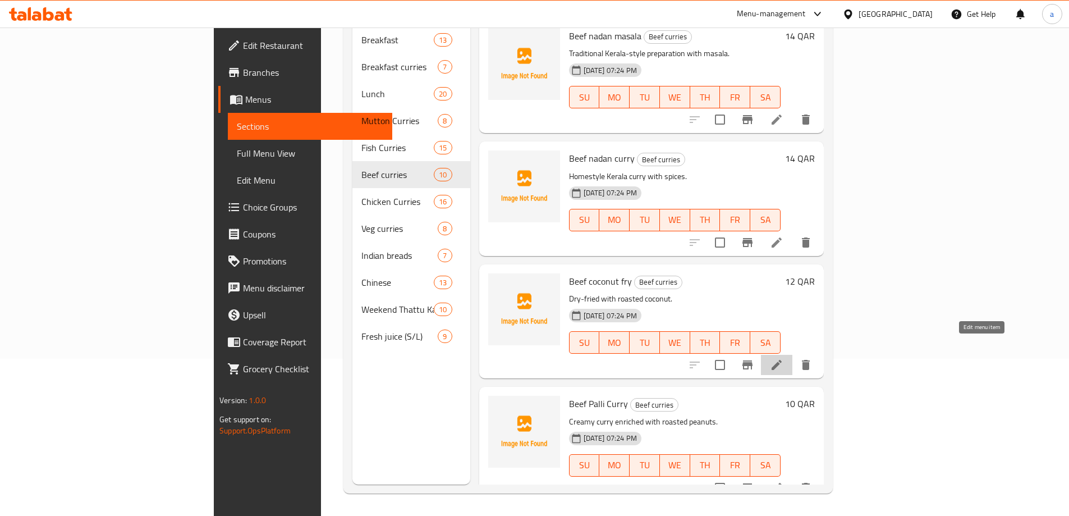
click at [783, 358] on icon at bounding box center [776, 364] width 13 height 13
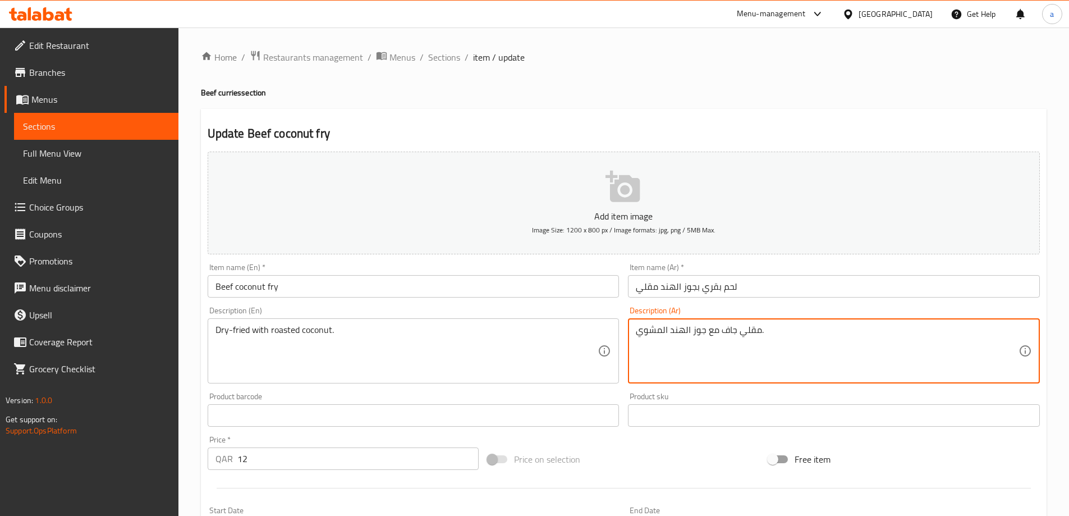
drag, startPoint x: 639, startPoint y: 332, endPoint x: 655, endPoint y: 339, distance: 17.8
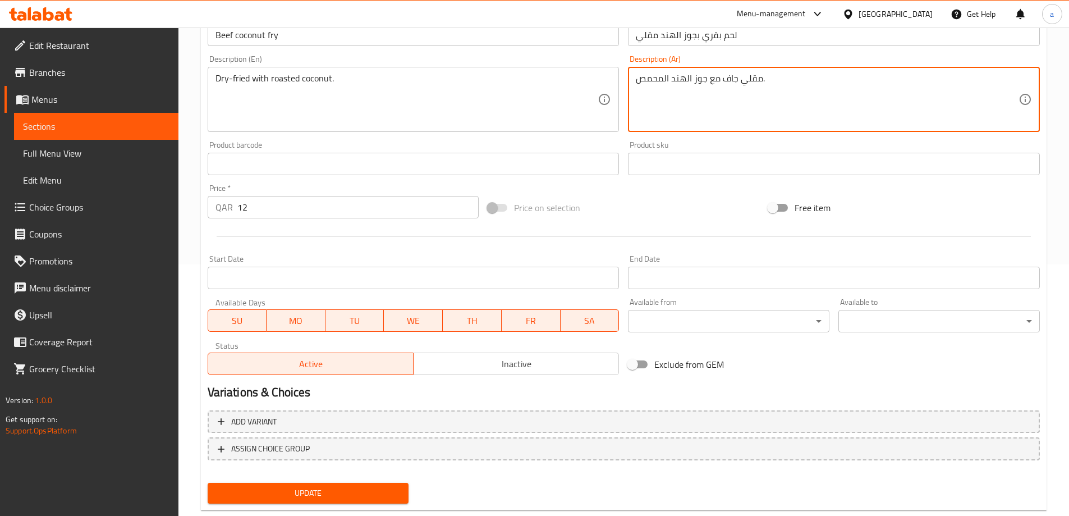
scroll to position [277, 0]
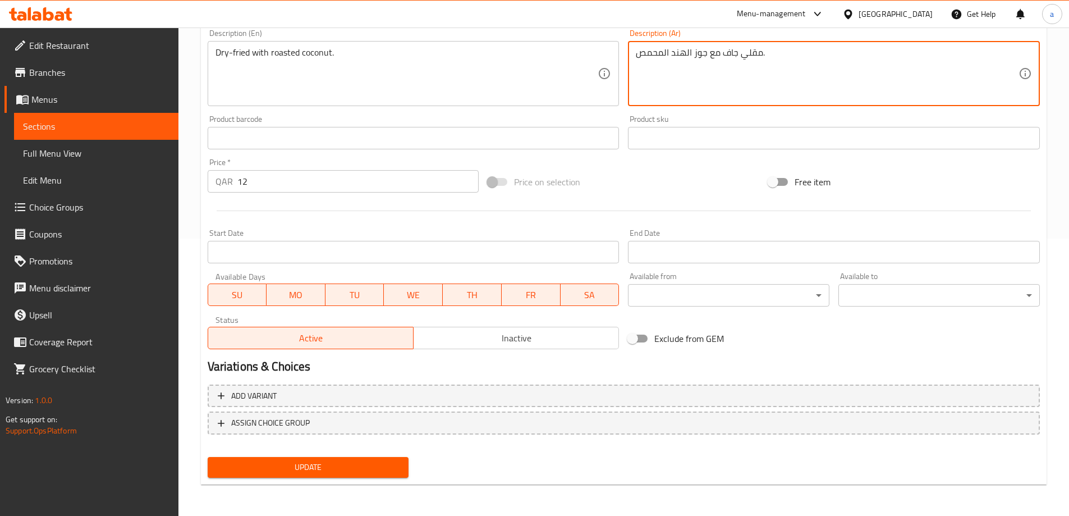
type textarea "مقلي جاف مع جوز الهند المحمص."
click at [389, 470] on span "Update" at bounding box center [308, 467] width 183 height 14
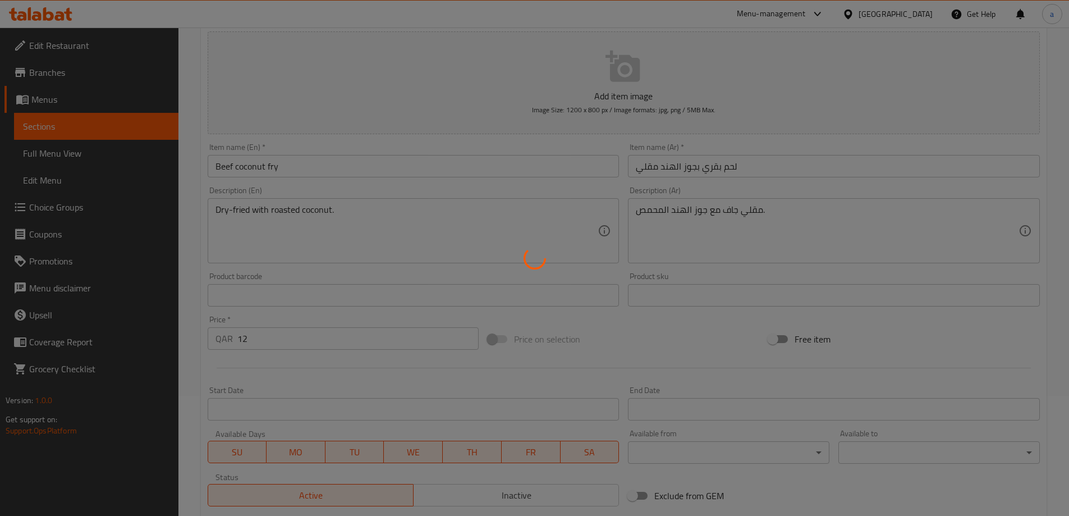
scroll to position [109, 0]
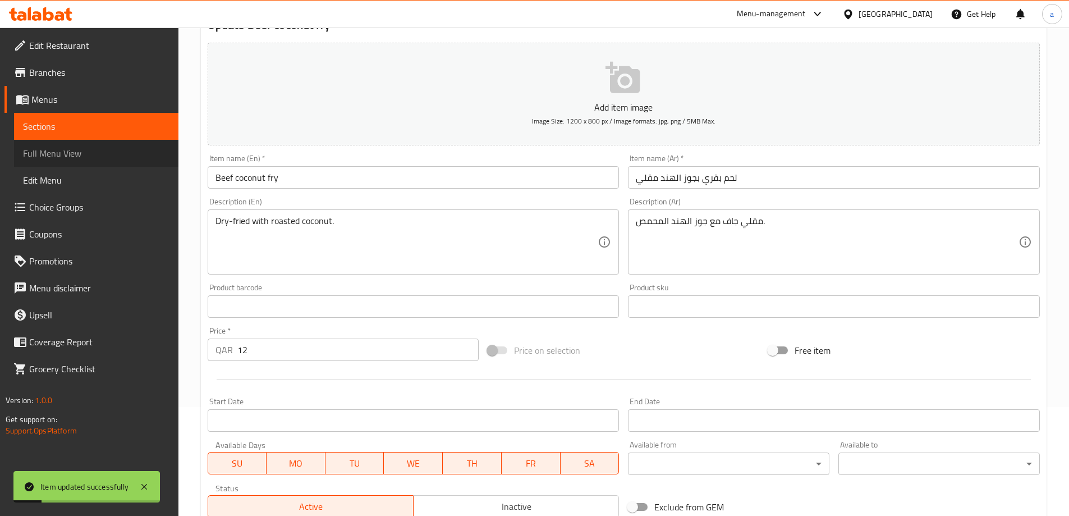
click at [72, 164] on link "Full Menu View" at bounding box center [96, 153] width 164 height 27
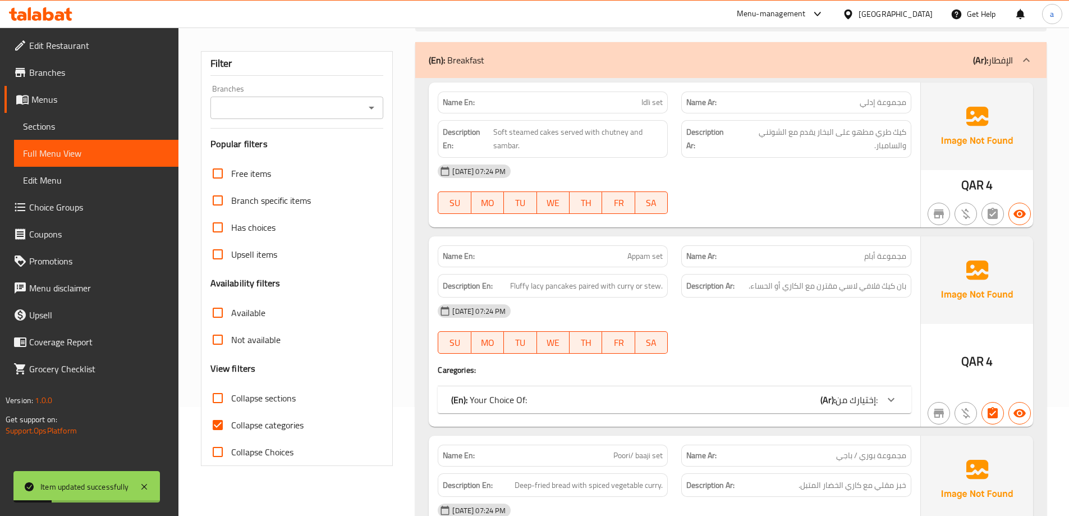
click at [249, 418] on span "Collapse categories" at bounding box center [267, 424] width 72 height 13
click at [231, 416] on input "Collapse categories" at bounding box center [217, 424] width 27 height 27
checkbox input "false"
click at [249, 401] on span "Collapse sections" at bounding box center [263, 397] width 65 height 13
click at [231, 401] on input "Collapse sections" at bounding box center [217, 397] width 27 height 27
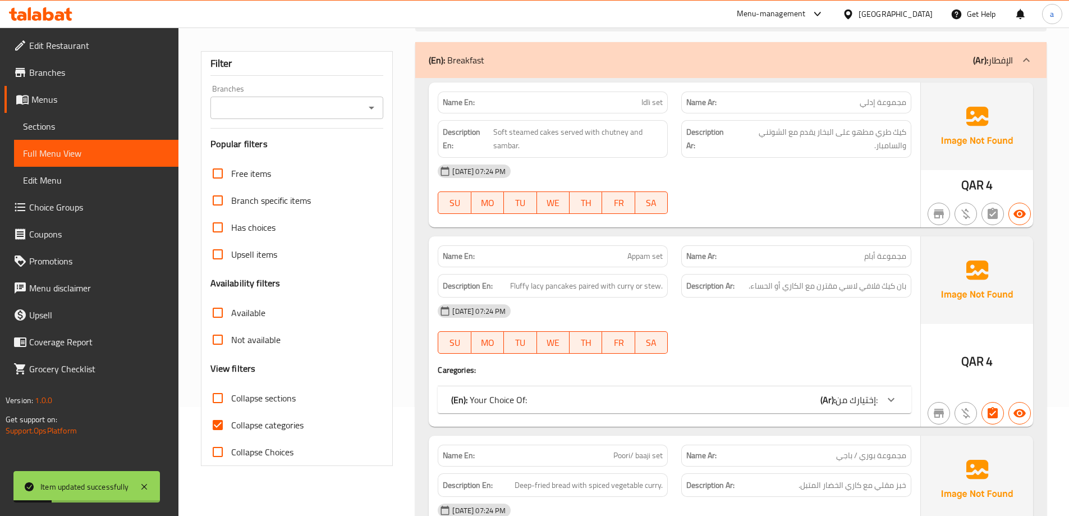
checkbox input "true"
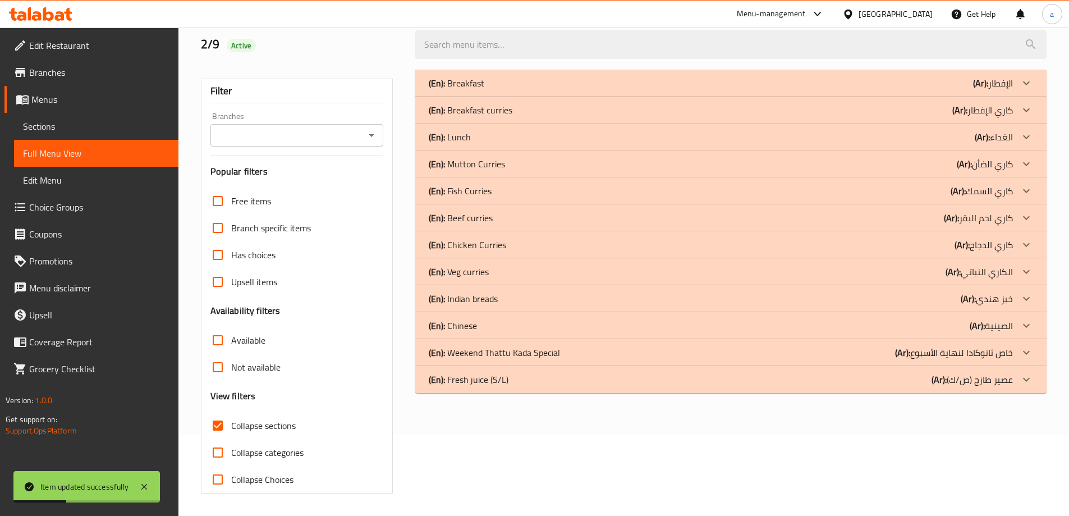
scroll to position [81, 0]
click at [973, 91] on b "(Ar):" at bounding box center [980, 83] width 15 height 17
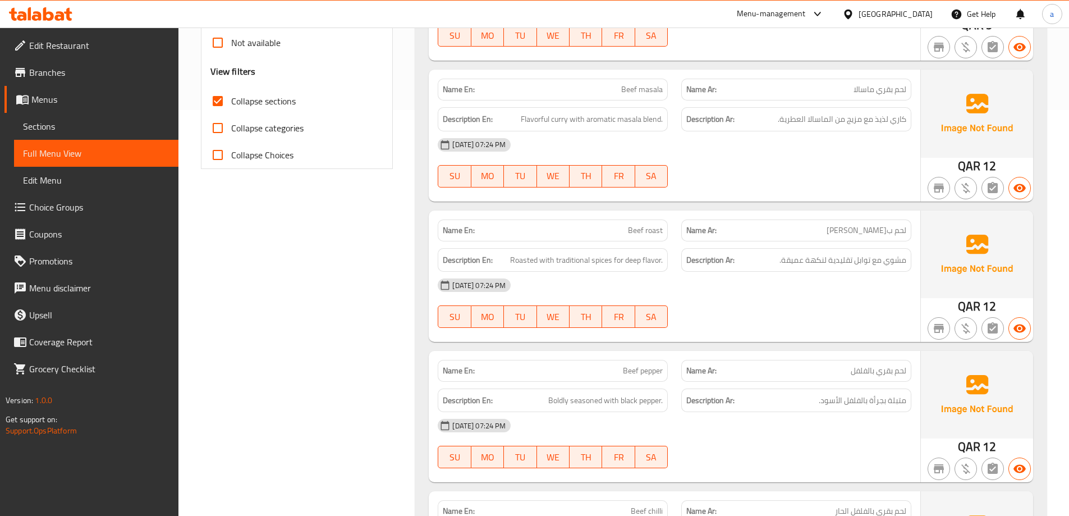
scroll to position [231, 0]
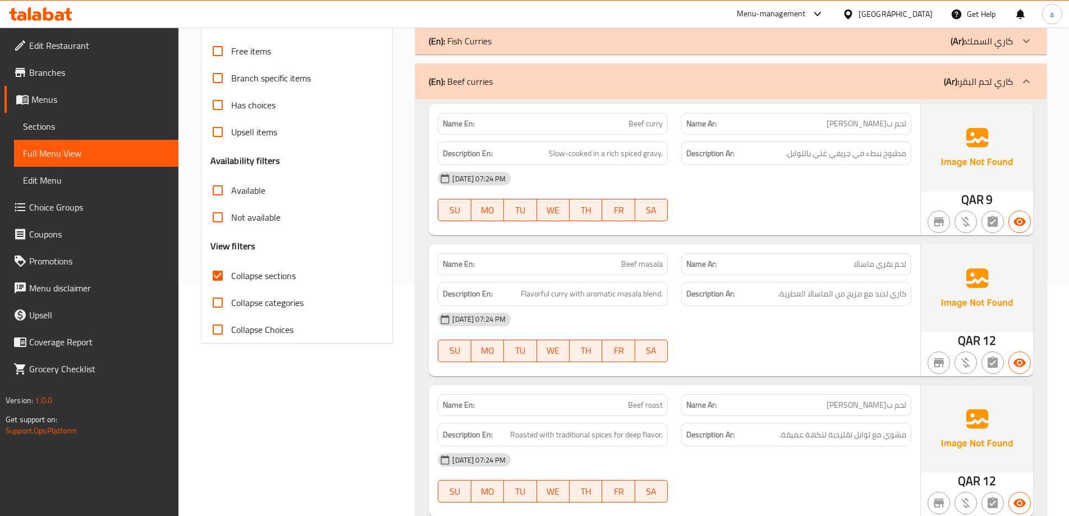
click at [942, 77] on div "(En): Beef curries (Ar): كاري لحم البقر" at bounding box center [721, 81] width 584 height 13
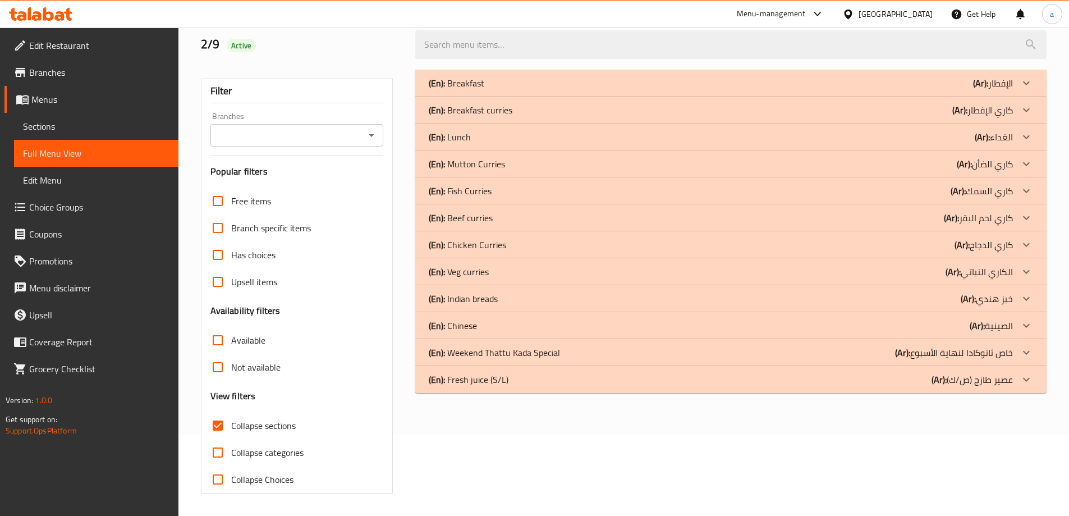
scroll to position [81, 0]
click at [1012, 90] on p "(Ar): كاري الدجاج" at bounding box center [993, 82] width 40 height 13
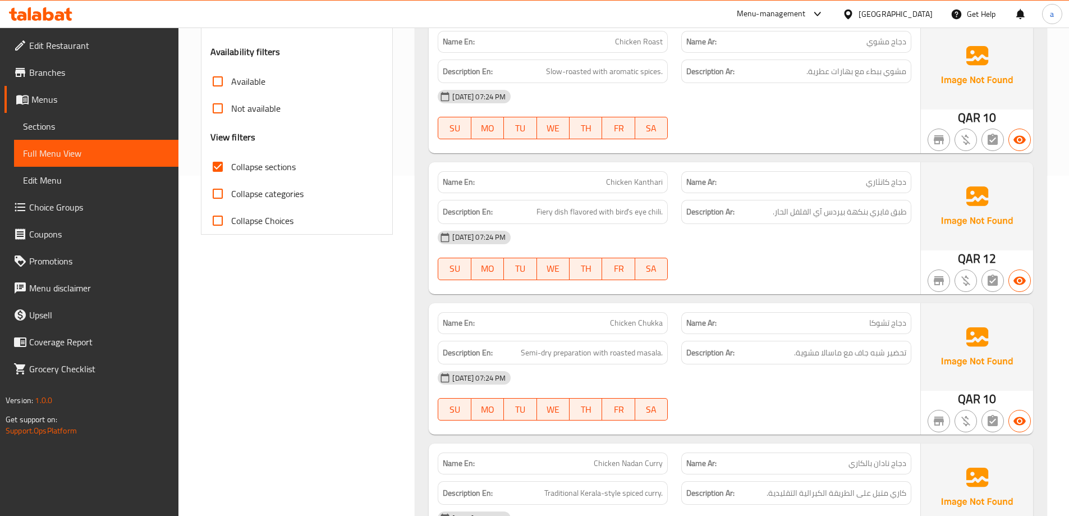
scroll to position [279, 0]
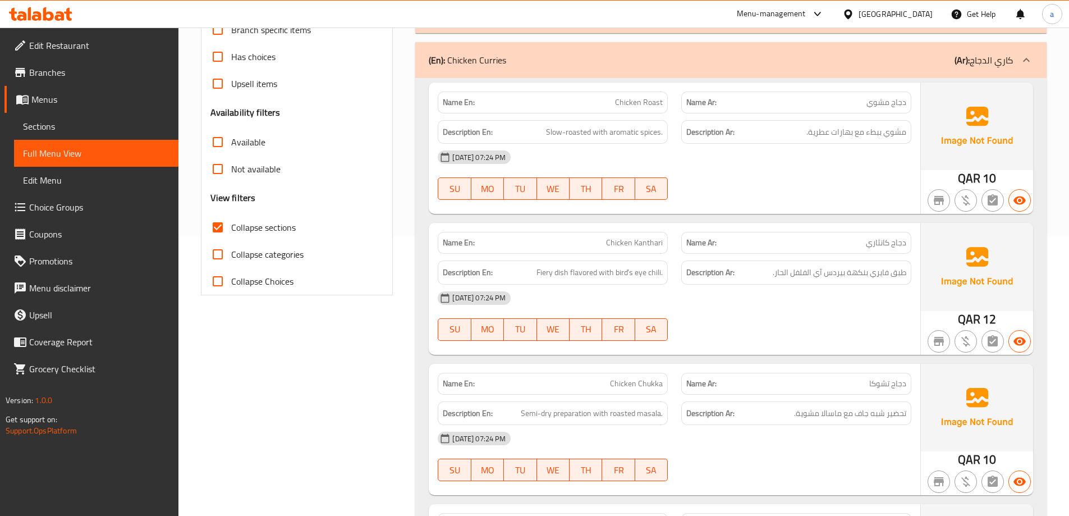
click at [881, 61] on div "(En): Chicken Curries (Ar): كاري الدجاج" at bounding box center [721, 59] width 584 height 13
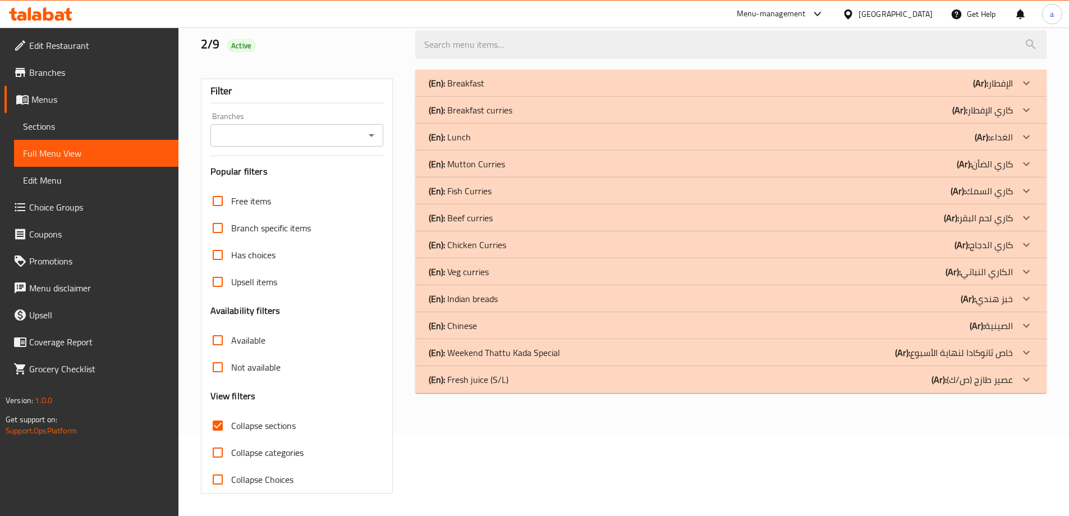
scroll to position [81, 0]
click at [989, 90] on p "(Ar): الكاري النباتي" at bounding box center [993, 82] width 40 height 13
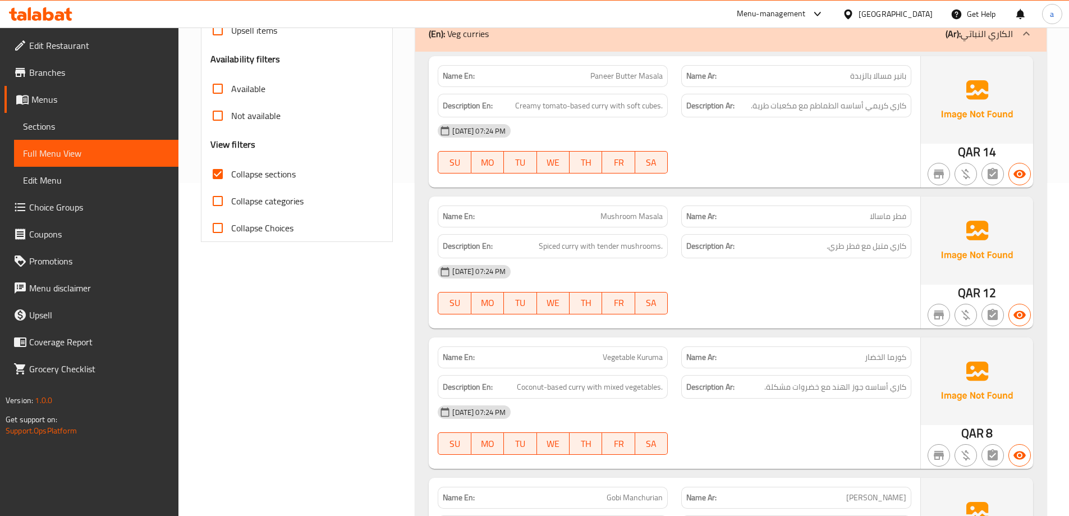
scroll to position [250, 0]
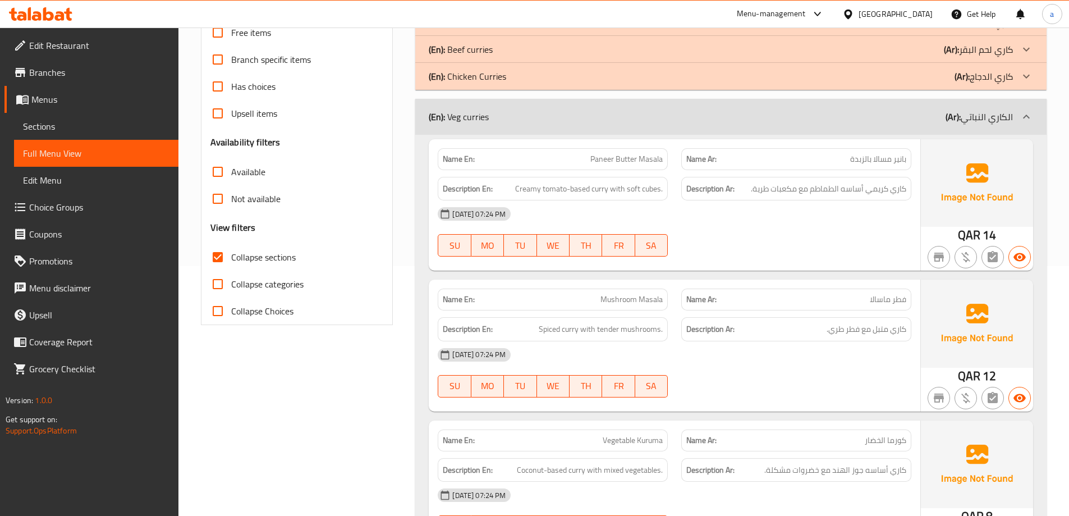
click at [984, 121] on p "(Ar): الكاري النباتي" at bounding box center [978, 116] width 67 height 13
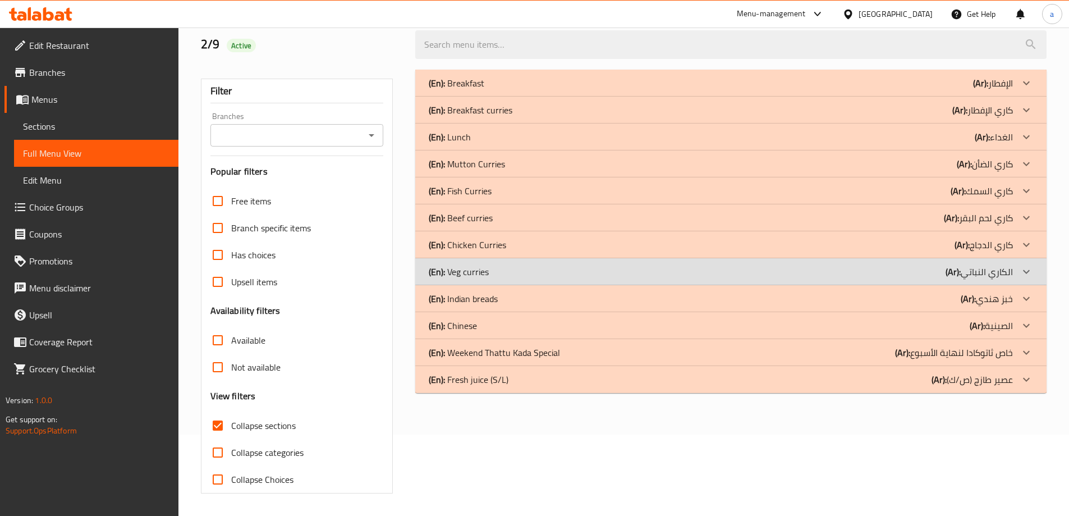
scroll to position [81, 0]
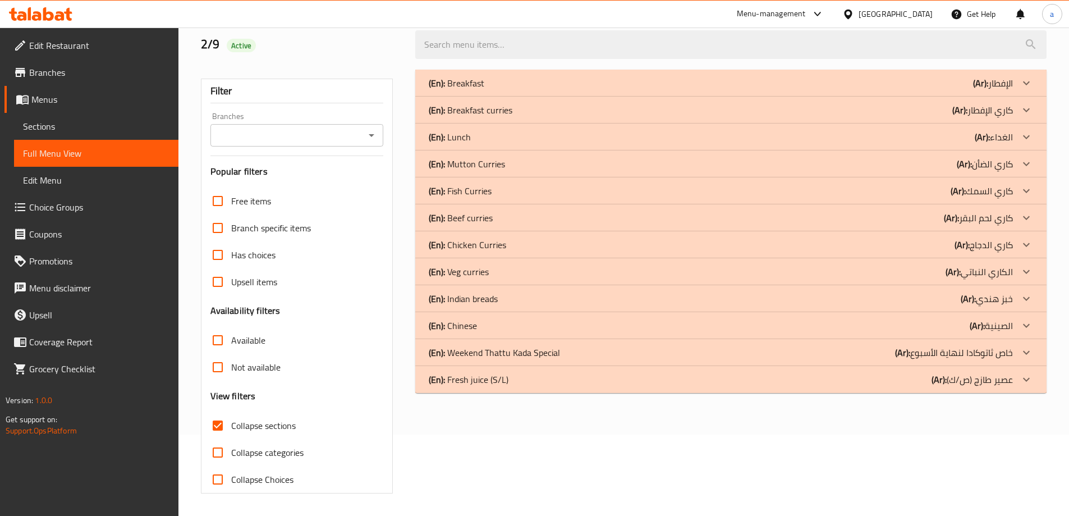
click at [1012, 90] on p "(Ar): خبز هندي" at bounding box center [993, 82] width 40 height 13
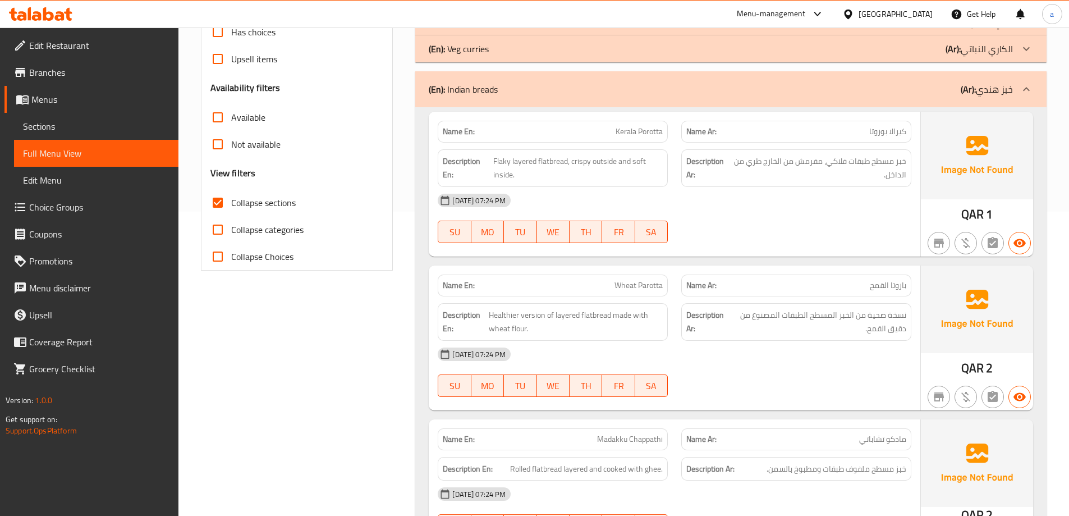
scroll to position [279, 0]
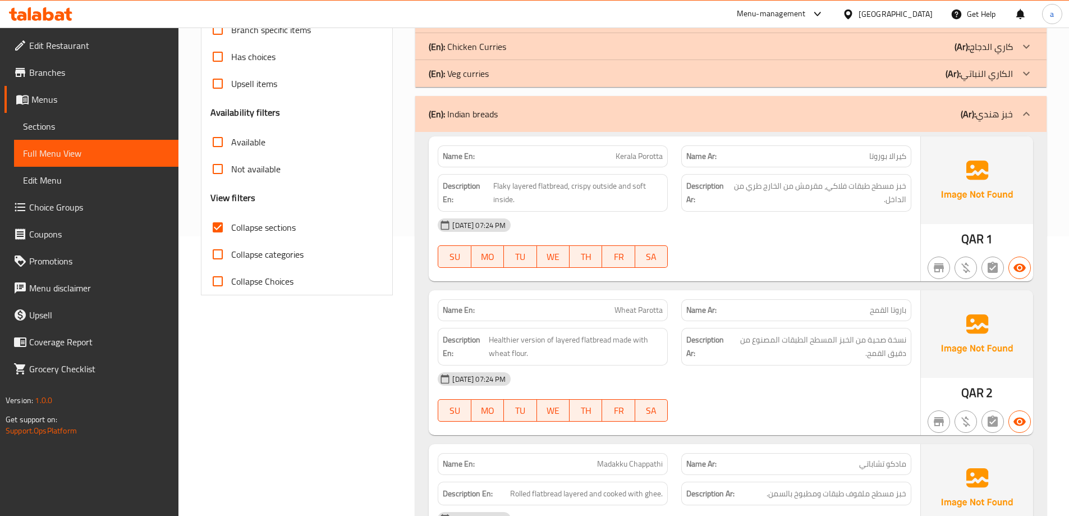
click at [1004, 108] on p "(Ar): خبز هندي" at bounding box center [987, 113] width 52 height 13
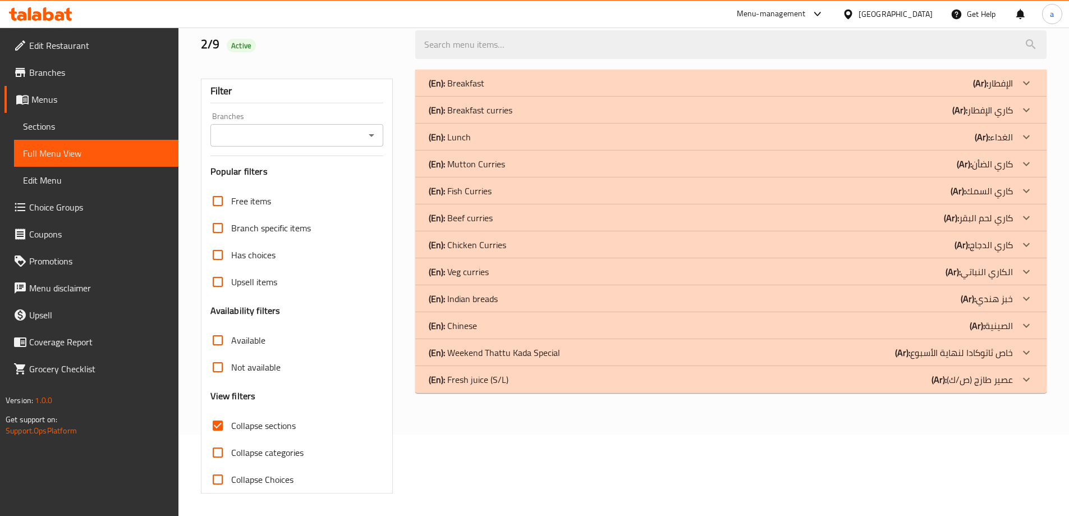
scroll to position [81, 0]
click at [973, 90] on p "(Ar): عصير طازج (ص/ك)" at bounding box center [993, 82] width 40 height 13
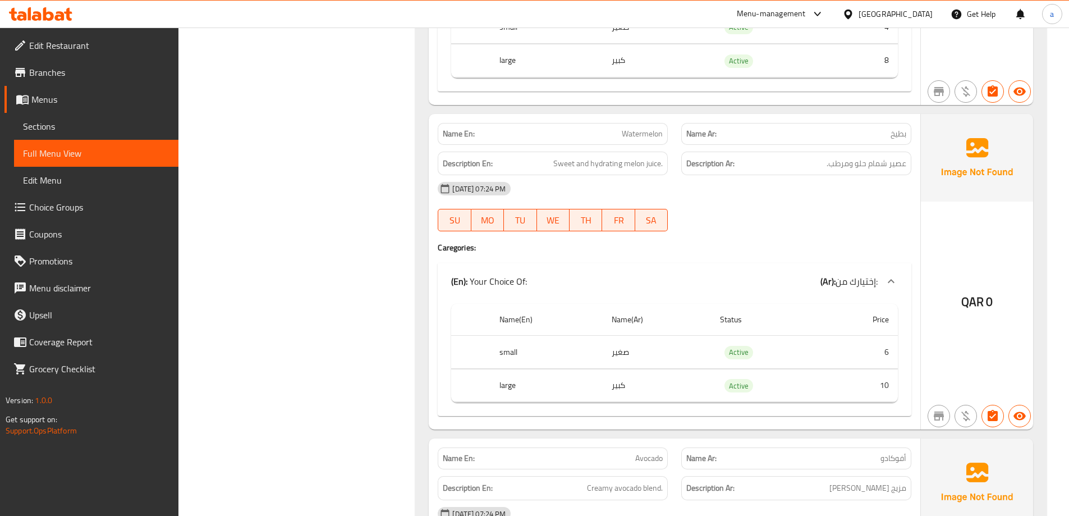
scroll to position [695, 0]
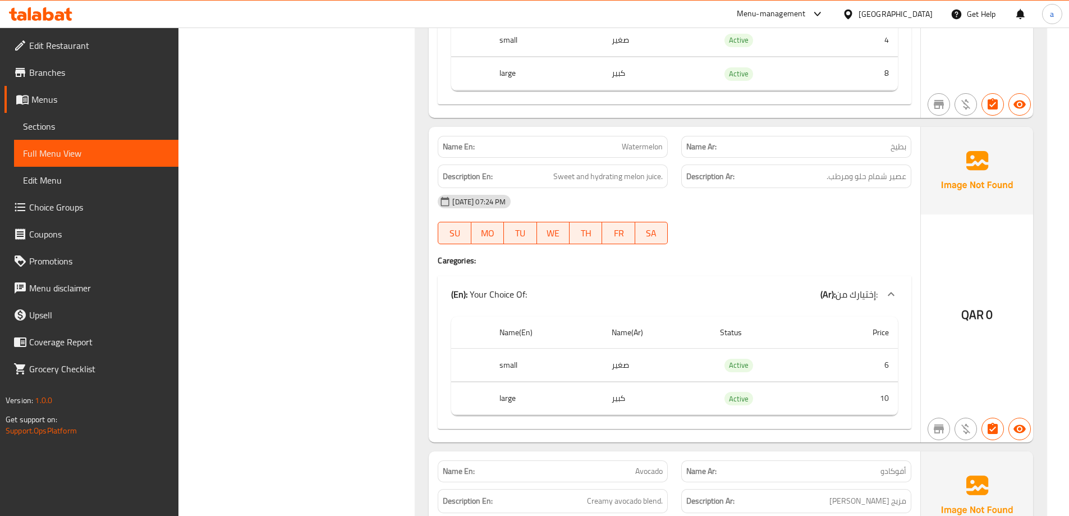
click at [128, 123] on span "Sections" at bounding box center [96, 126] width 146 height 13
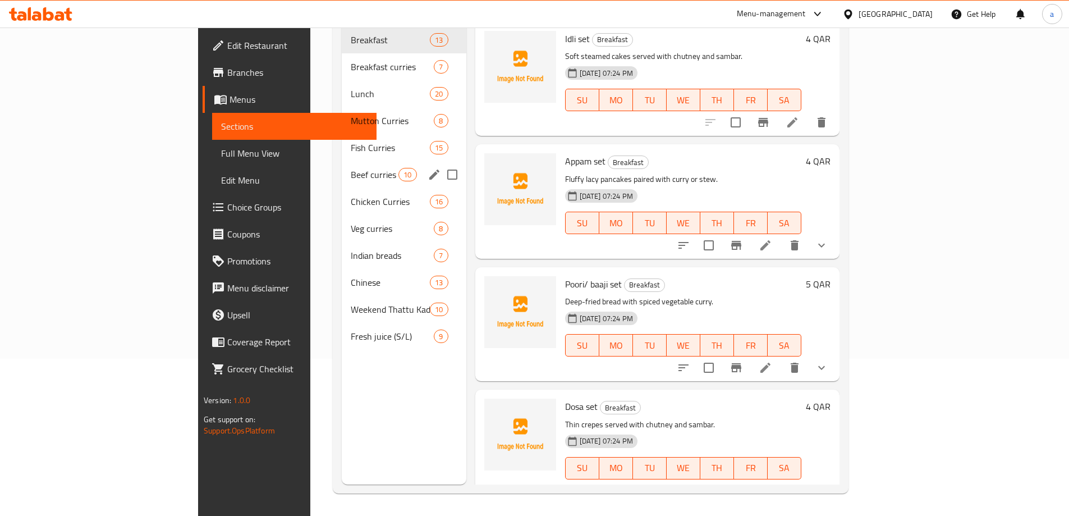
scroll to position [157, 0]
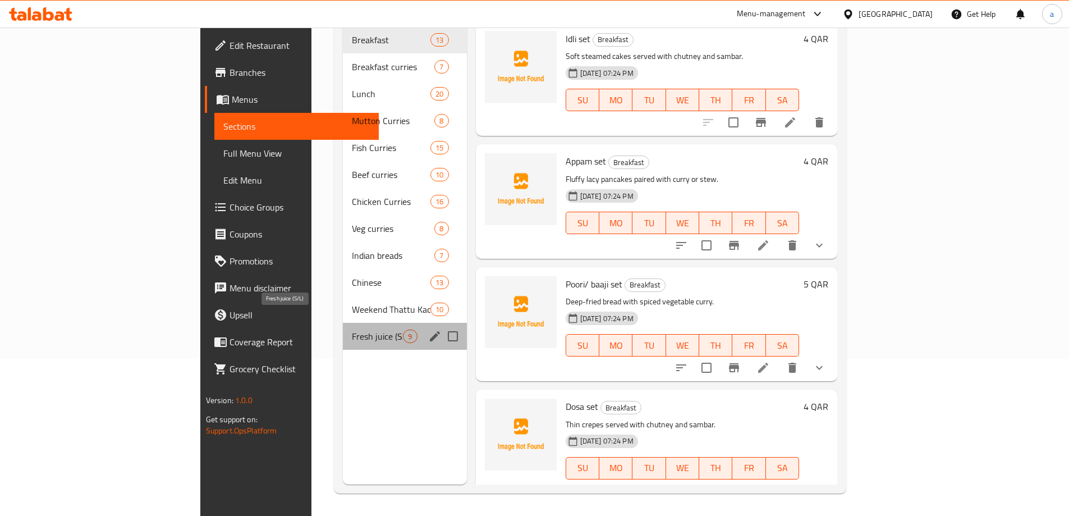
drag, startPoint x: 316, startPoint y: 314, endPoint x: 314, endPoint y: 262, distance: 51.6
click at [343, 305] on div "Breakfast 13 Breakfast curries 7 Lunch 20 Mutton Curries 8 Fish Curries 15 Beef…" at bounding box center [404, 187] width 123 height 323
click at [352, 329] on span "Fresh juice (S/L)" at bounding box center [377, 335] width 51 height 13
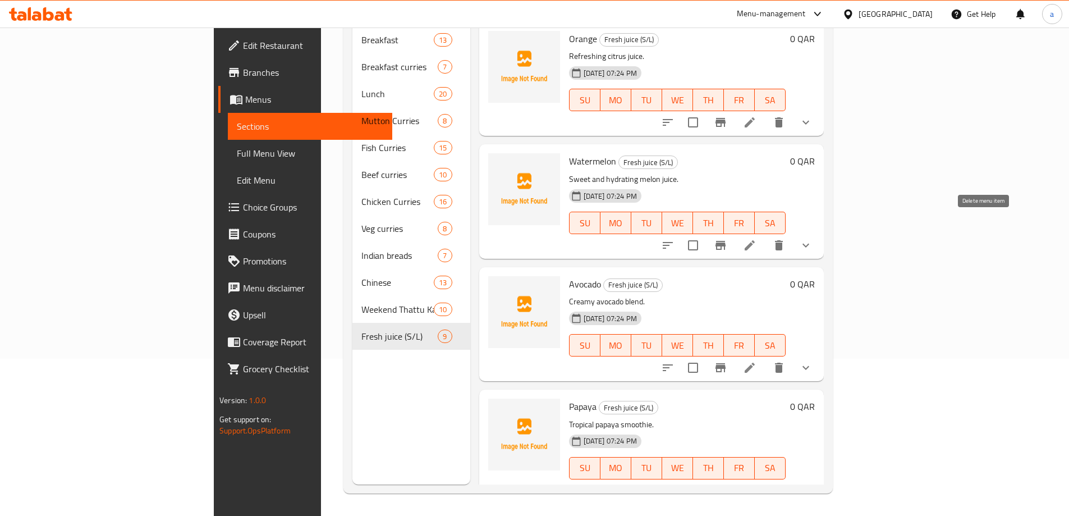
click at [783, 240] on icon "delete" at bounding box center [779, 245] width 8 height 10
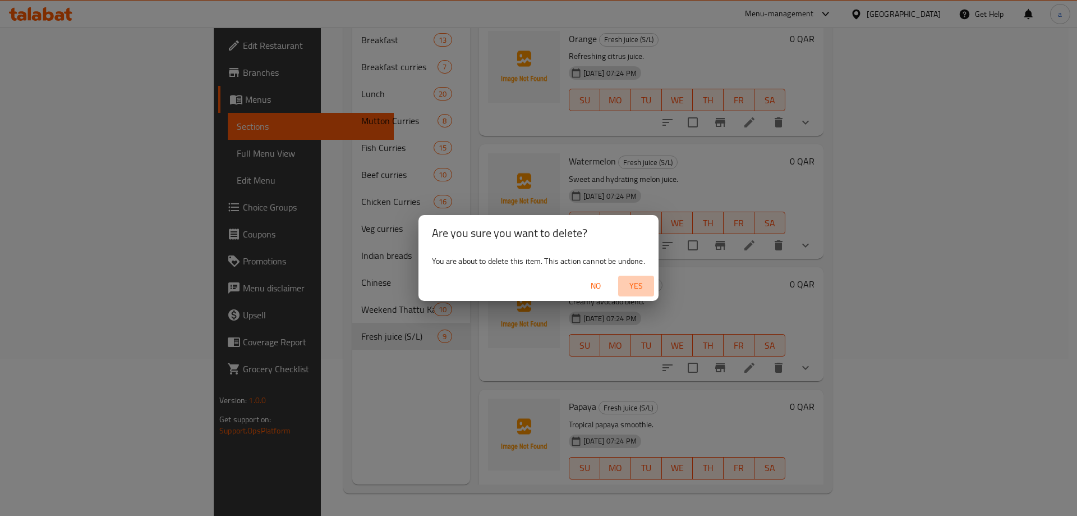
click at [640, 284] on span "Yes" at bounding box center [636, 286] width 27 height 14
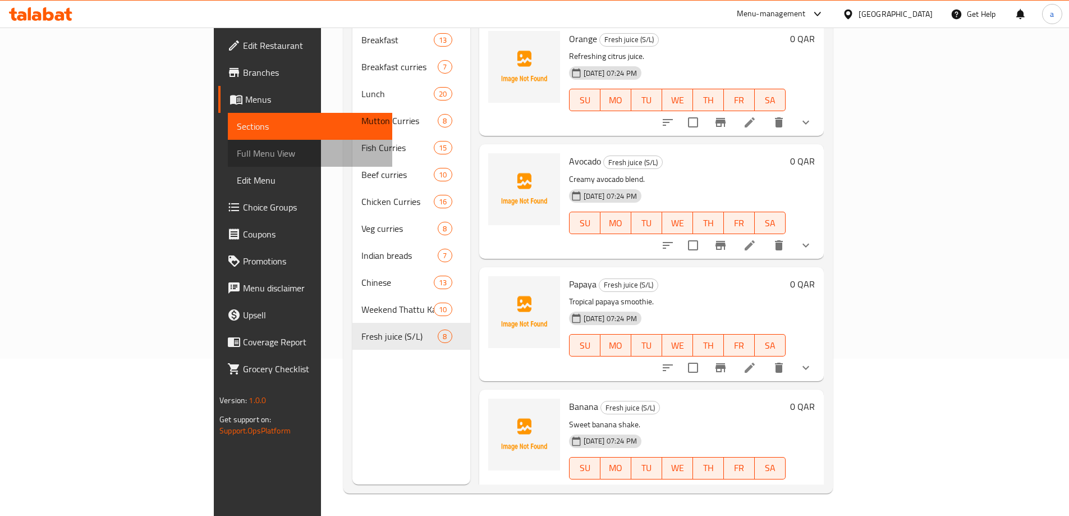
click at [228, 142] on link "Full Menu View" at bounding box center [310, 153] width 164 height 27
click at [237, 154] on span "Full Menu View" at bounding box center [310, 152] width 146 height 13
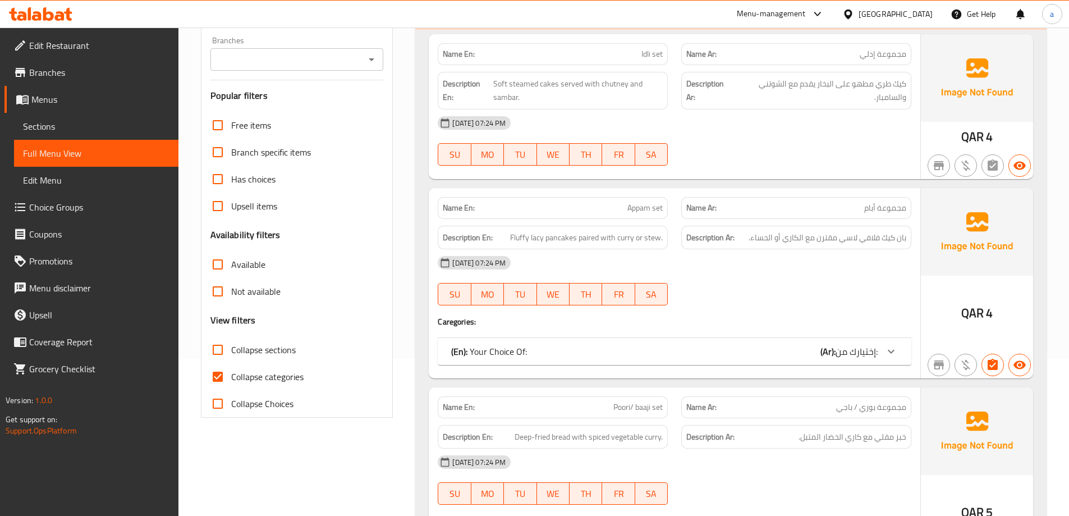
click at [289, 370] on span "Collapse categories" at bounding box center [267, 376] width 72 height 13
click at [231, 370] on input "Collapse categories" at bounding box center [217, 376] width 27 height 27
checkbox input "false"
click at [282, 352] on span "Collapse sections" at bounding box center [263, 349] width 65 height 13
click at [231, 352] on input "Collapse sections" at bounding box center [217, 349] width 27 height 27
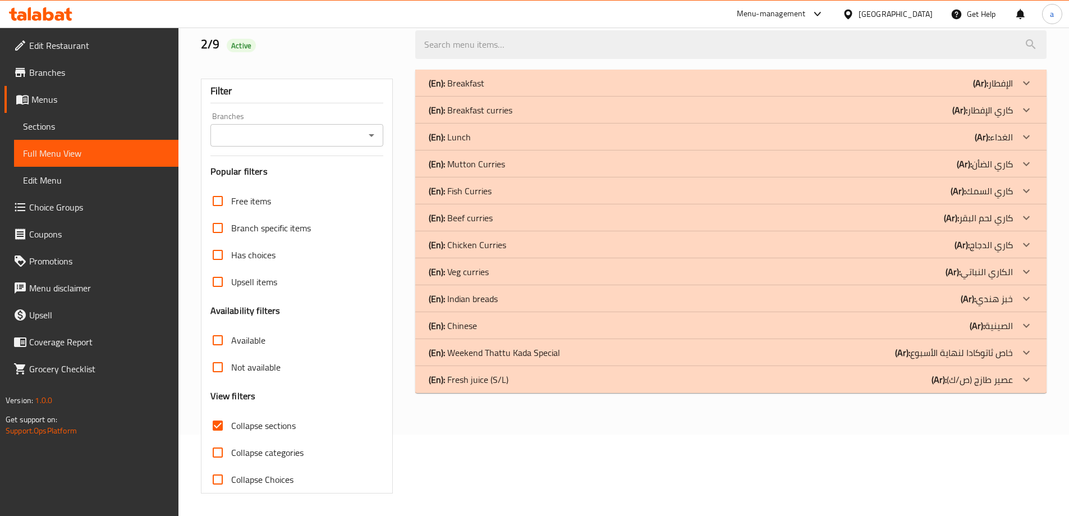
scroll to position [81, 0]
click at [973, 90] on p "(Ar): عصير طازج (ص/ك)" at bounding box center [993, 82] width 40 height 13
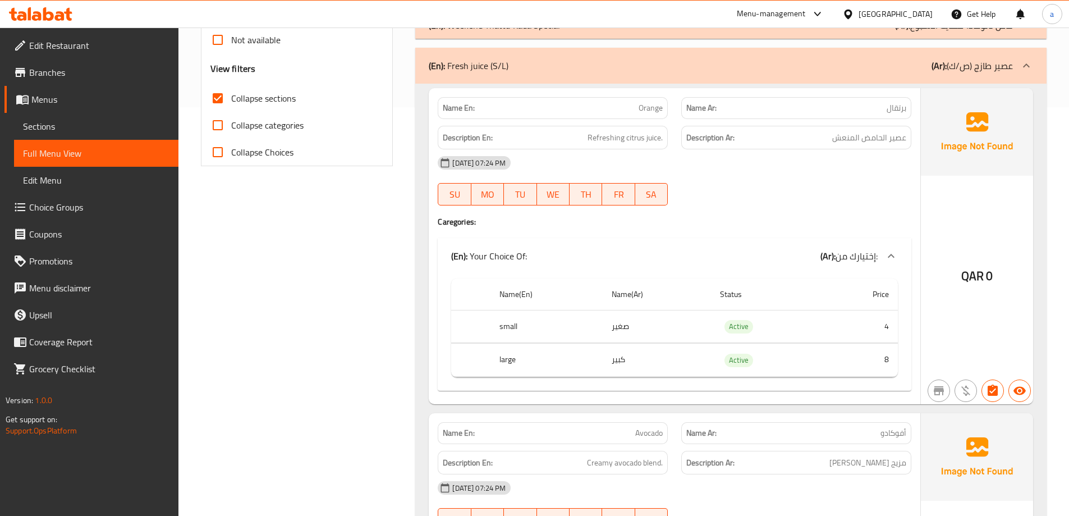
scroll to position [221, 0]
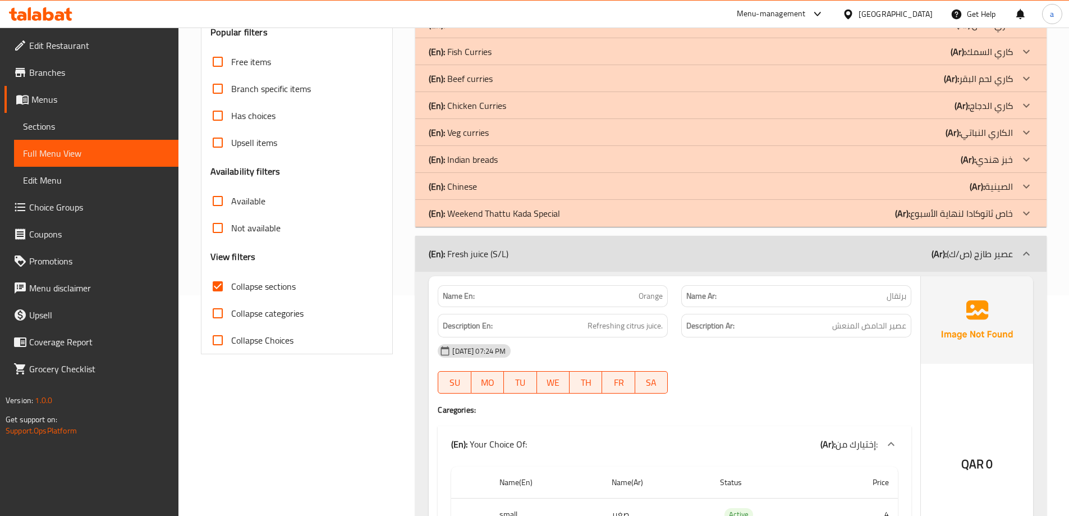
click at [973, 260] on p "(Ar): عصير طازج (ص/ك)" at bounding box center [971, 253] width 81 height 13
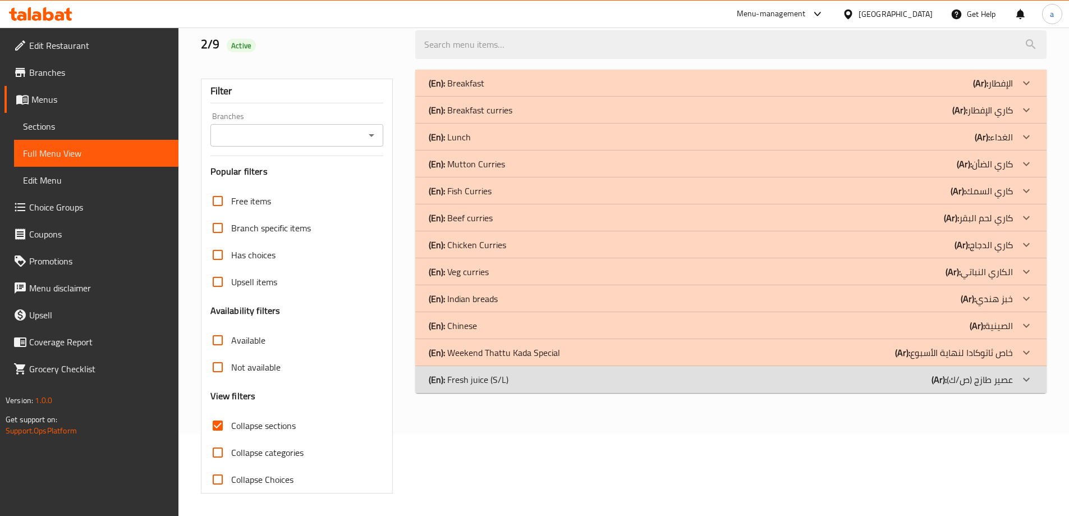
scroll to position [81, 0]
click at [976, 90] on p "(Ar): خاص ثاتوكادا لنهاية الأسبوع" at bounding box center [993, 82] width 40 height 13
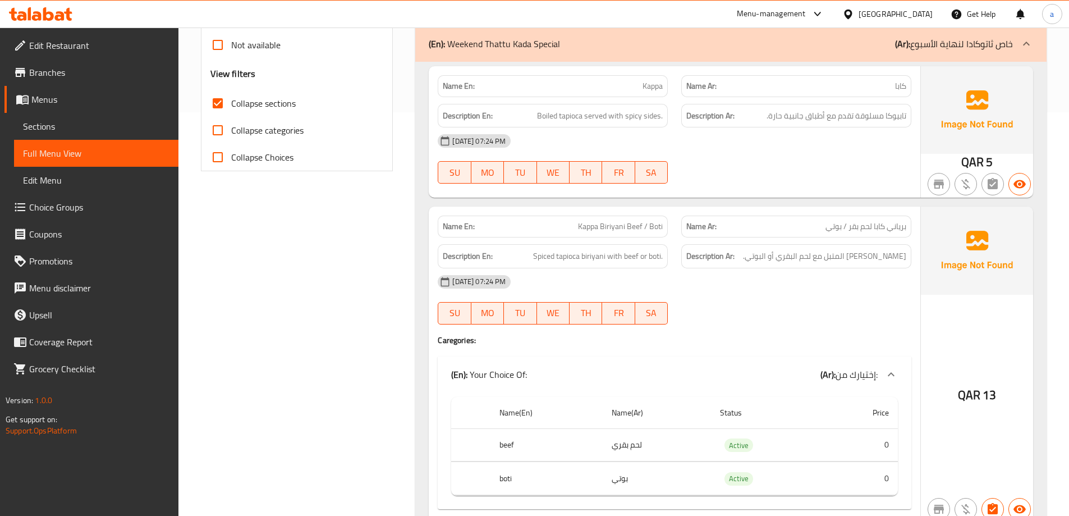
scroll to position [319, 0]
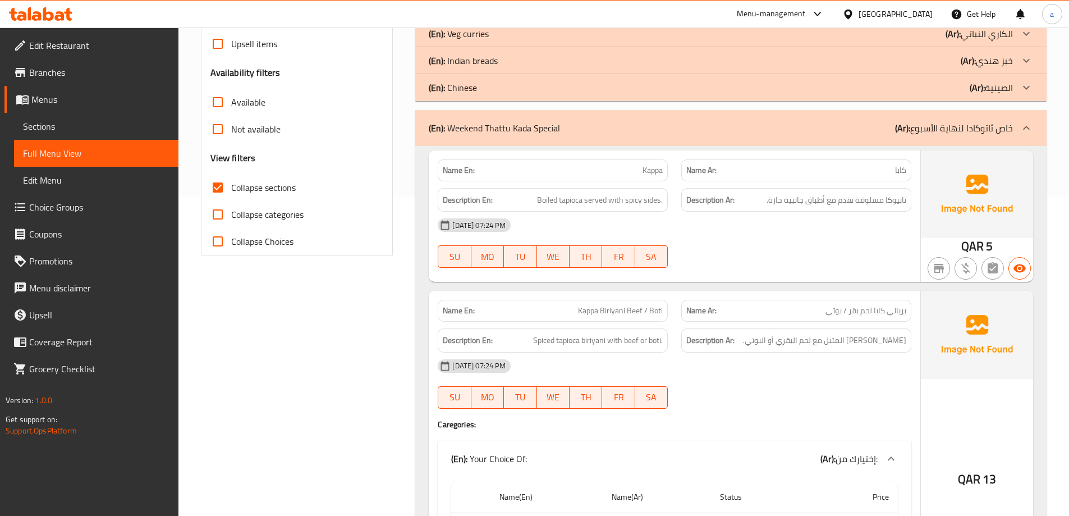
click at [974, 121] on p "(Ar): خاص ثاتوكادا لنهاية الأسبوع" at bounding box center [954, 127] width 118 height 13
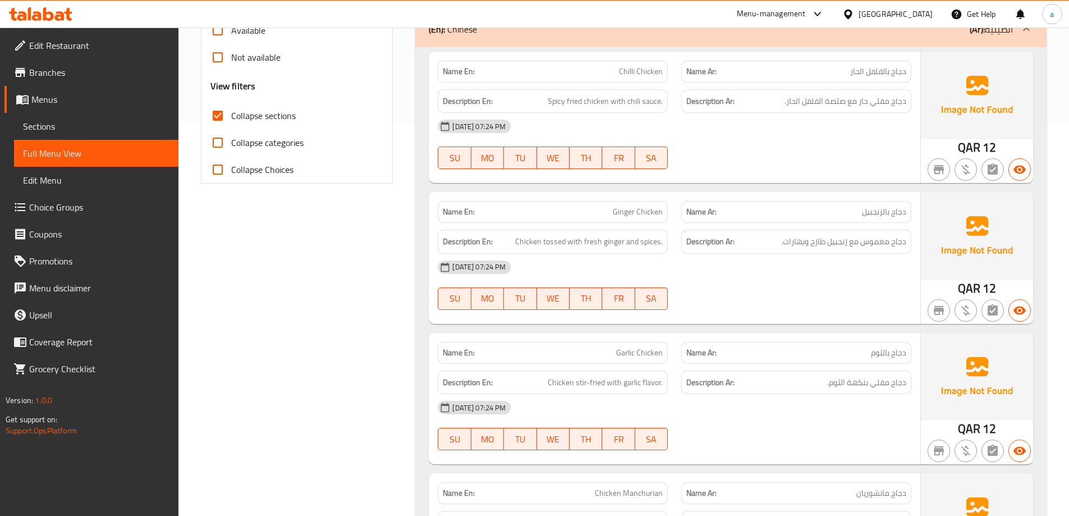
scroll to position [336, 0]
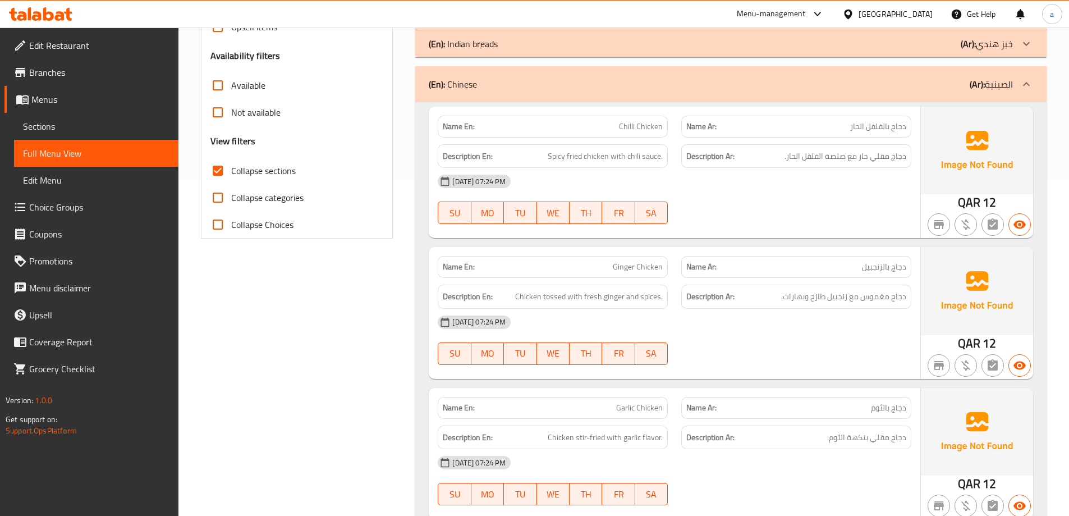
drag, startPoint x: 220, startPoint y: 167, endPoint x: 344, endPoint y: 187, distance: 125.5
click at [220, 167] on input "Collapse sections" at bounding box center [217, 170] width 27 height 27
checkbox input "false"
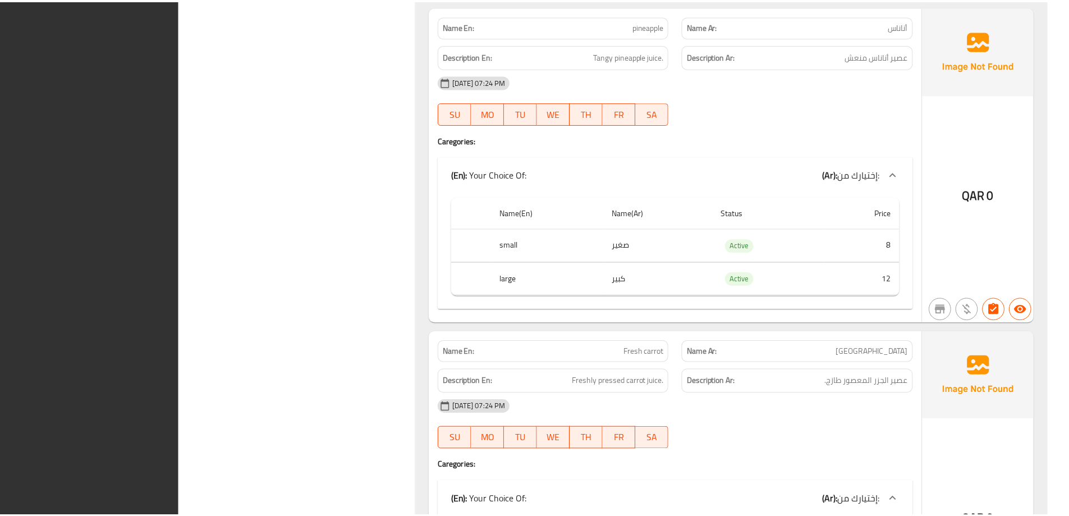
scroll to position [23449, 0]
